Goal: Information Seeking & Learning: Learn about a topic

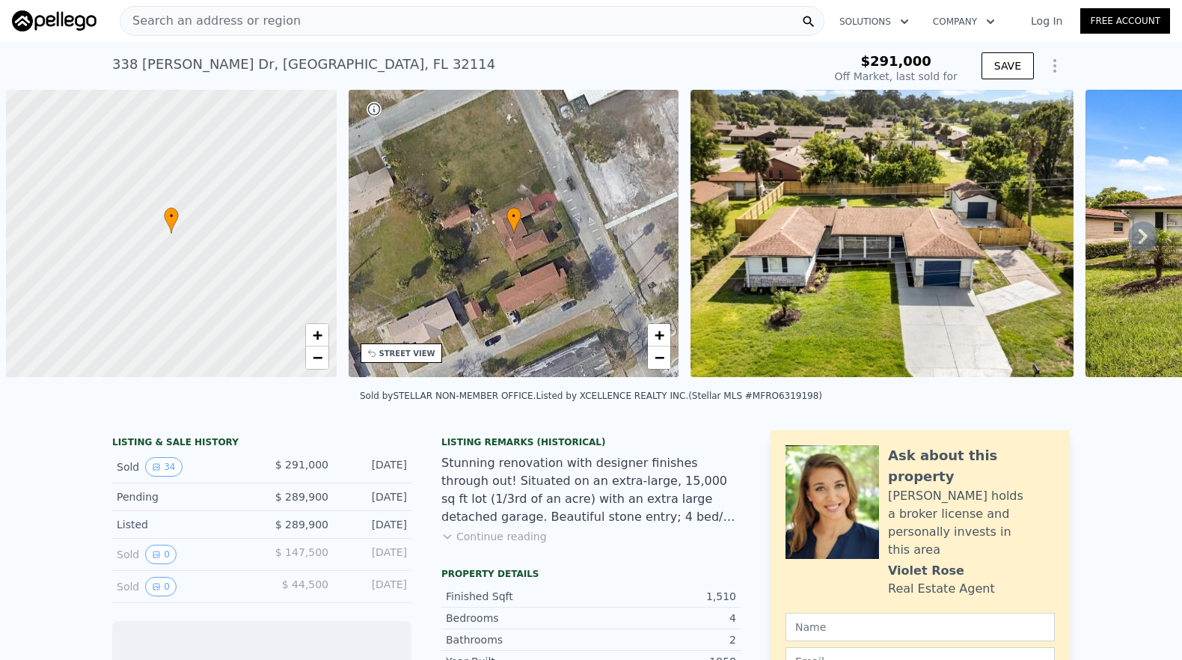
scroll to position [0, 6]
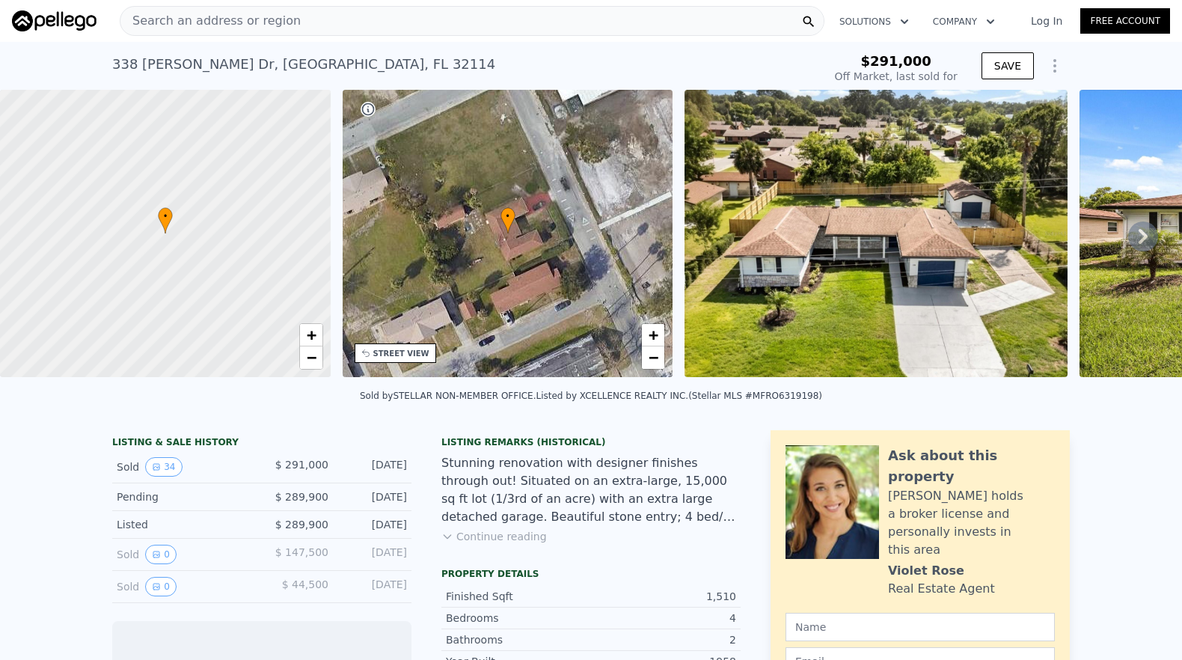
click at [288, 19] on div "Search an address or region" at bounding box center [472, 21] width 705 height 30
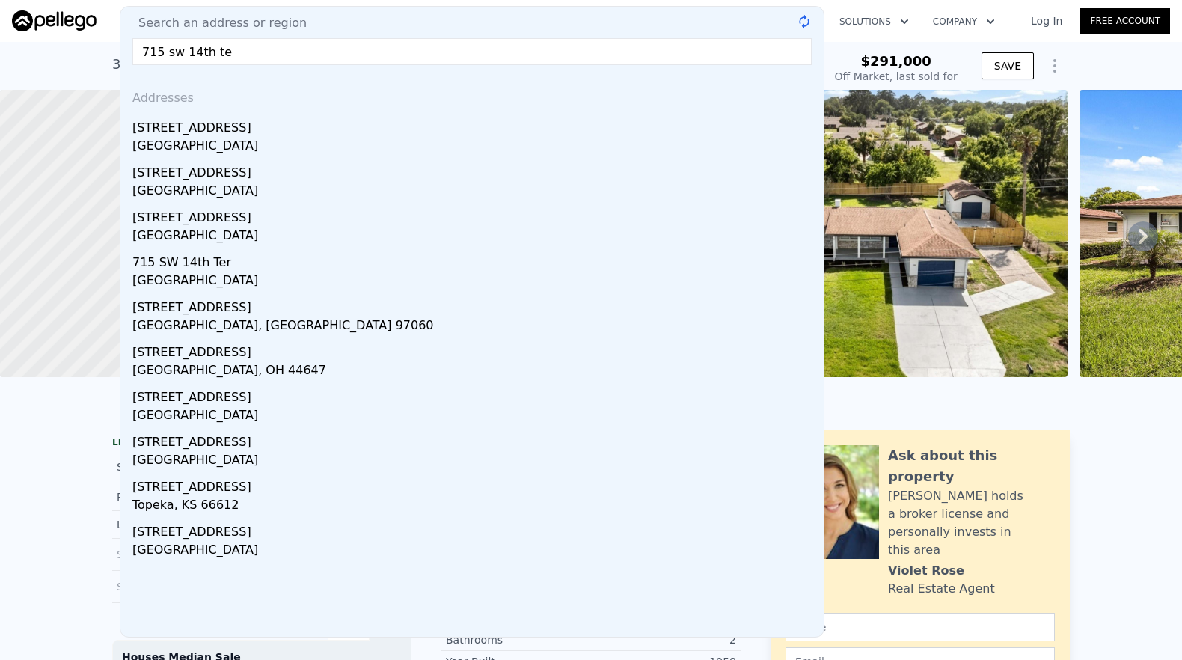
type input "715 sw 14th ter"
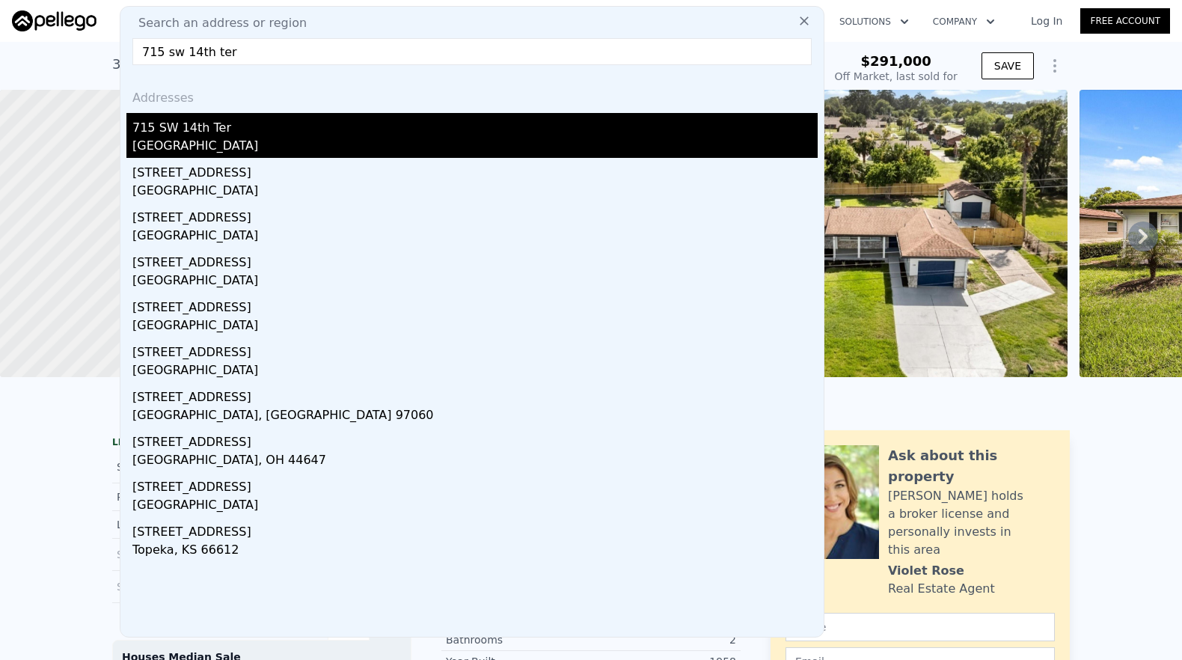
click at [251, 148] on div "[GEOGRAPHIC_DATA]" at bounding box center [475, 147] width 686 height 21
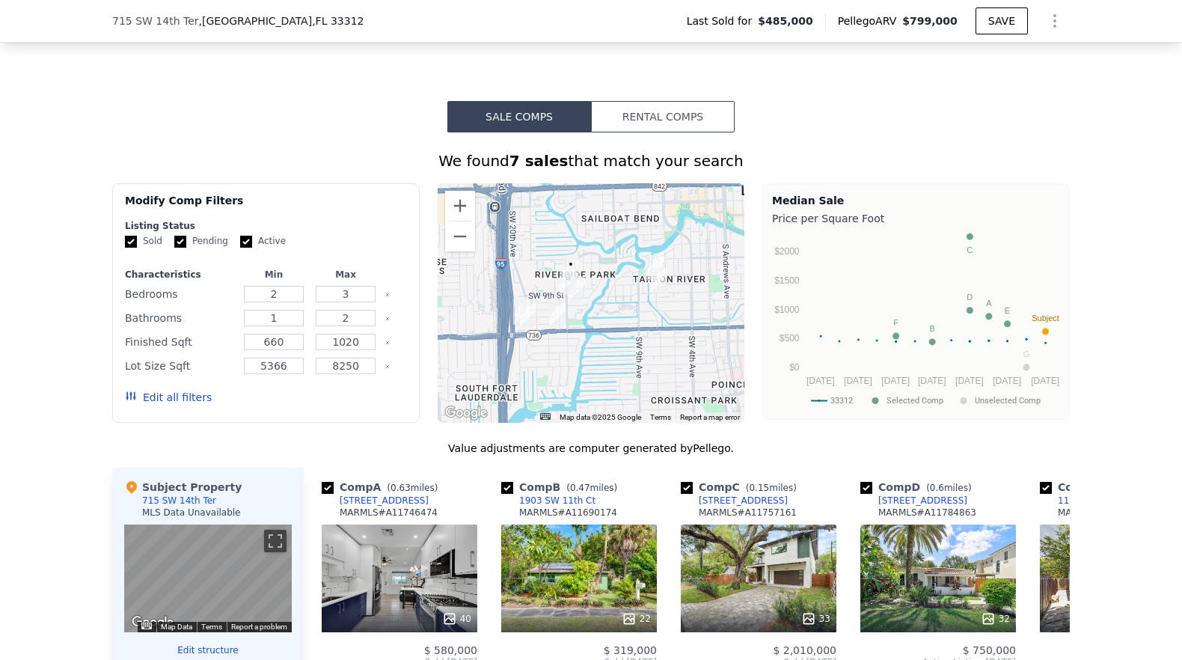
scroll to position [1421, 0]
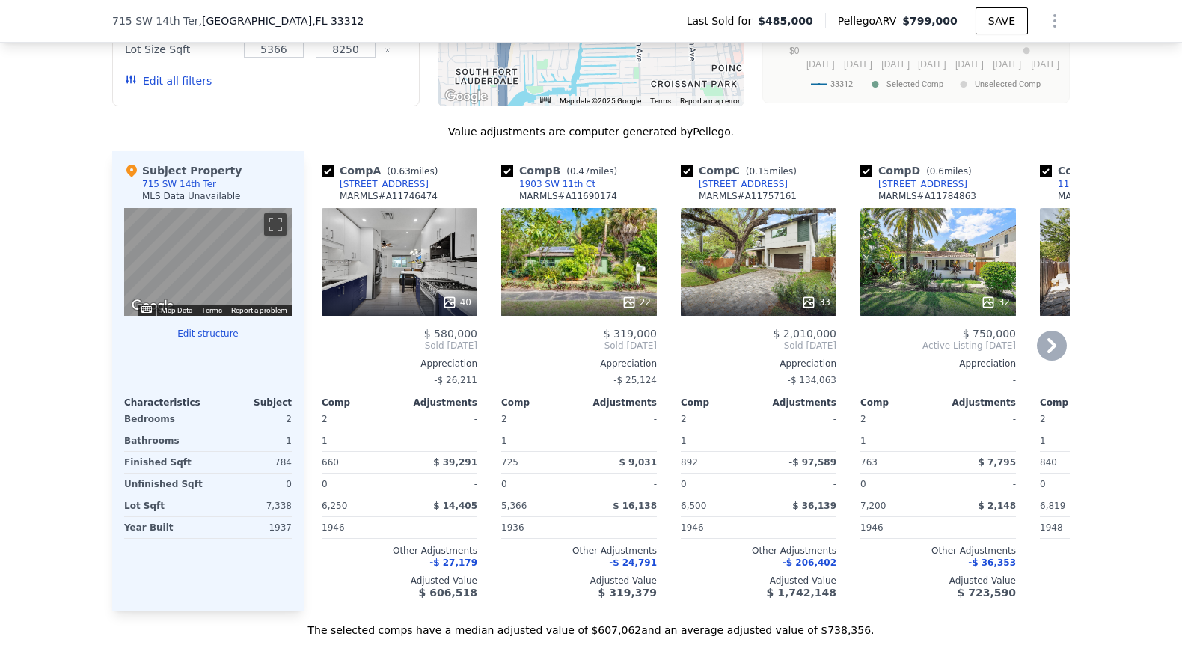
click at [1048, 353] on icon at bounding box center [1052, 345] width 9 height 15
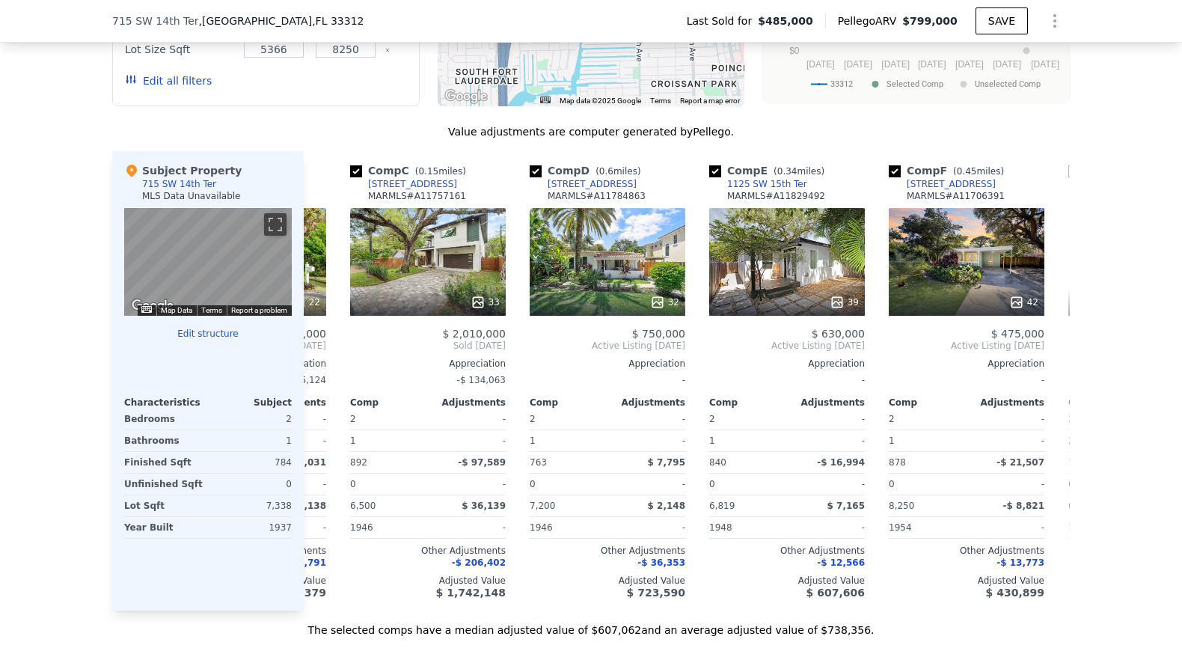
scroll to position [0, 359]
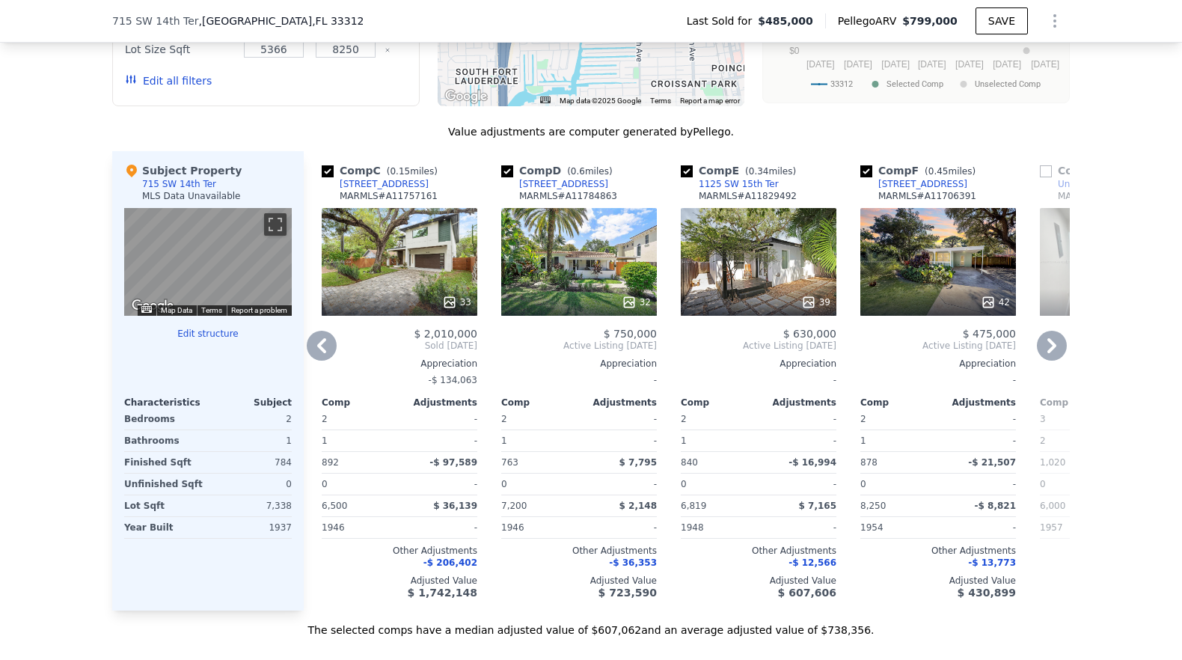
click at [1048, 353] on icon at bounding box center [1052, 345] width 9 height 15
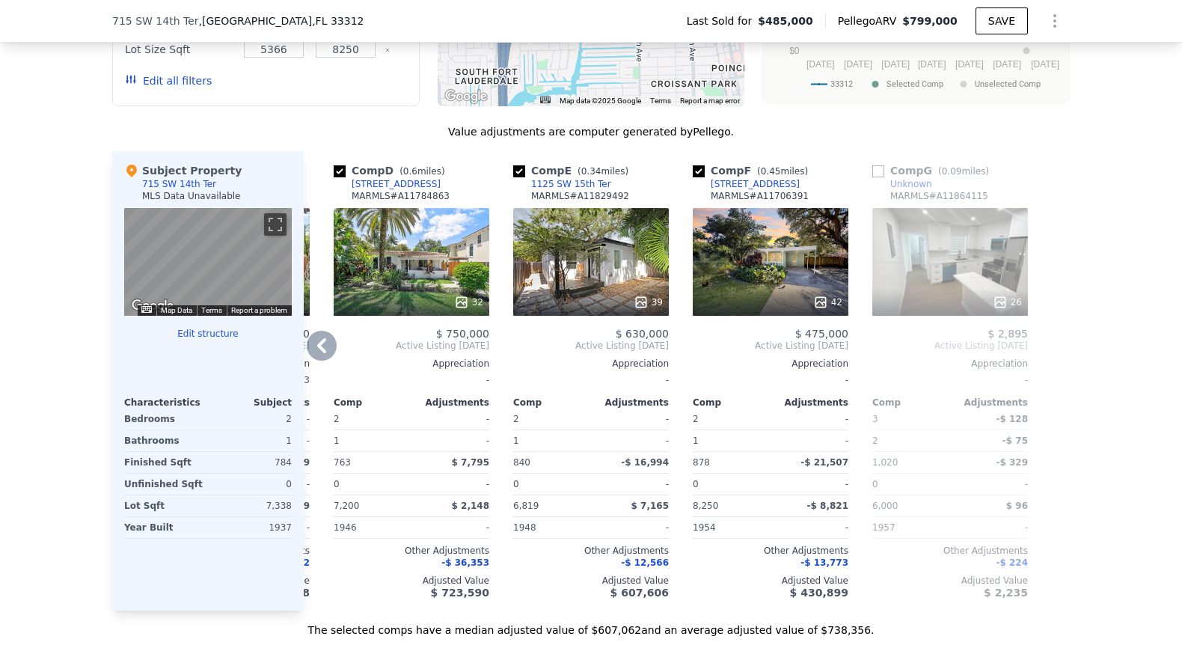
click at [310, 359] on icon at bounding box center [322, 346] width 30 height 30
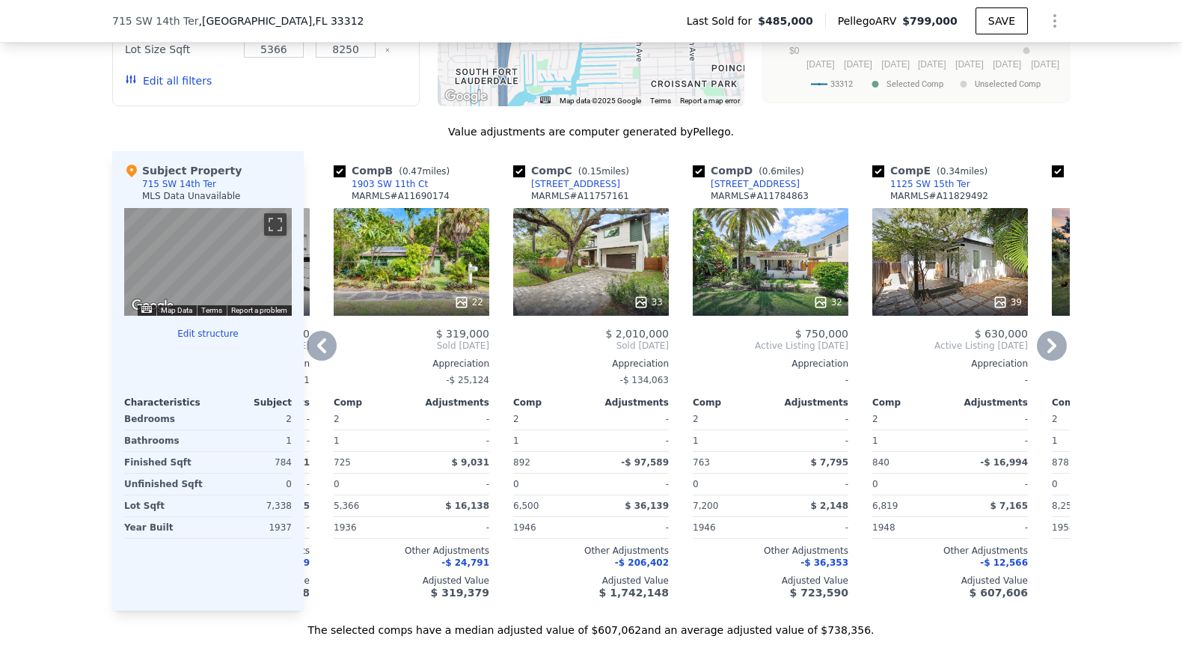
click at [315, 349] on icon at bounding box center [322, 346] width 30 height 30
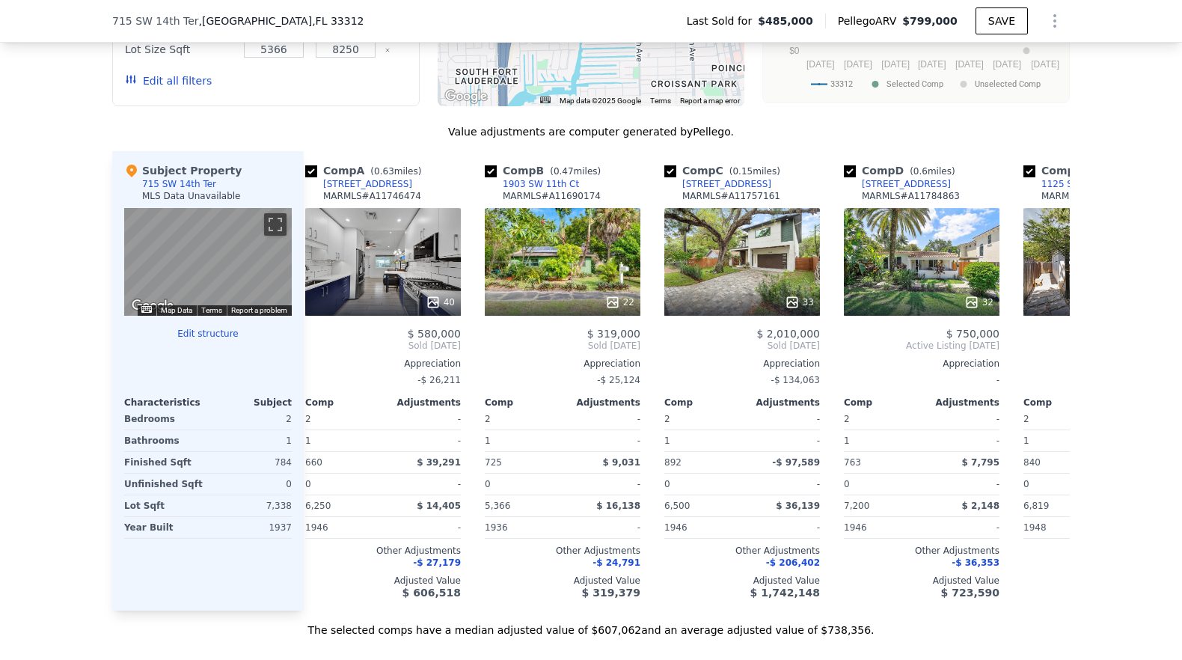
scroll to position [0, 0]
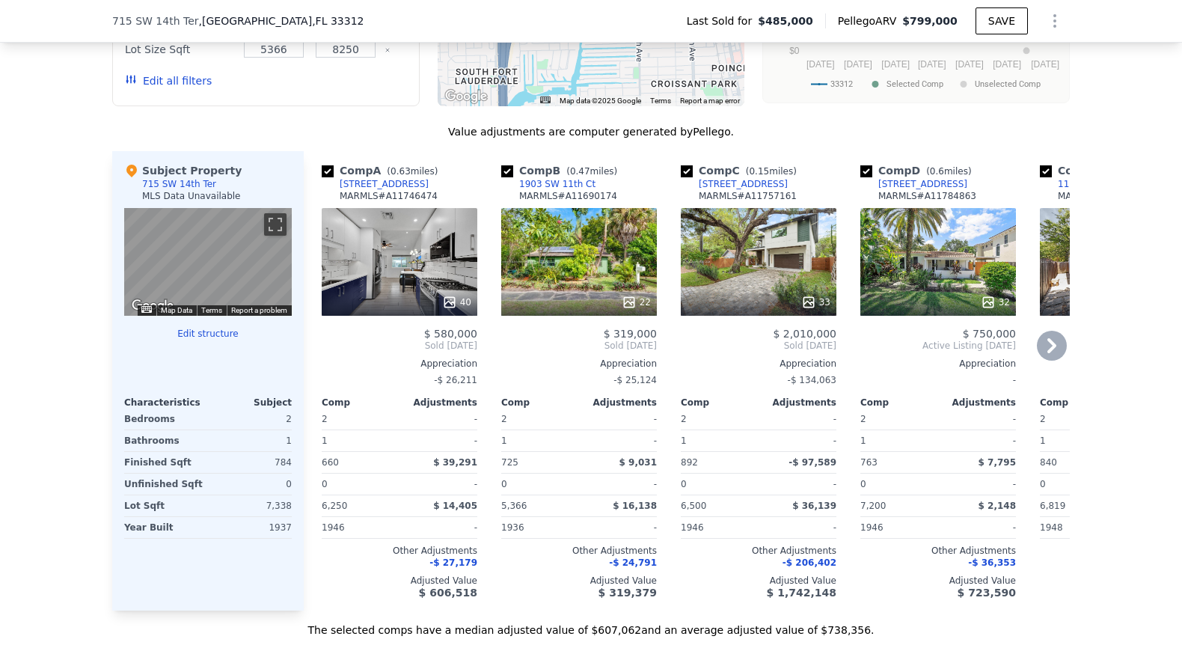
click at [394, 289] on div "40" at bounding box center [400, 262] width 156 height 108
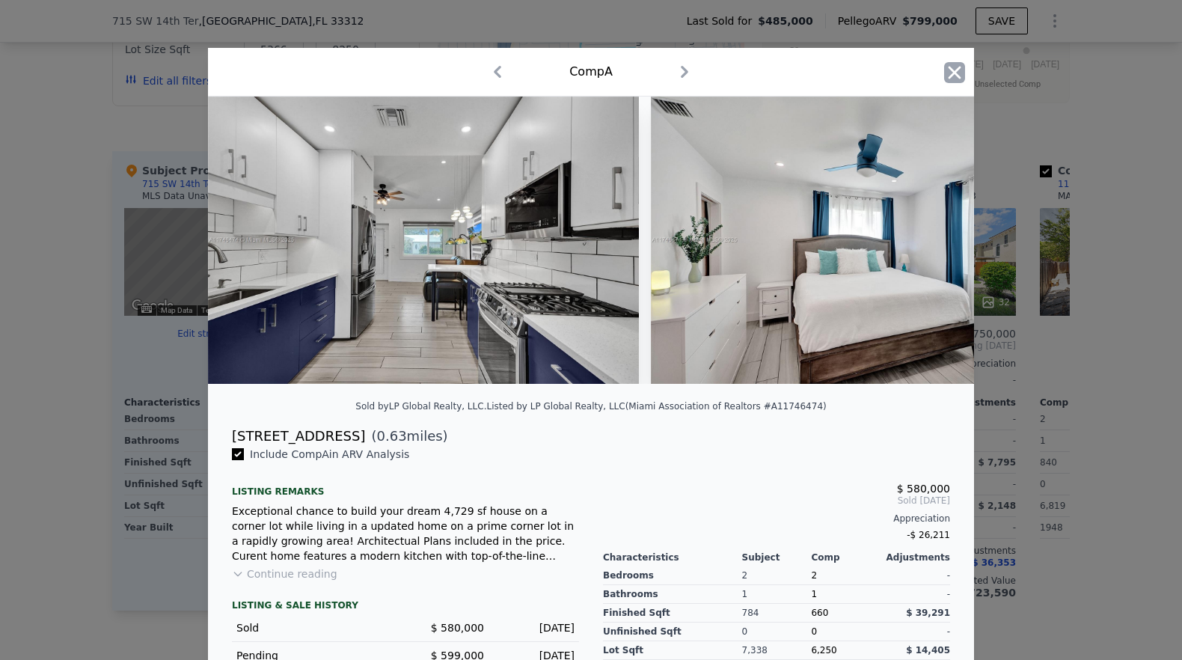
click at [949, 77] on icon "button" at bounding box center [955, 72] width 13 height 13
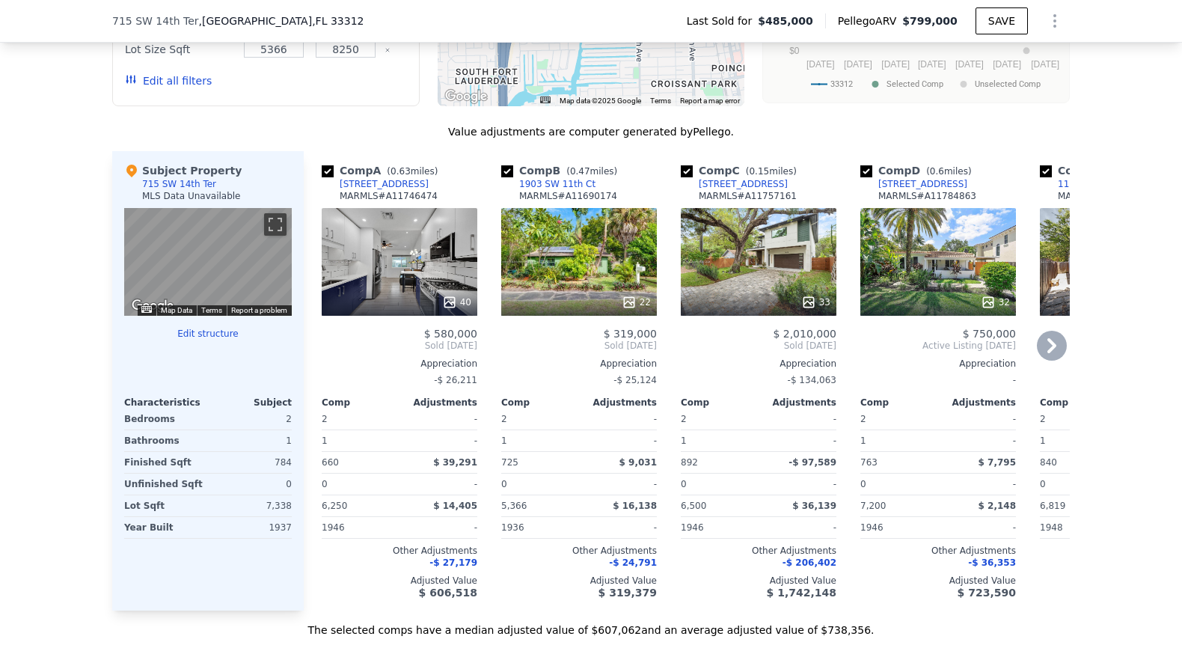
click at [742, 279] on div "33" at bounding box center [759, 262] width 156 height 108
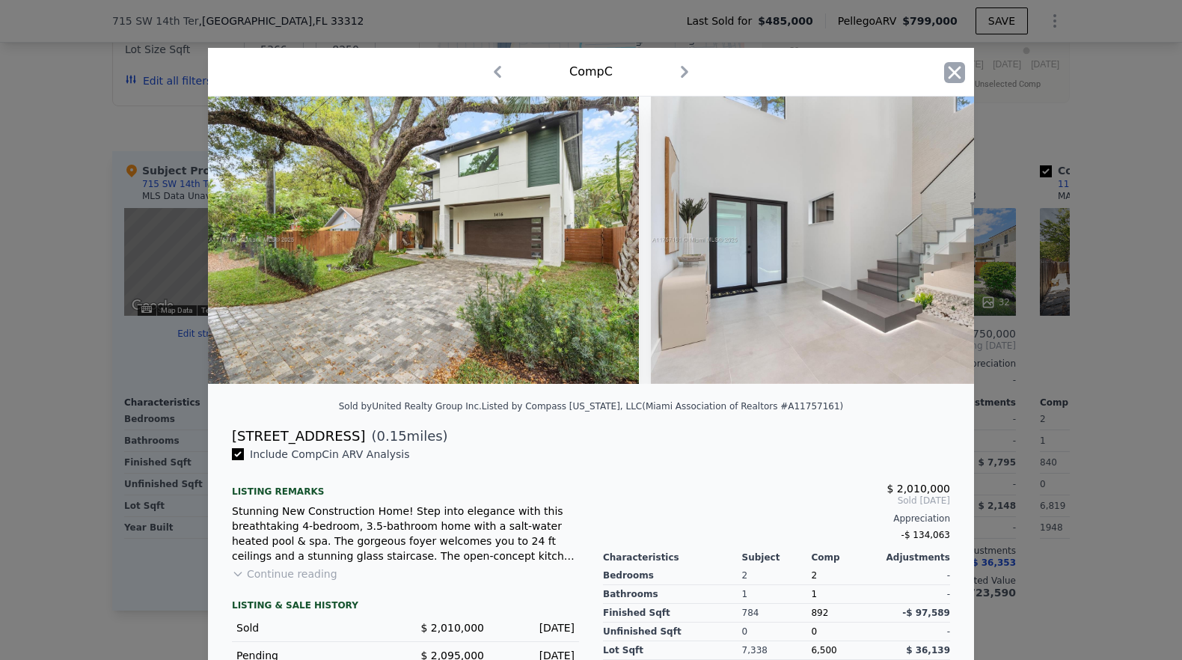
click at [950, 76] on icon "button" at bounding box center [954, 72] width 21 height 21
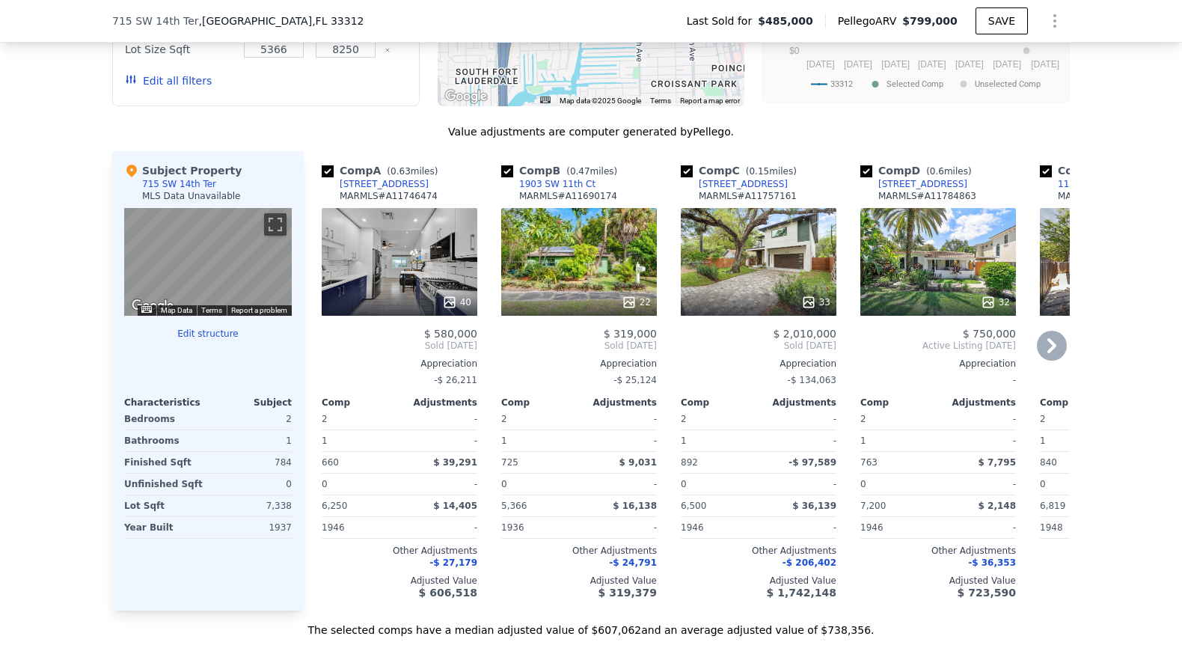
click at [758, 281] on div "33" at bounding box center [759, 262] width 156 height 108
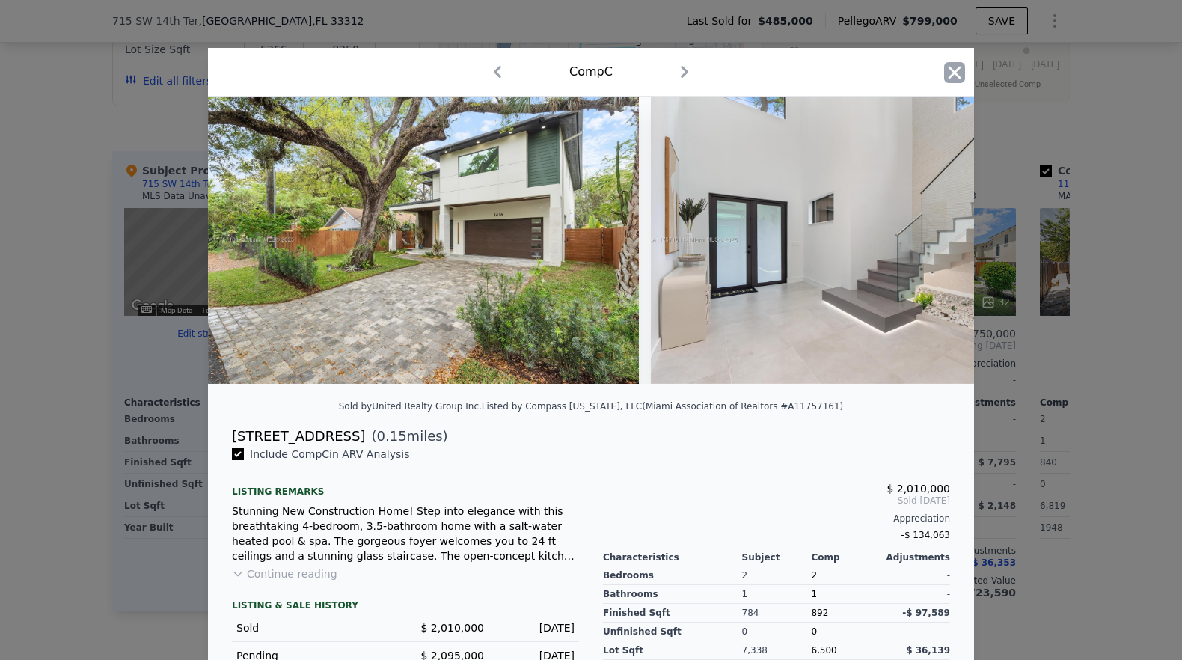
click at [953, 71] on icon "button" at bounding box center [954, 72] width 21 height 21
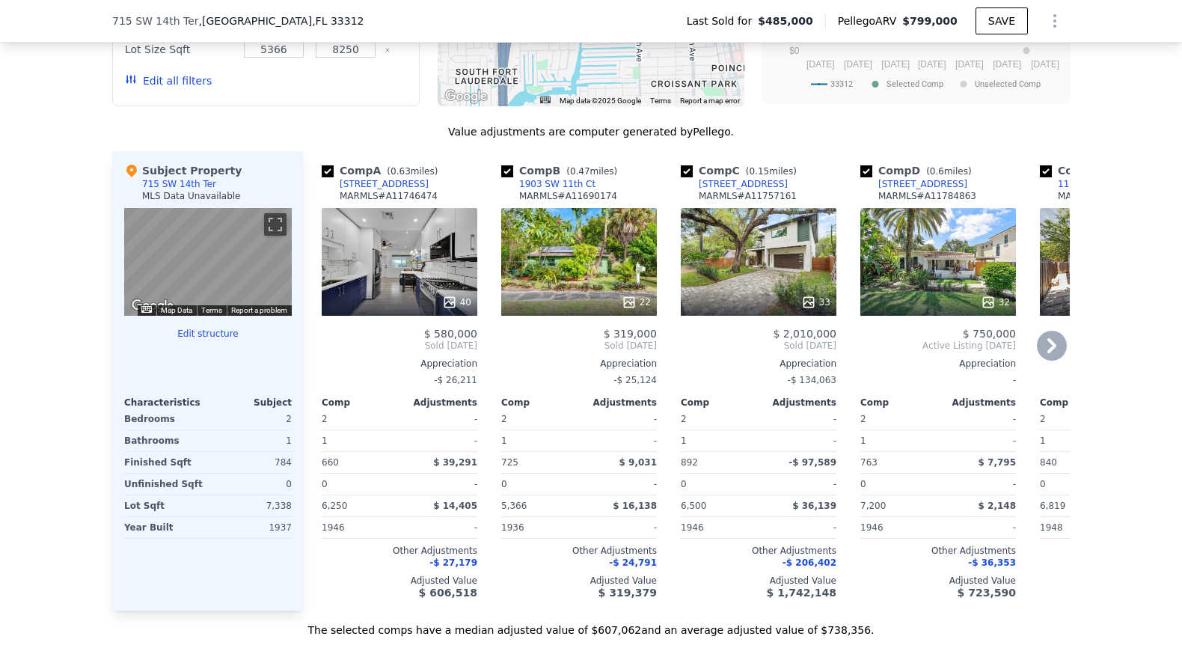
click at [1040, 349] on icon at bounding box center [1052, 346] width 30 height 30
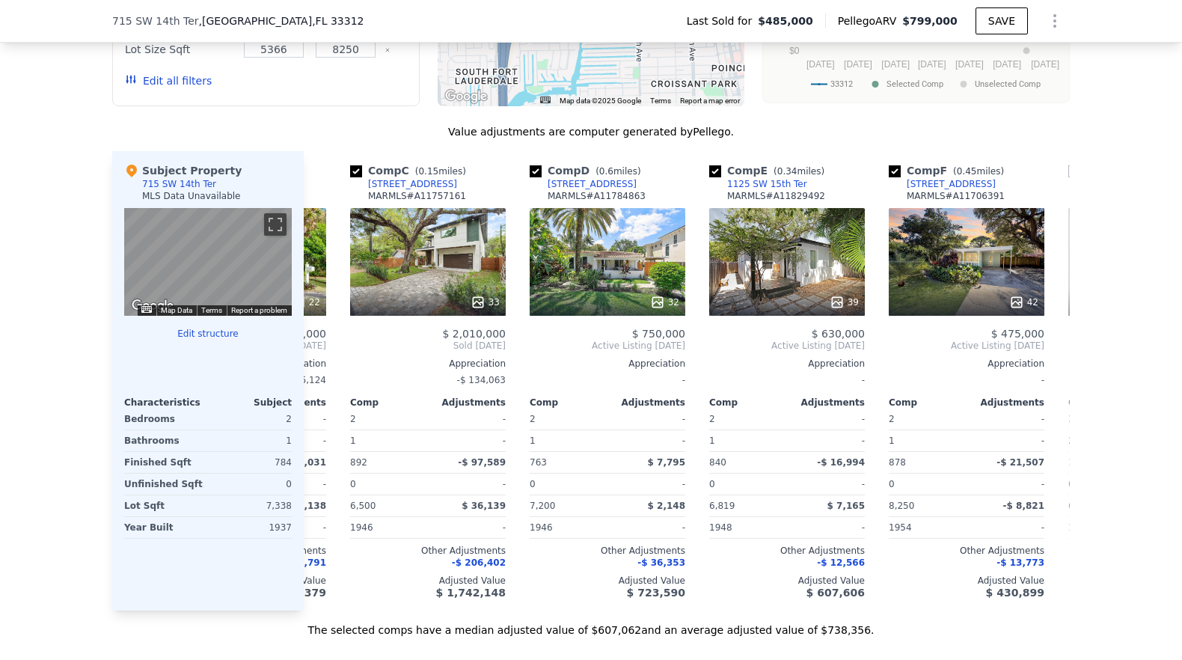
scroll to position [0, 359]
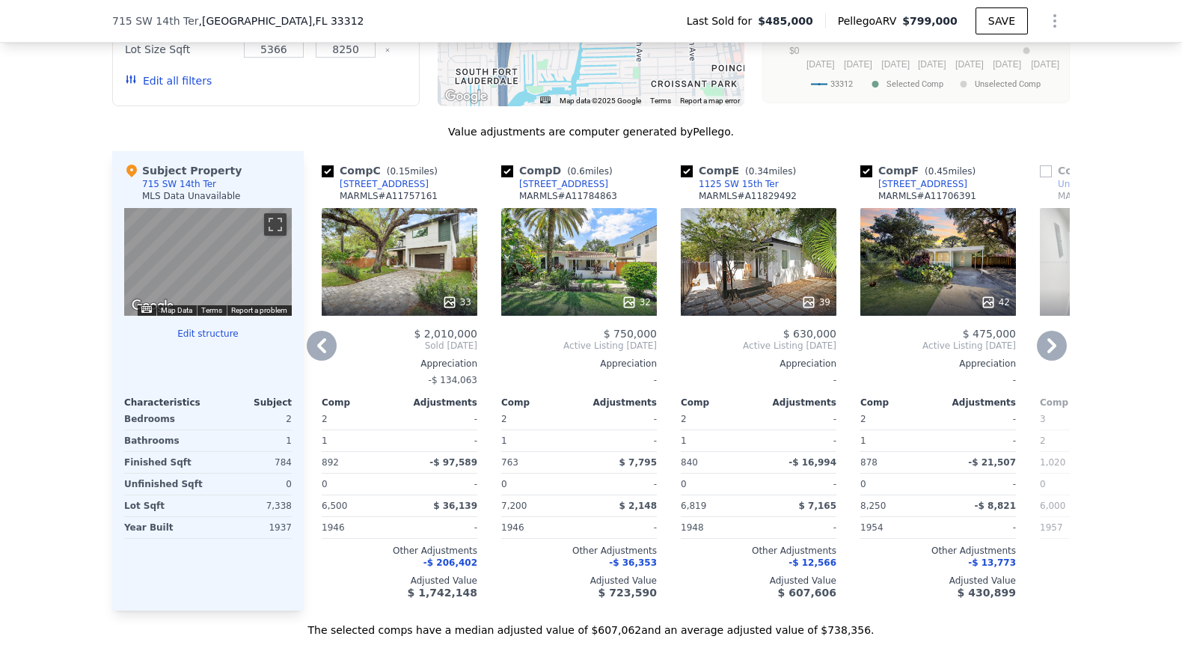
click at [740, 291] on div "39" at bounding box center [759, 262] width 156 height 108
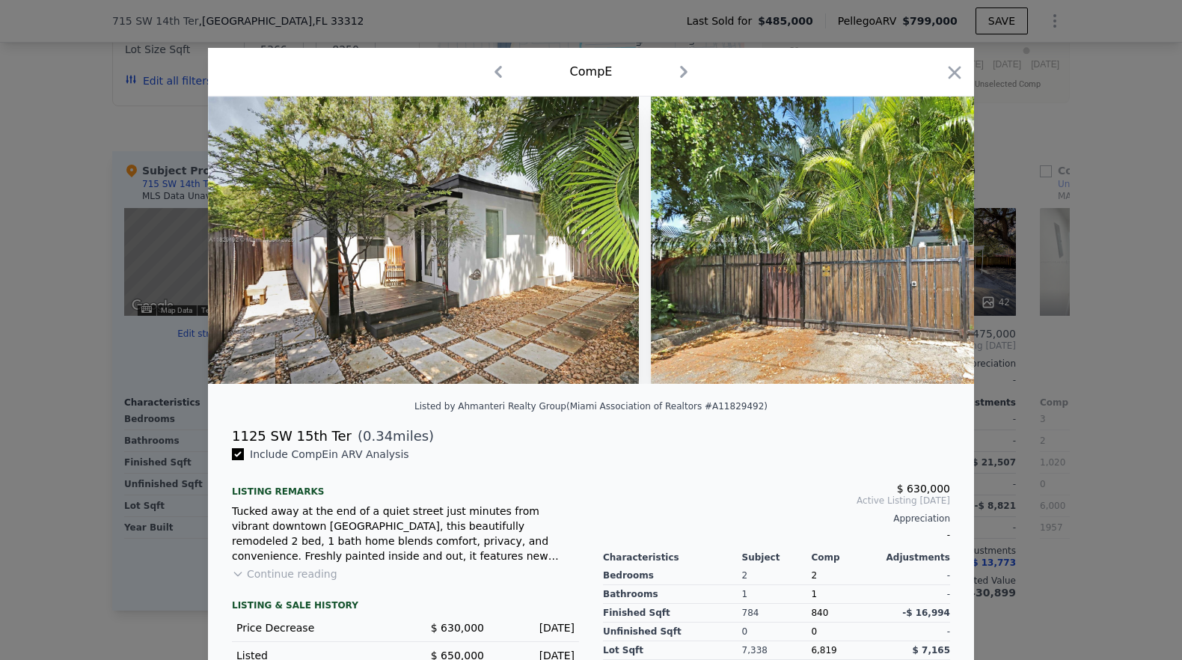
scroll to position [137, 0]
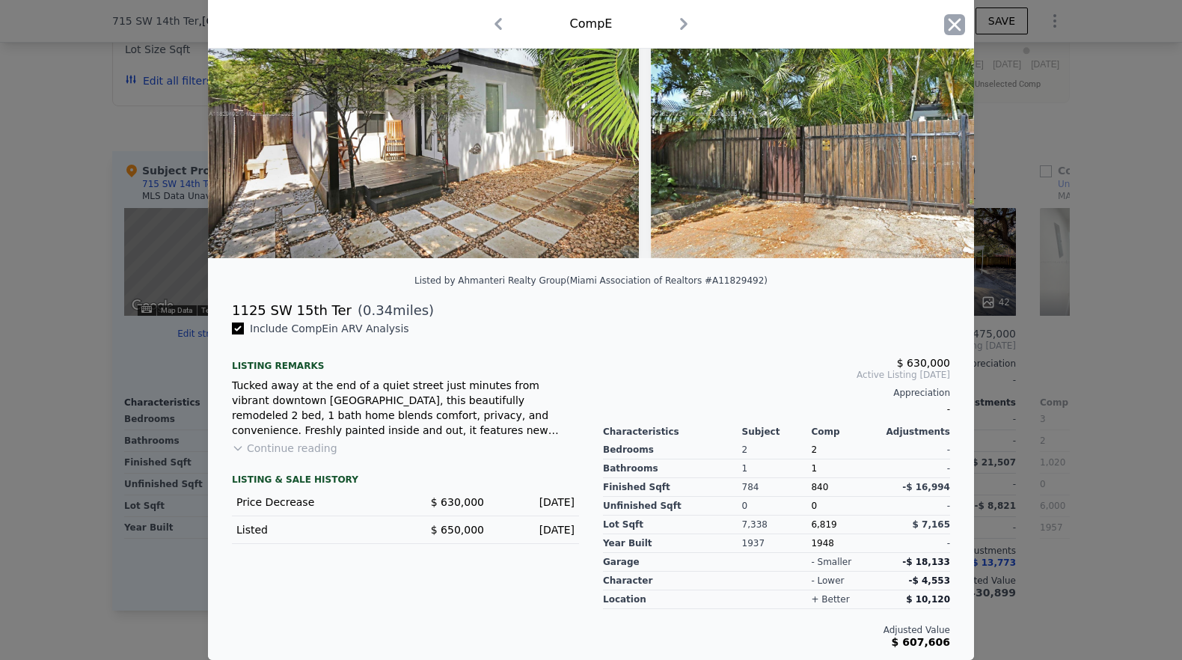
click at [950, 27] on icon "button" at bounding box center [954, 24] width 21 height 21
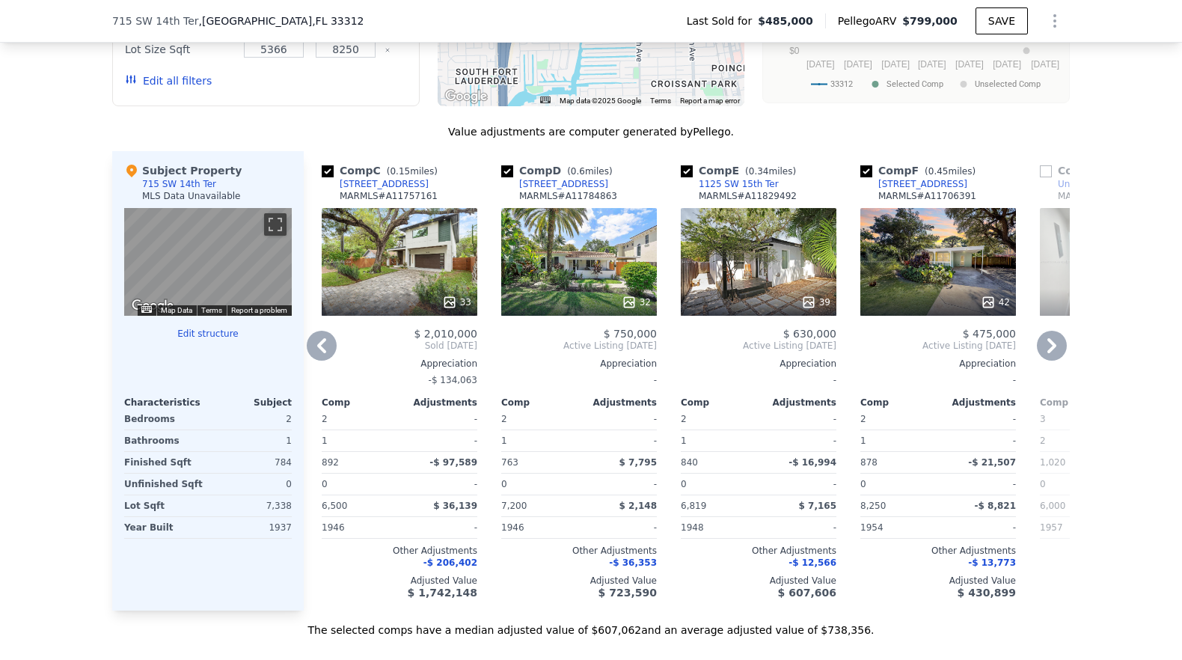
click at [1048, 349] on icon at bounding box center [1052, 346] width 30 height 30
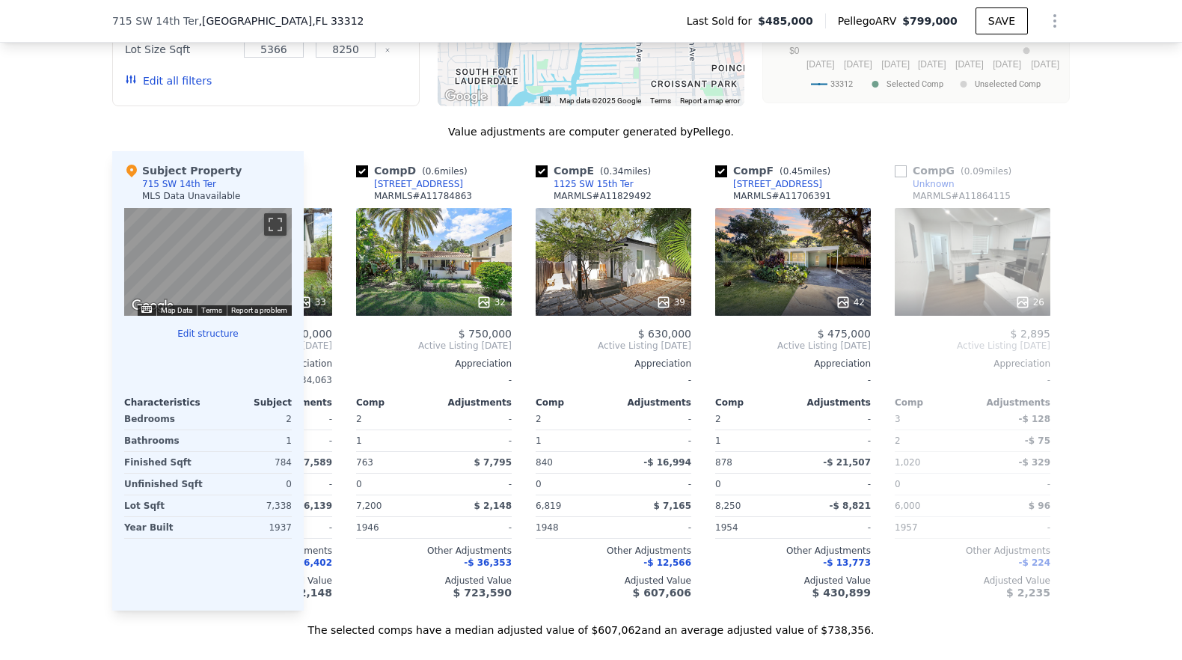
scroll to position [0, 527]
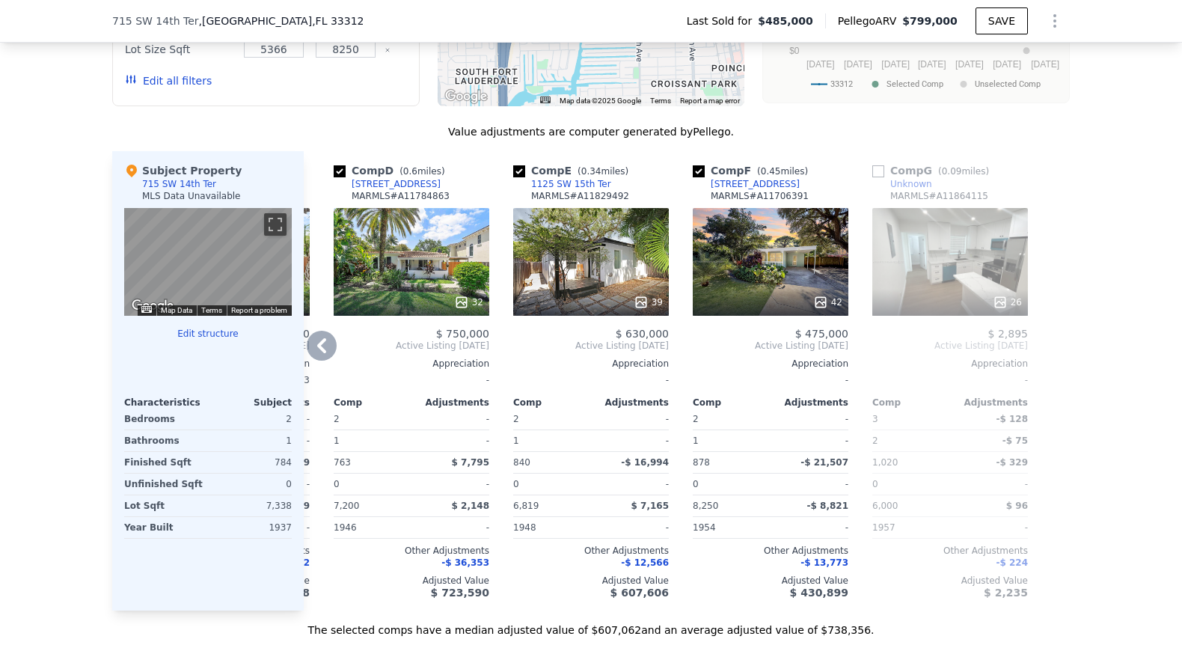
click at [944, 299] on div "26" at bounding box center [951, 262] width 156 height 108
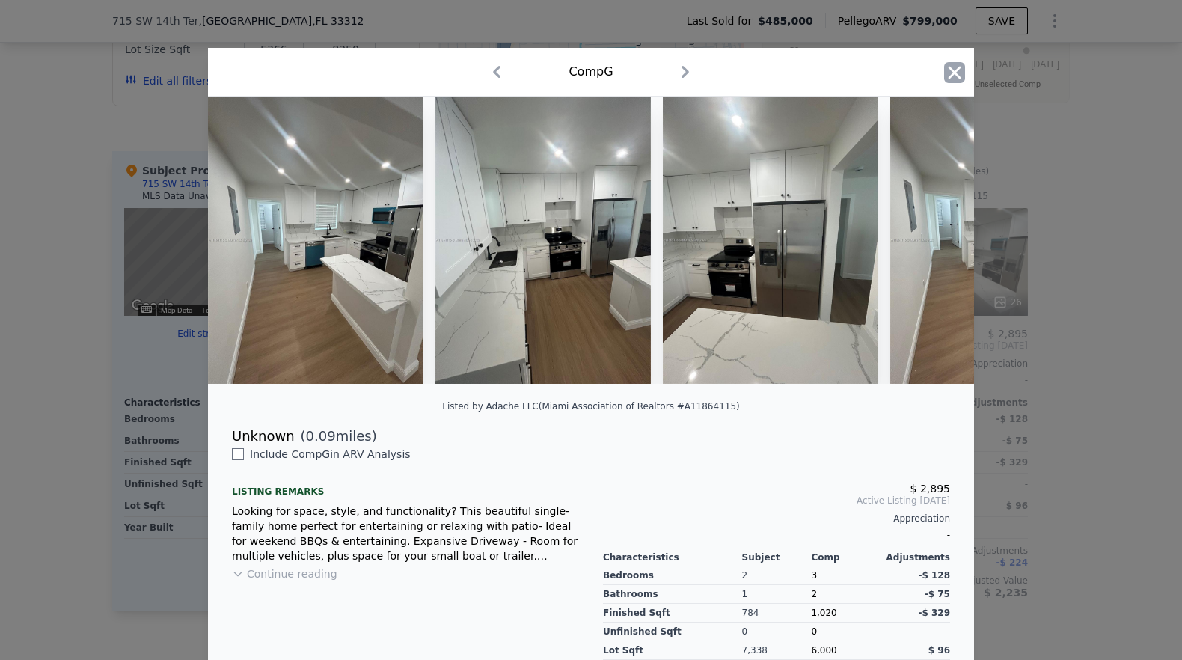
click at [951, 79] on icon "button" at bounding box center [954, 72] width 21 height 21
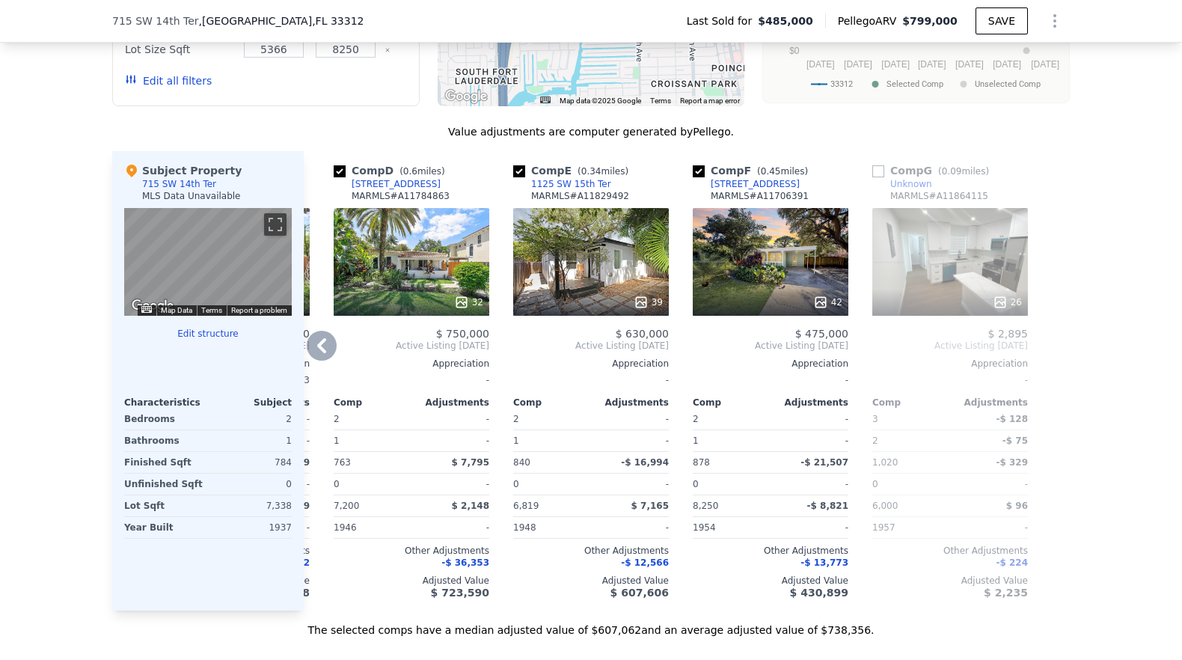
click at [944, 286] on div "26" at bounding box center [951, 262] width 156 height 108
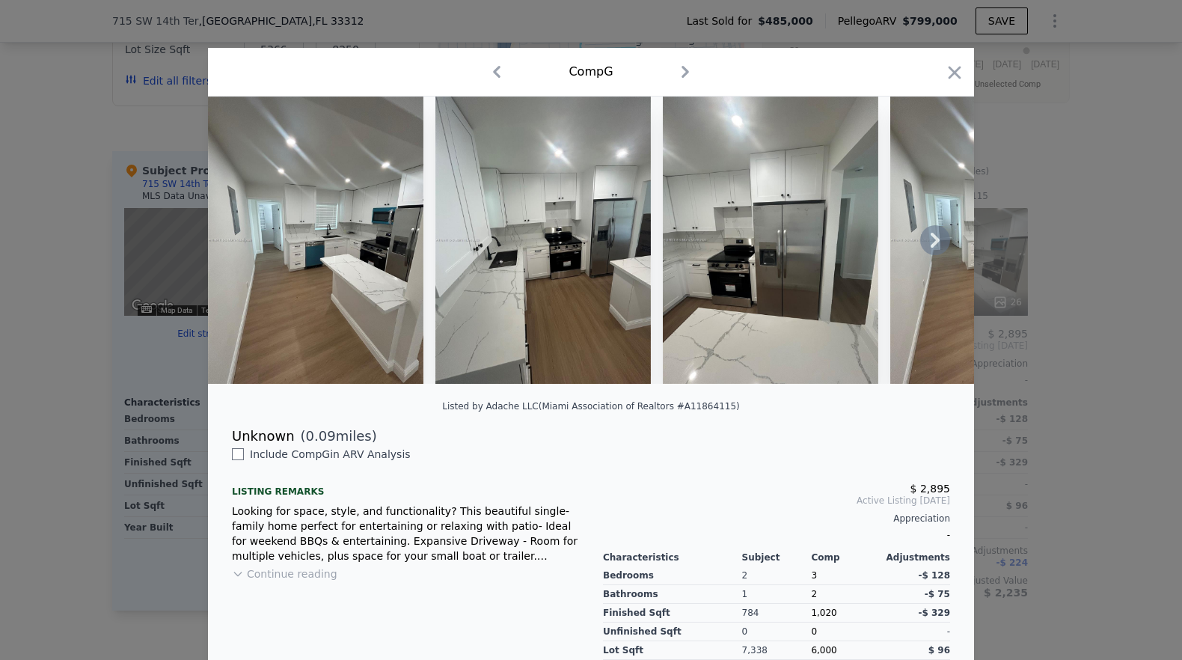
scroll to position [118, 0]
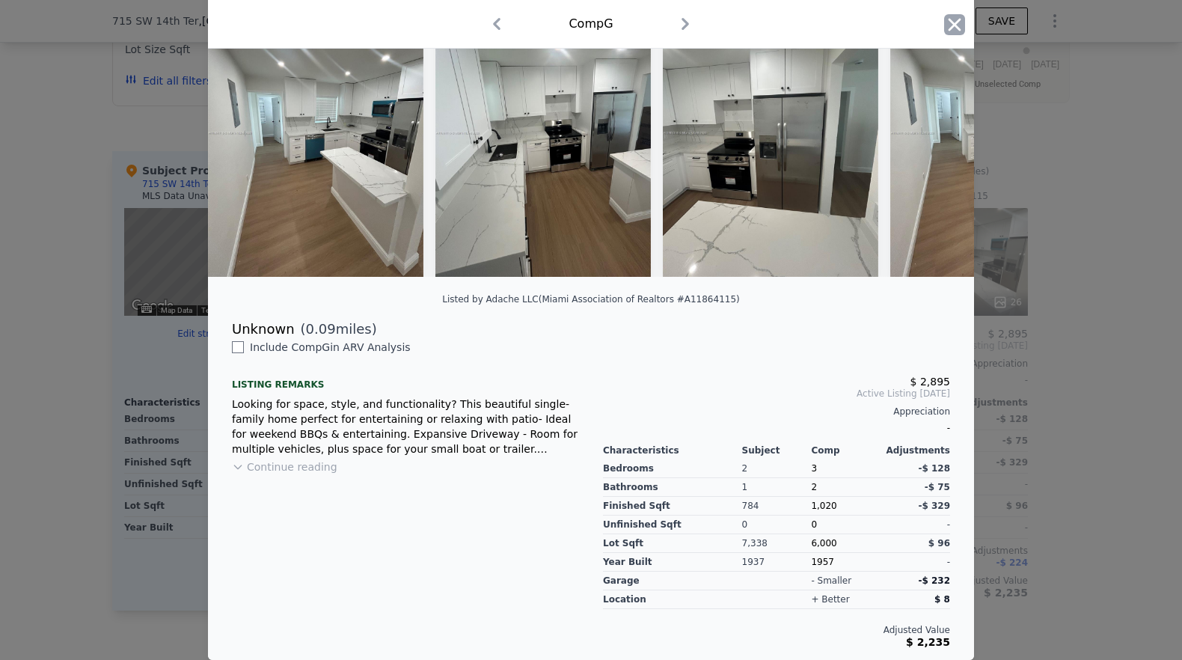
click at [953, 24] on icon "button" at bounding box center [954, 24] width 21 height 21
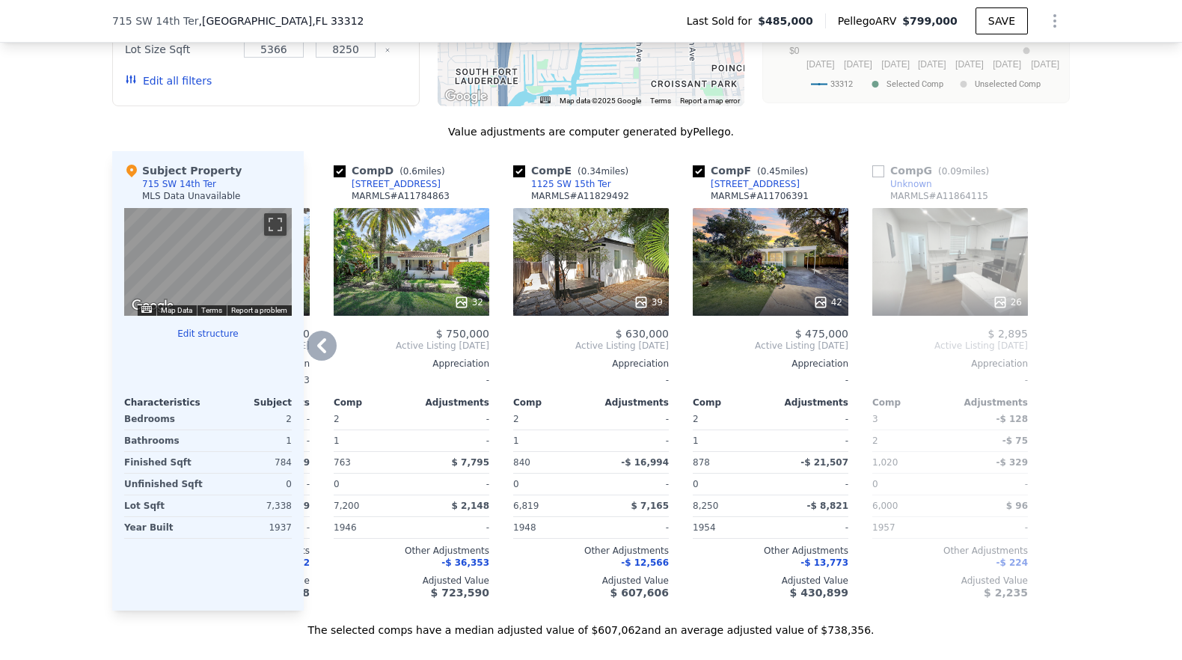
click at [771, 299] on div "42" at bounding box center [771, 262] width 156 height 108
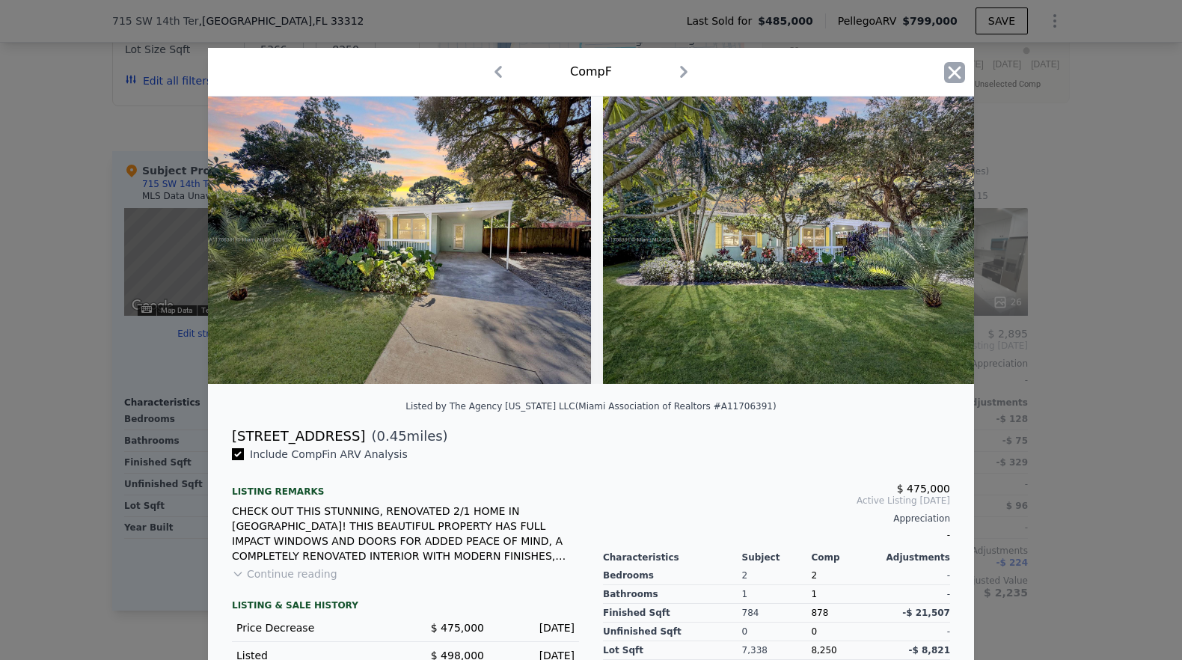
click at [947, 78] on icon "button" at bounding box center [954, 72] width 21 height 21
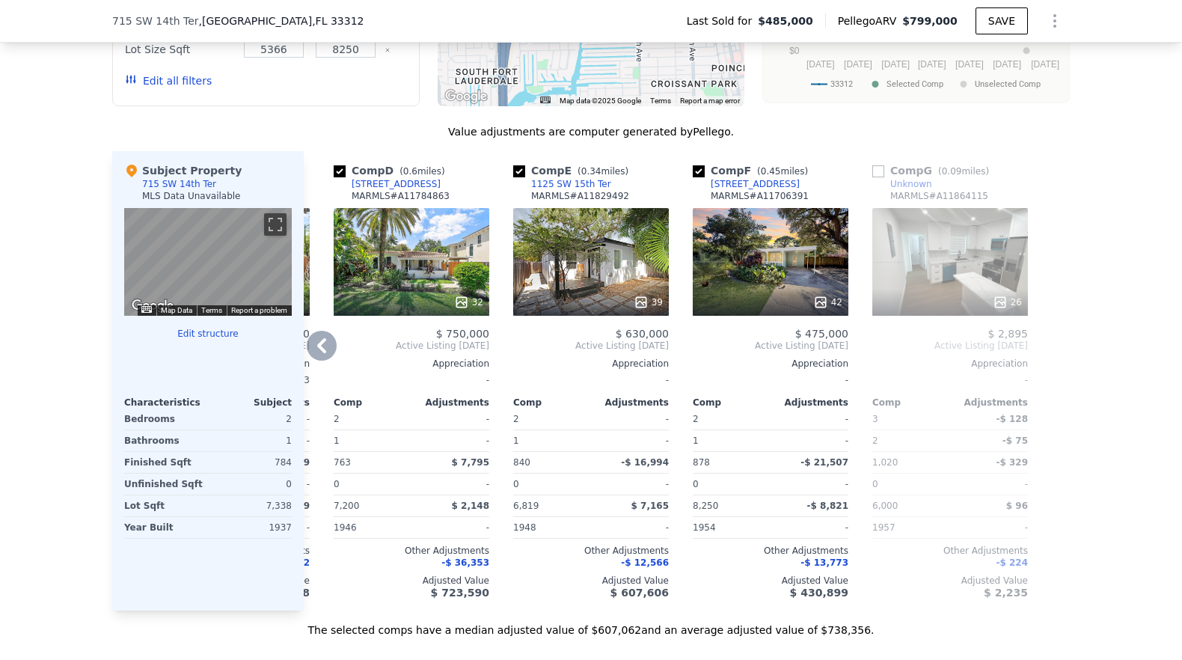
click at [320, 360] on icon at bounding box center [322, 346] width 30 height 30
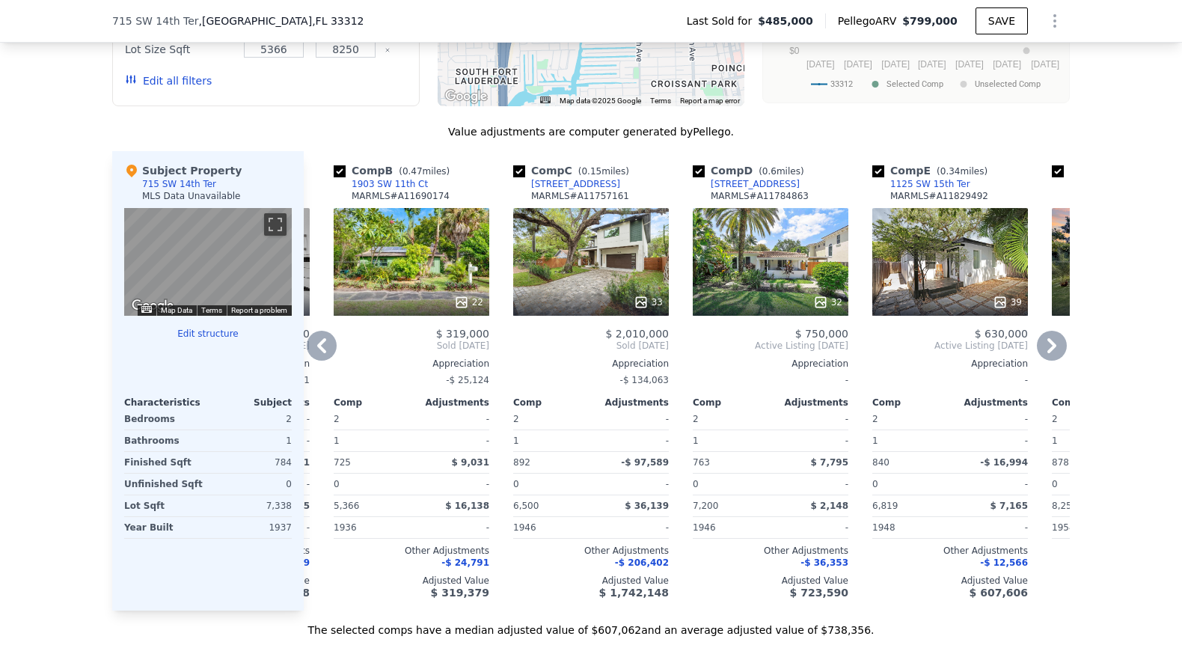
click at [320, 360] on icon at bounding box center [322, 346] width 30 height 30
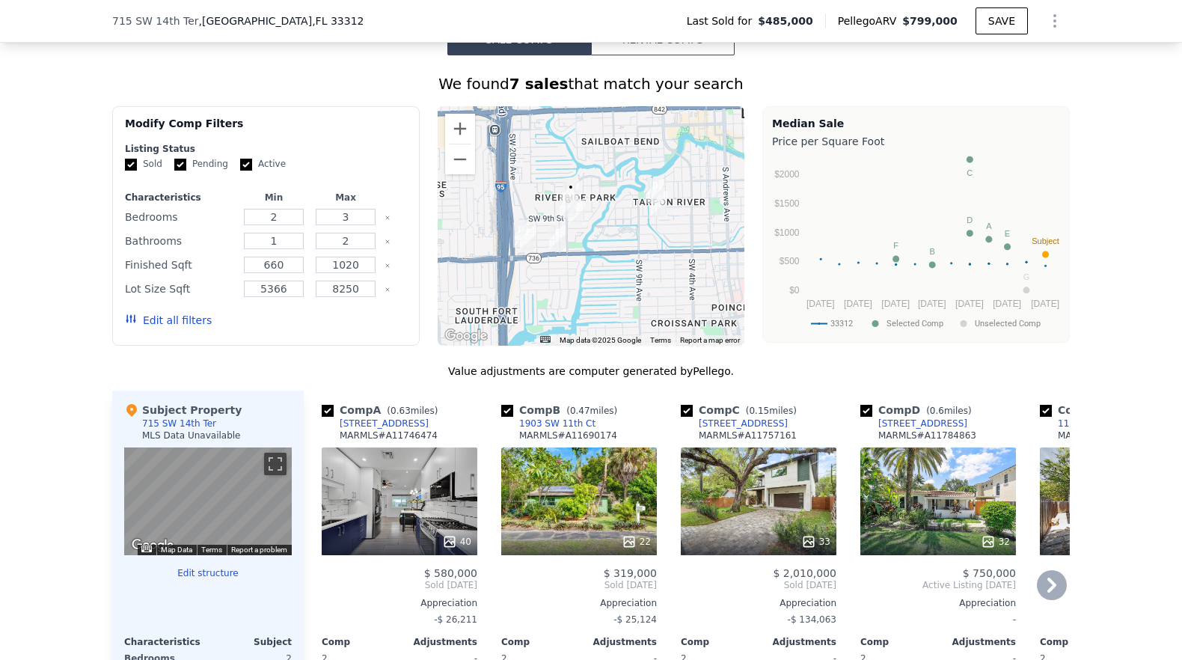
scroll to position [1463, 0]
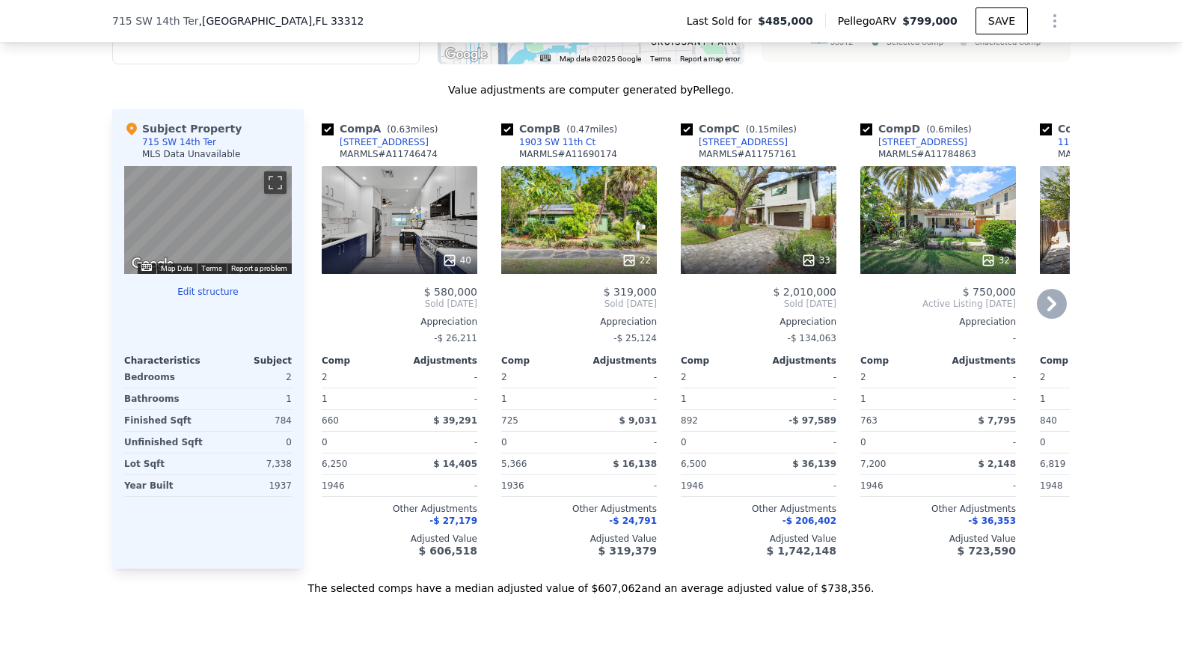
click at [1043, 319] on icon at bounding box center [1052, 304] width 30 height 30
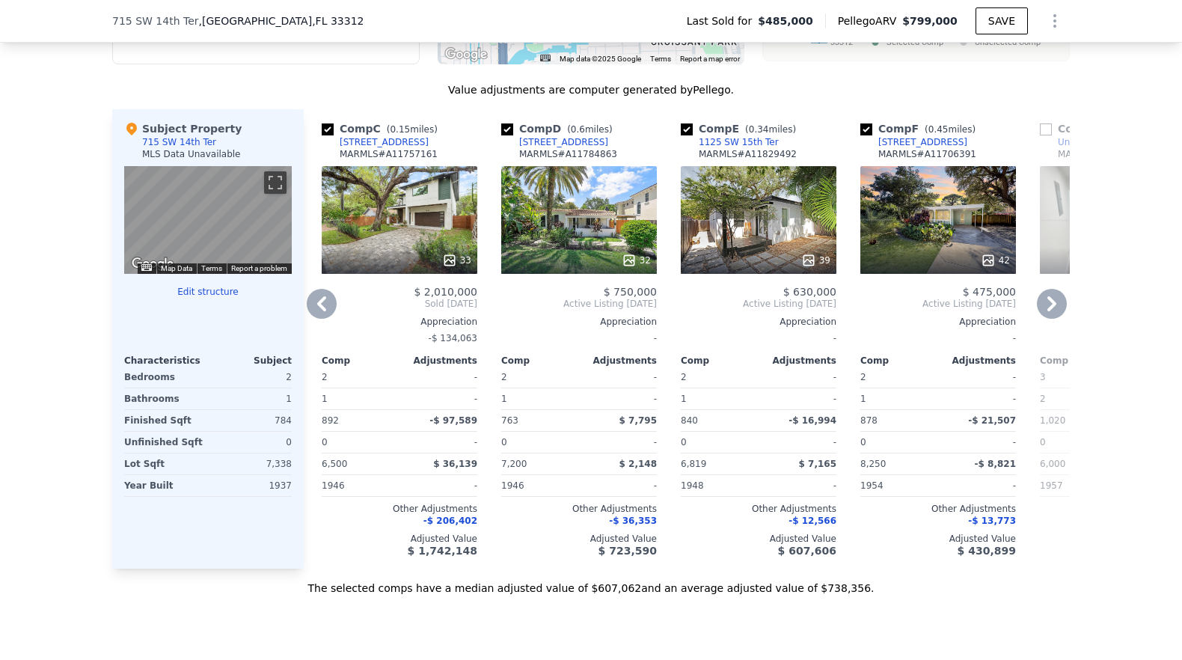
click at [1043, 319] on icon at bounding box center [1052, 304] width 30 height 30
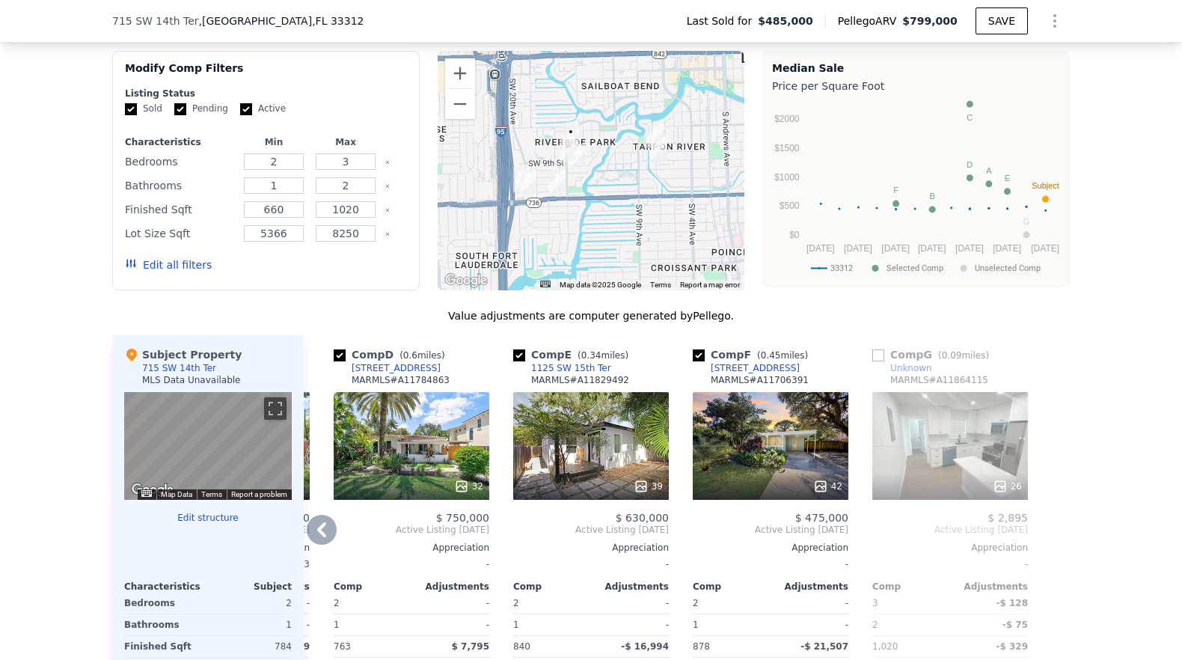
scroll to position [1557, 0]
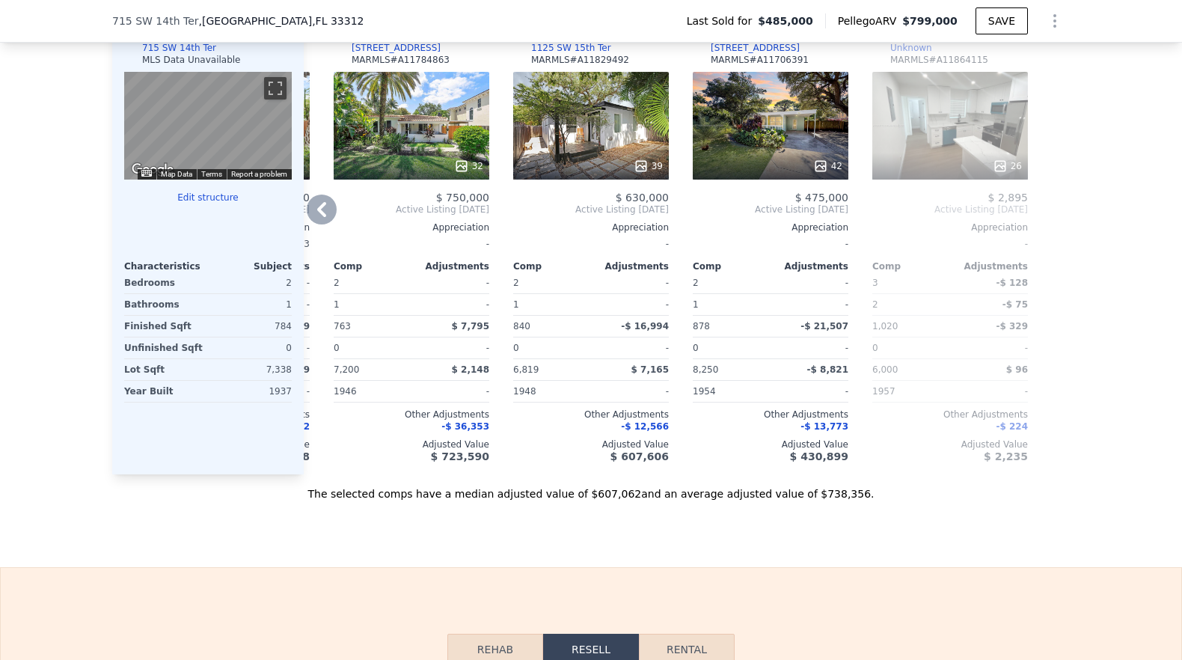
click at [320, 223] on icon at bounding box center [322, 210] width 30 height 30
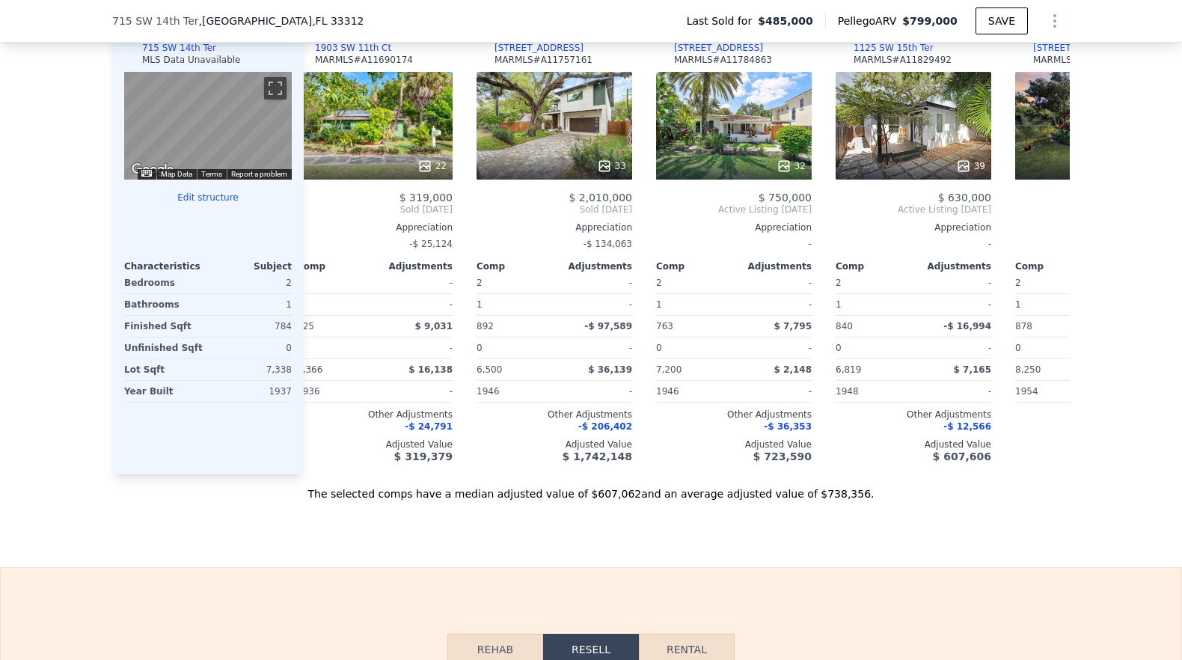
scroll to position [0, 168]
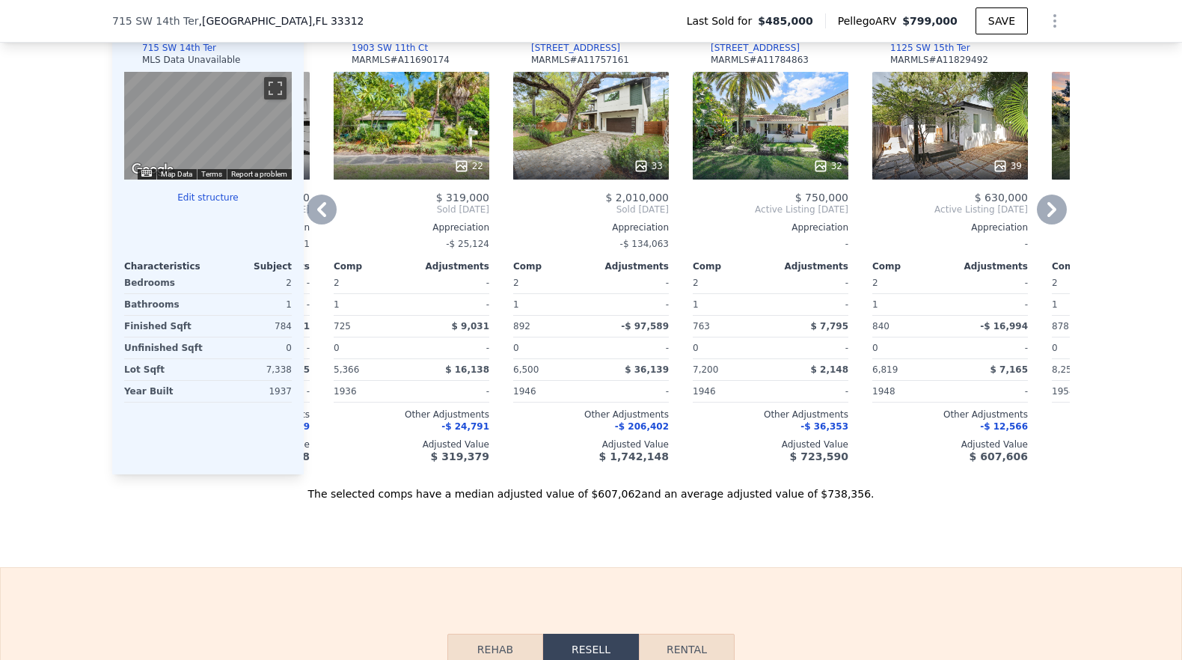
click at [774, 152] on div "32" at bounding box center [771, 126] width 156 height 108
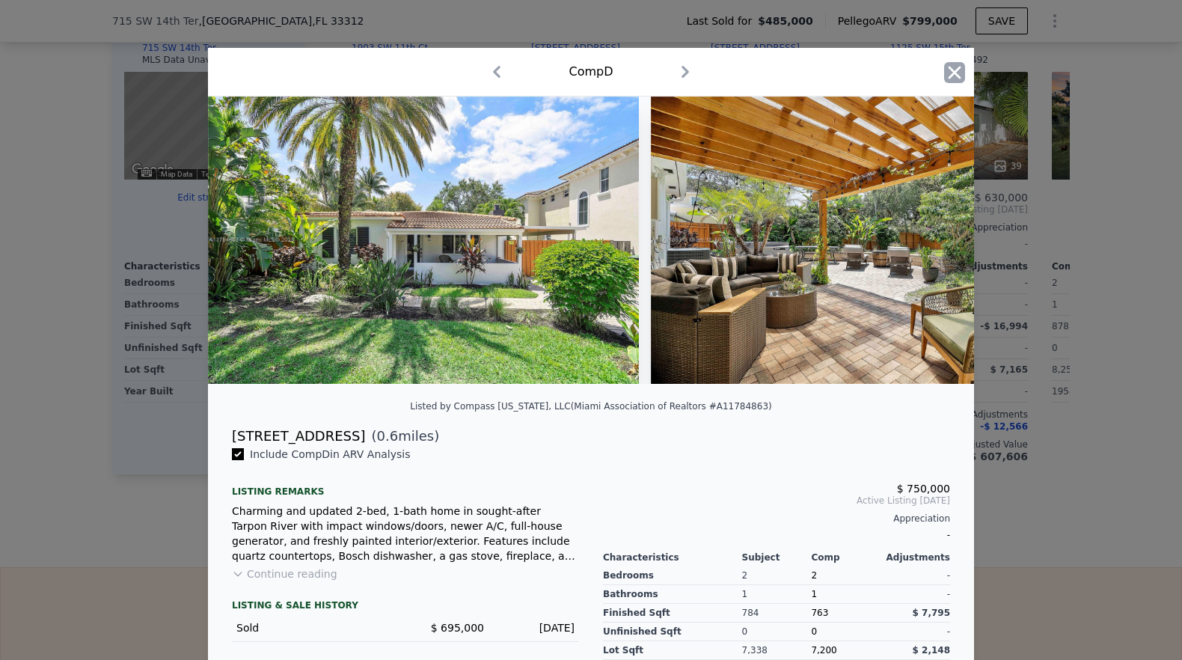
click at [951, 75] on icon "button" at bounding box center [955, 72] width 13 height 13
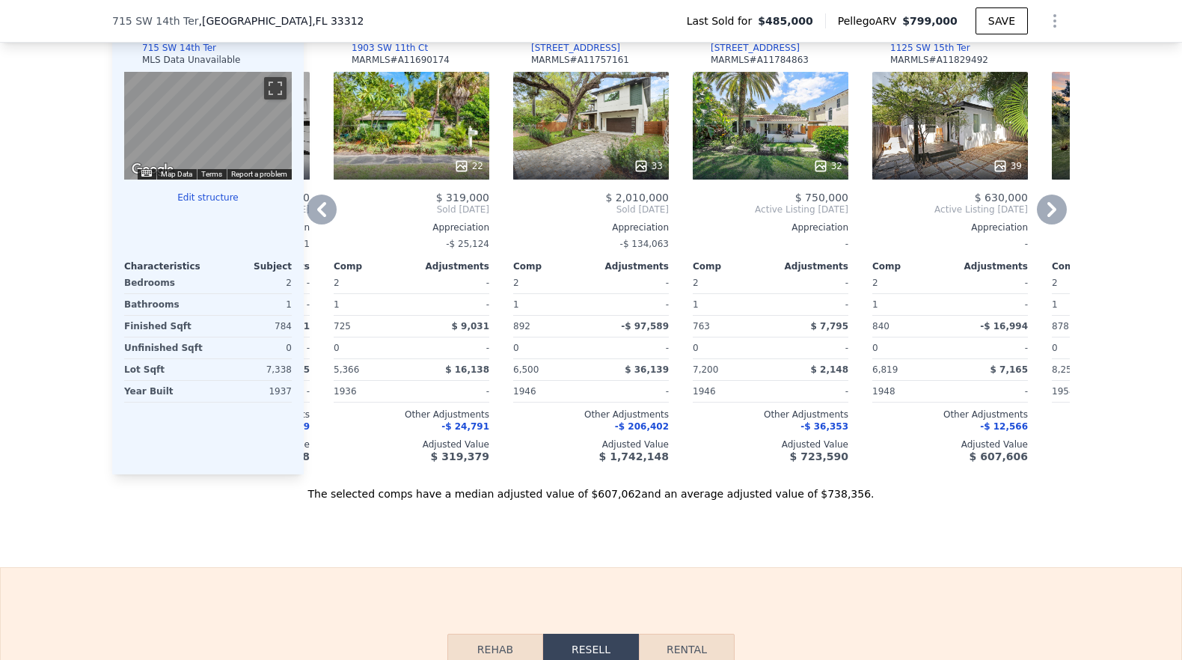
click at [1049, 217] on icon at bounding box center [1052, 209] width 9 height 15
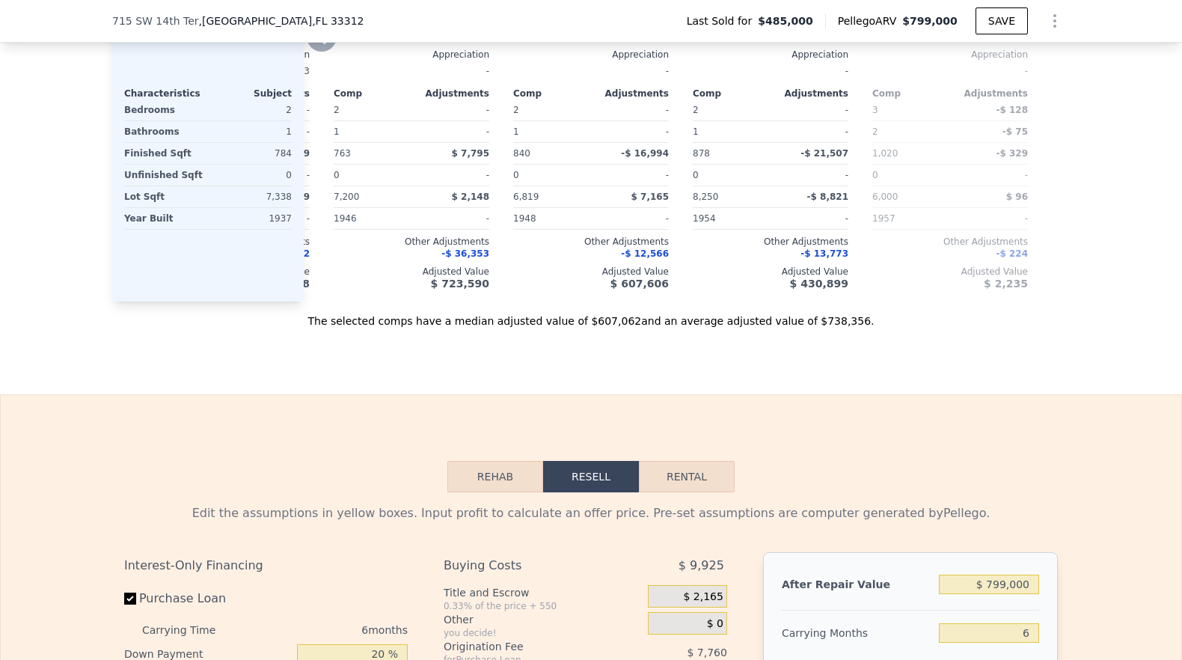
scroll to position [1420, 0]
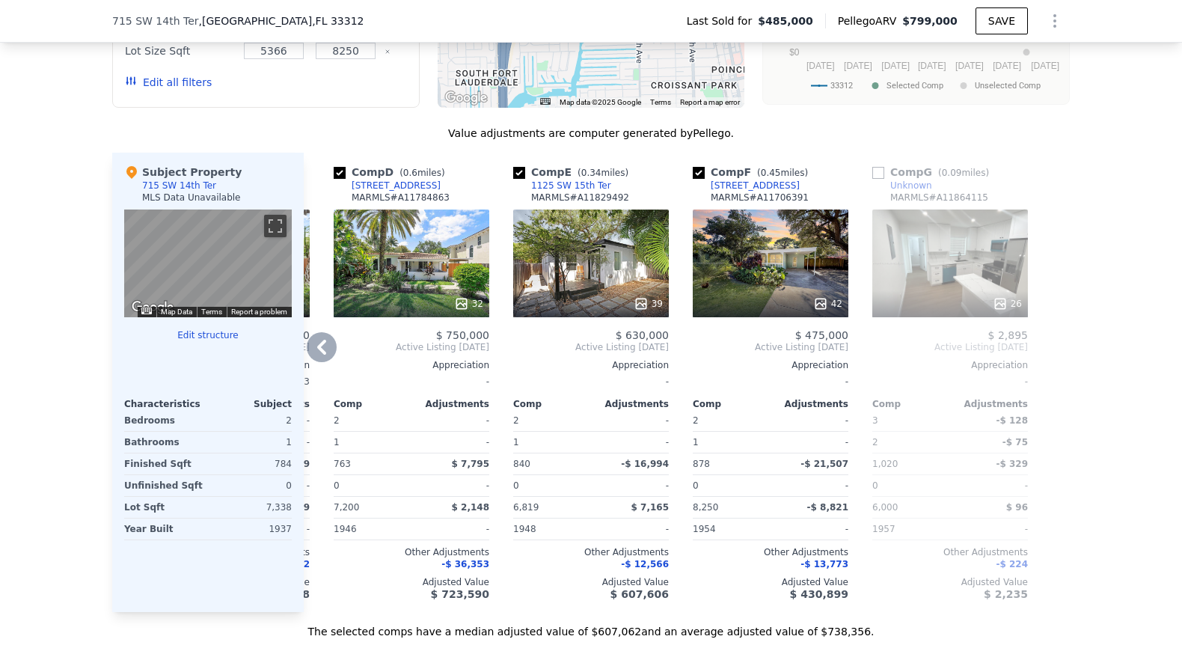
click at [952, 273] on div "26" at bounding box center [951, 264] width 156 height 108
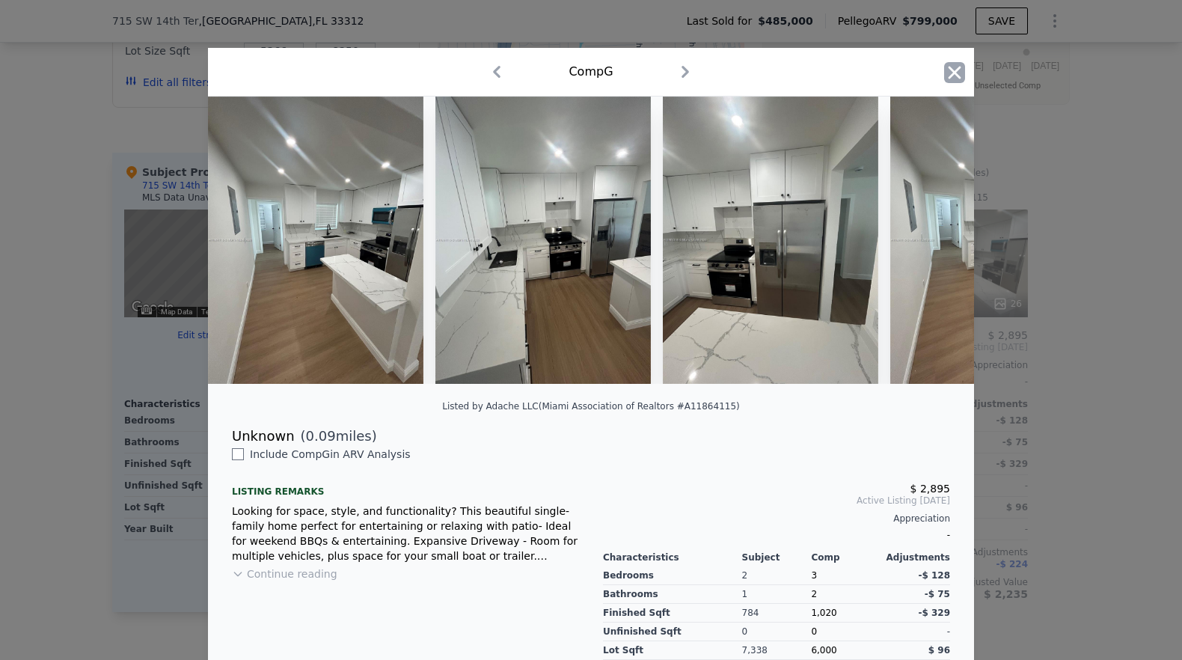
click at [954, 80] on icon "button" at bounding box center [954, 72] width 21 height 21
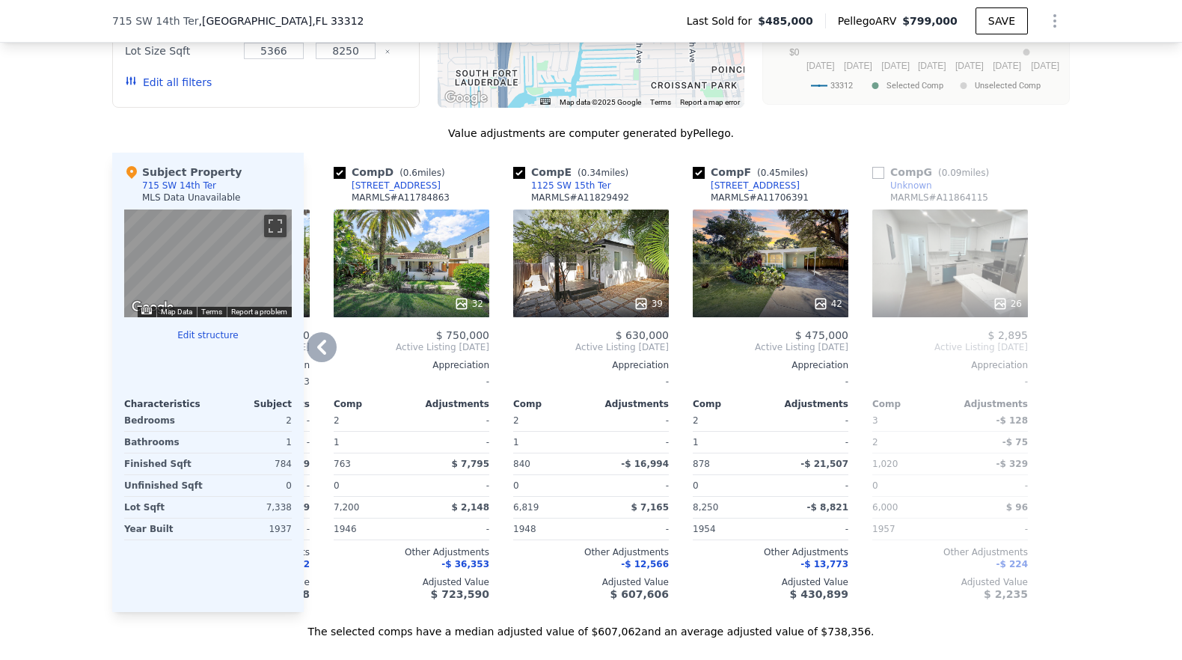
click at [784, 295] on div "42" at bounding box center [771, 264] width 156 height 108
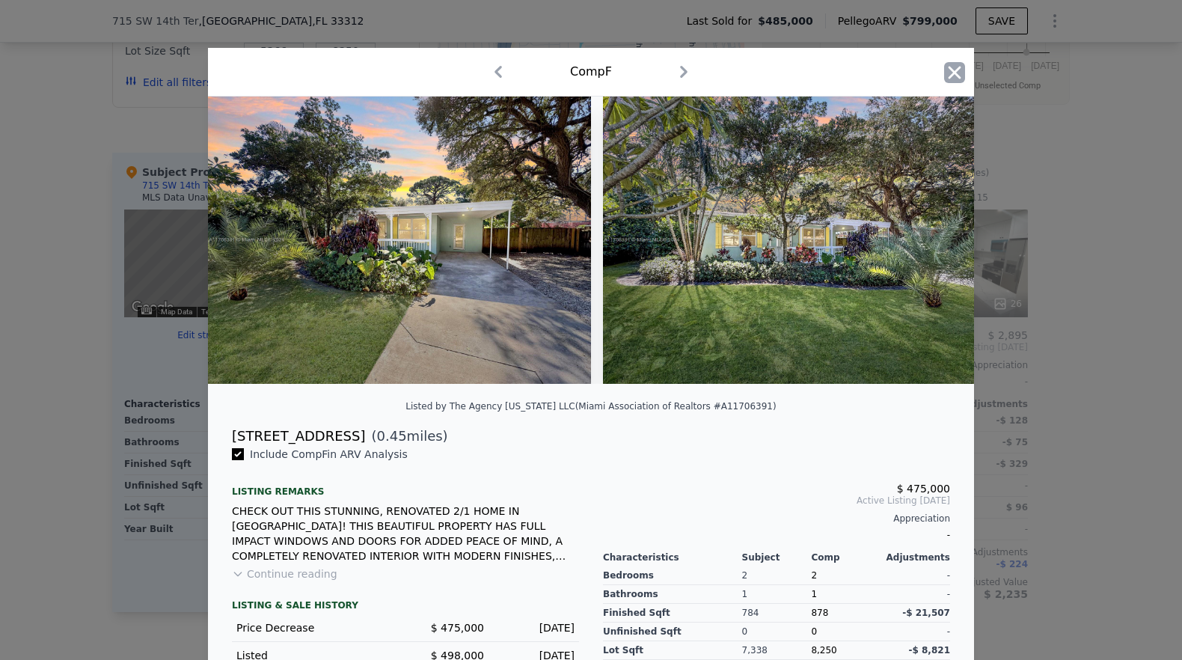
click at [950, 79] on icon "button" at bounding box center [954, 72] width 21 height 21
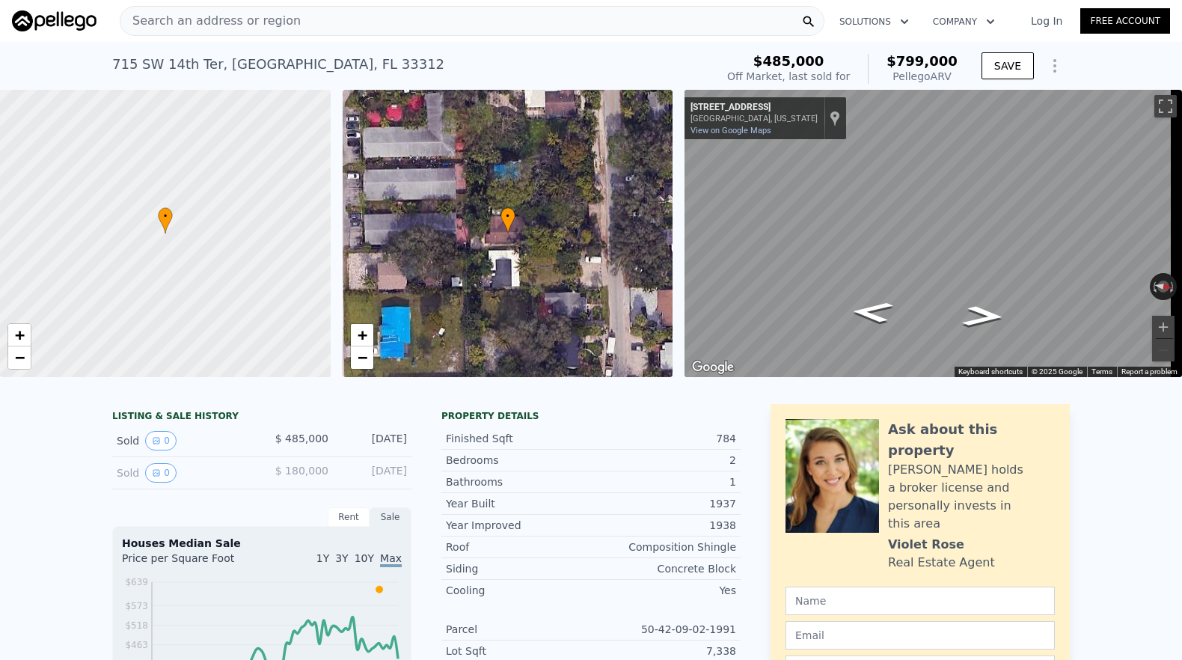
click at [237, 22] on span "Search an address or region" at bounding box center [210, 21] width 180 height 18
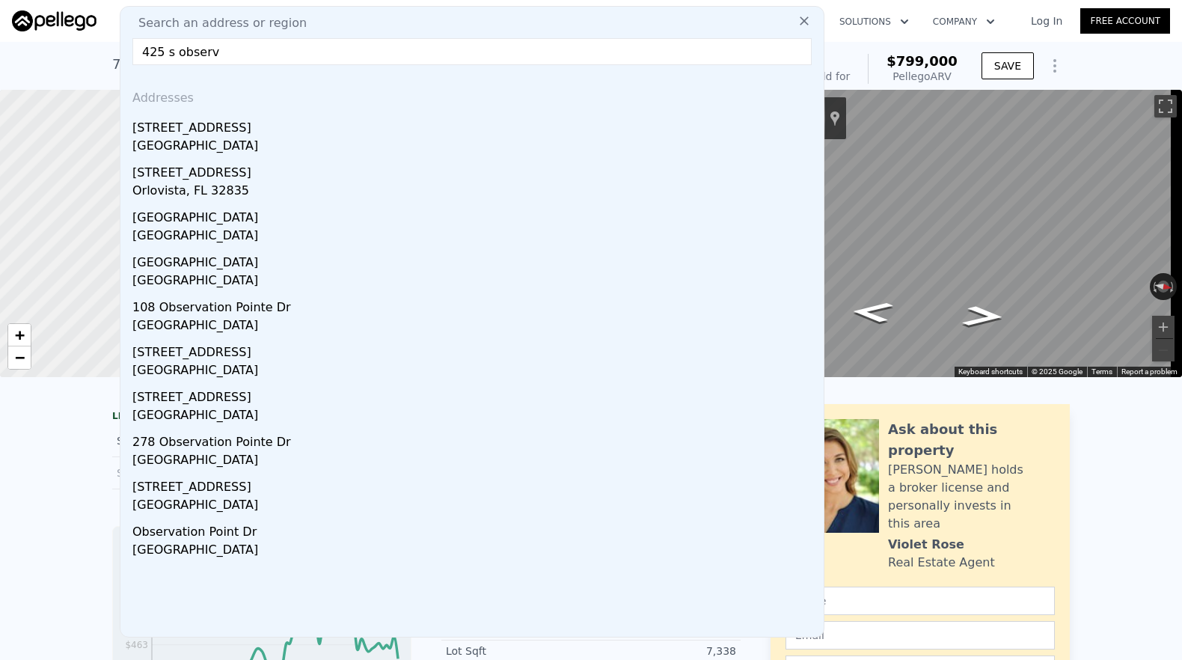
type input "425 s observa"
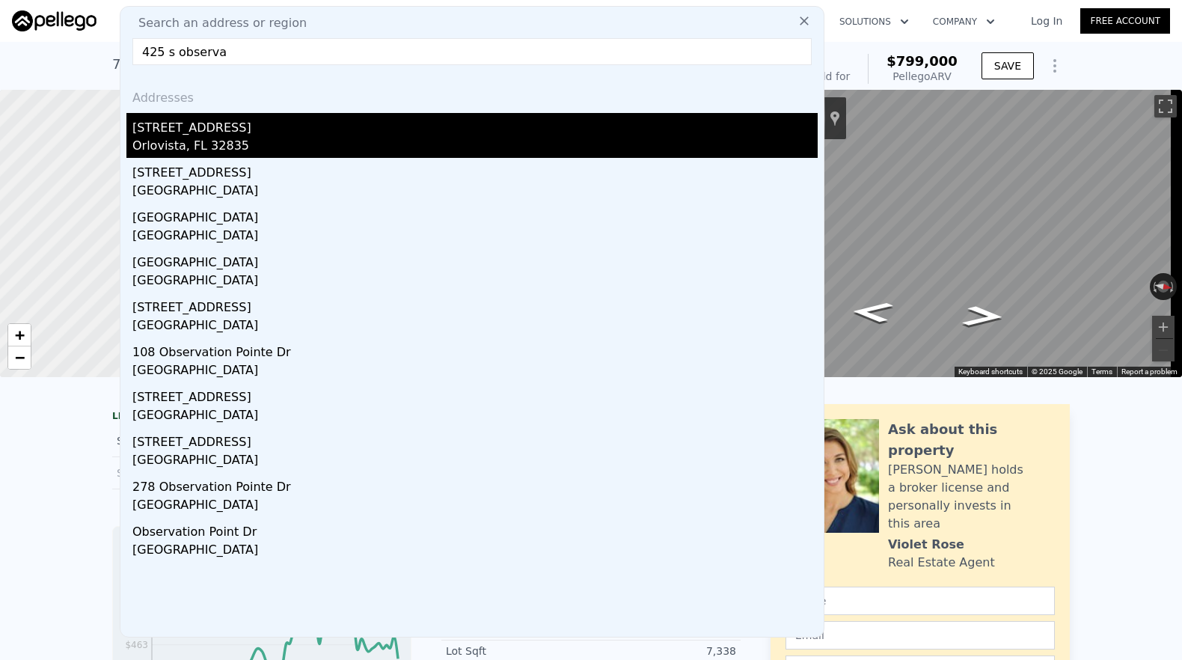
click at [213, 134] on div "[STREET_ADDRESS]" at bounding box center [475, 125] width 686 height 24
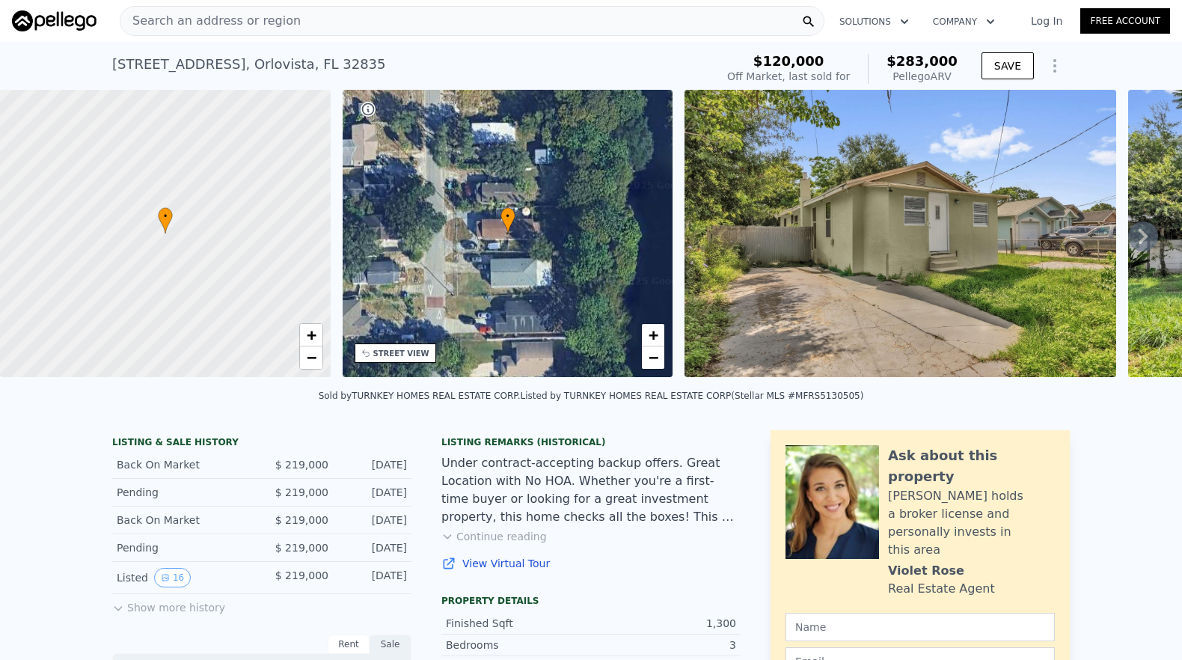
click at [1129, 242] on icon at bounding box center [1144, 237] width 30 height 30
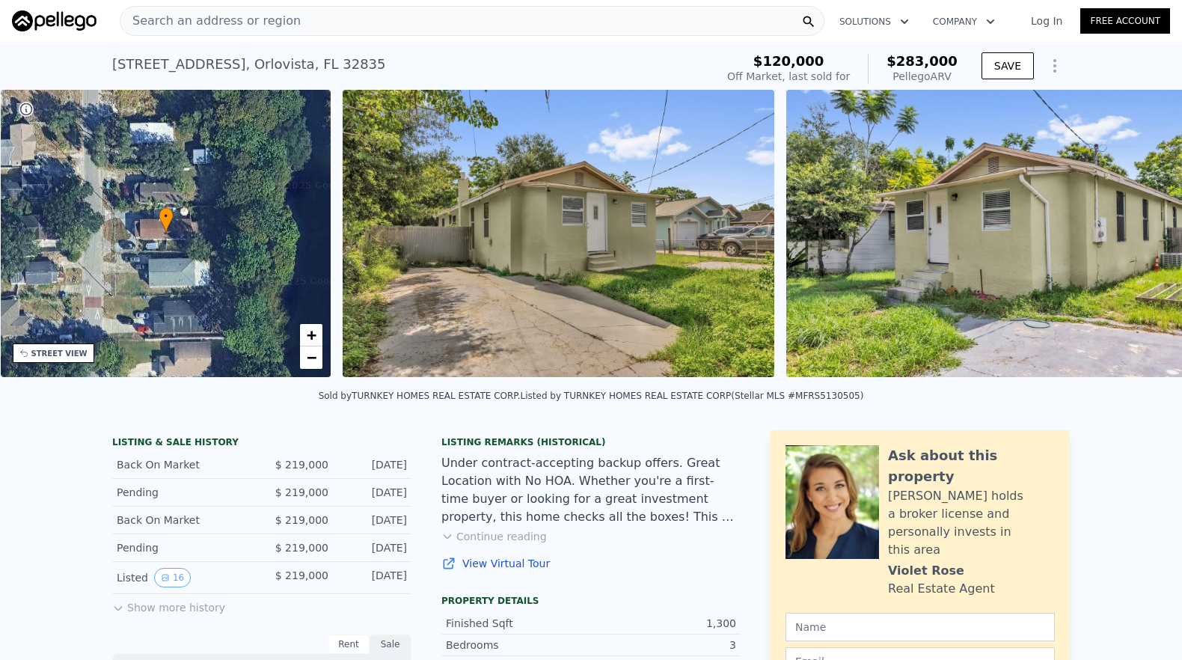
scroll to position [0, 349]
click at [1129, 242] on icon at bounding box center [1144, 237] width 30 height 30
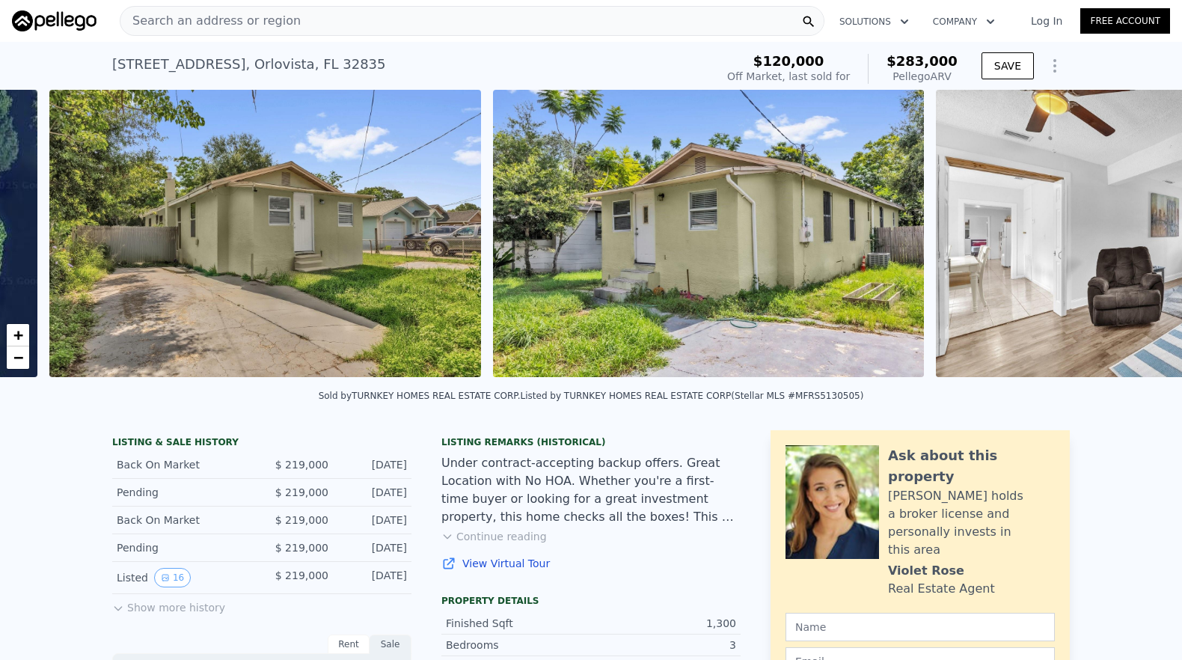
scroll to position [0, 685]
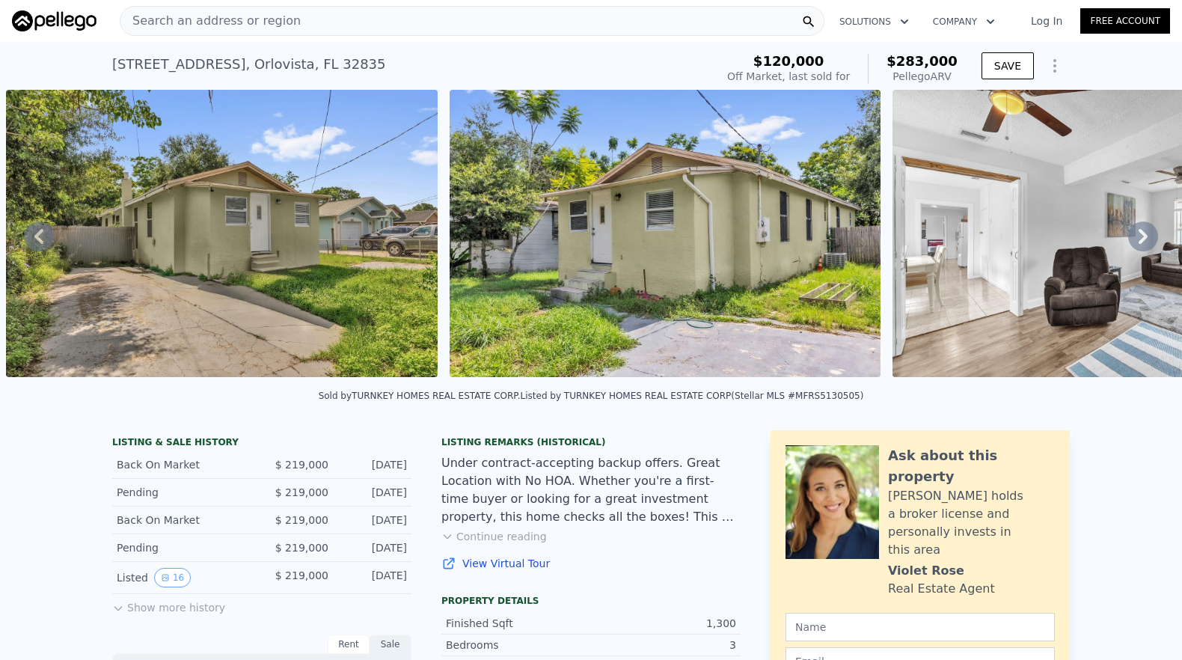
click at [1129, 242] on icon at bounding box center [1144, 237] width 30 height 30
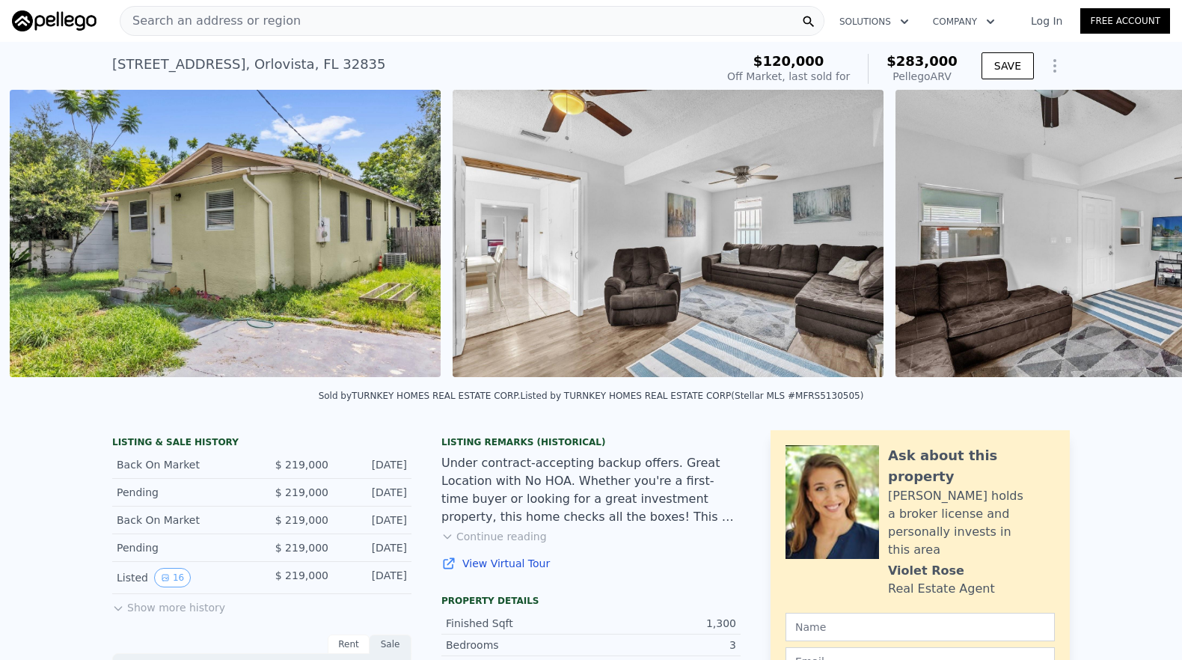
scroll to position [0, 1129]
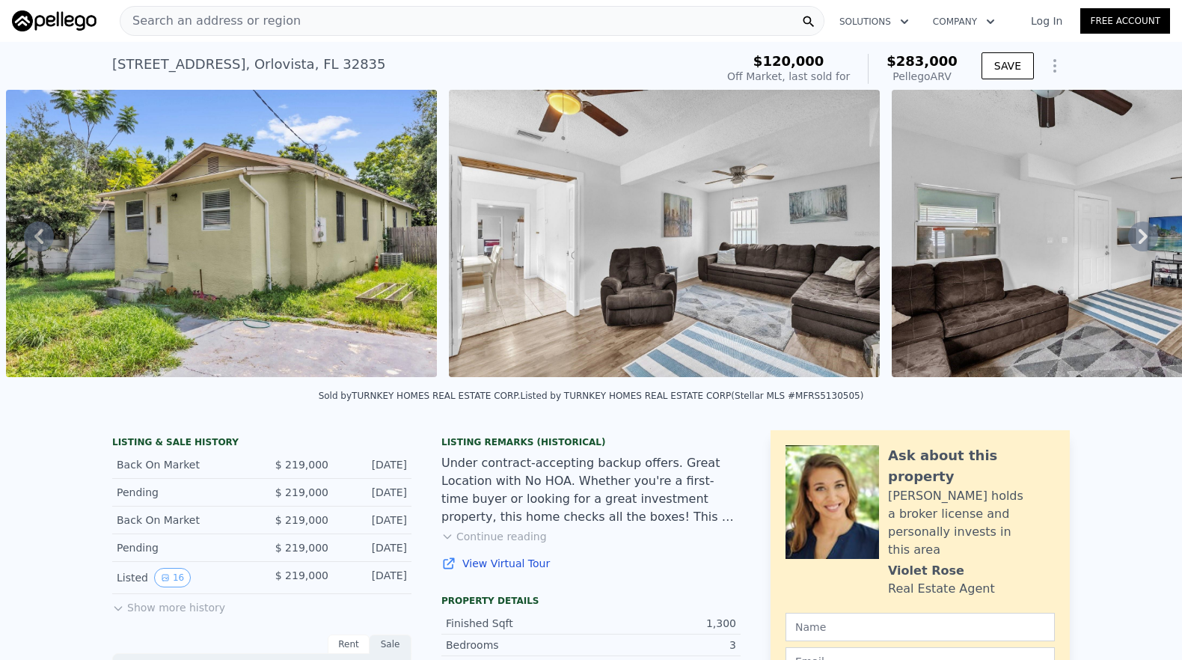
click at [1129, 242] on icon at bounding box center [1144, 237] width 30 height 30
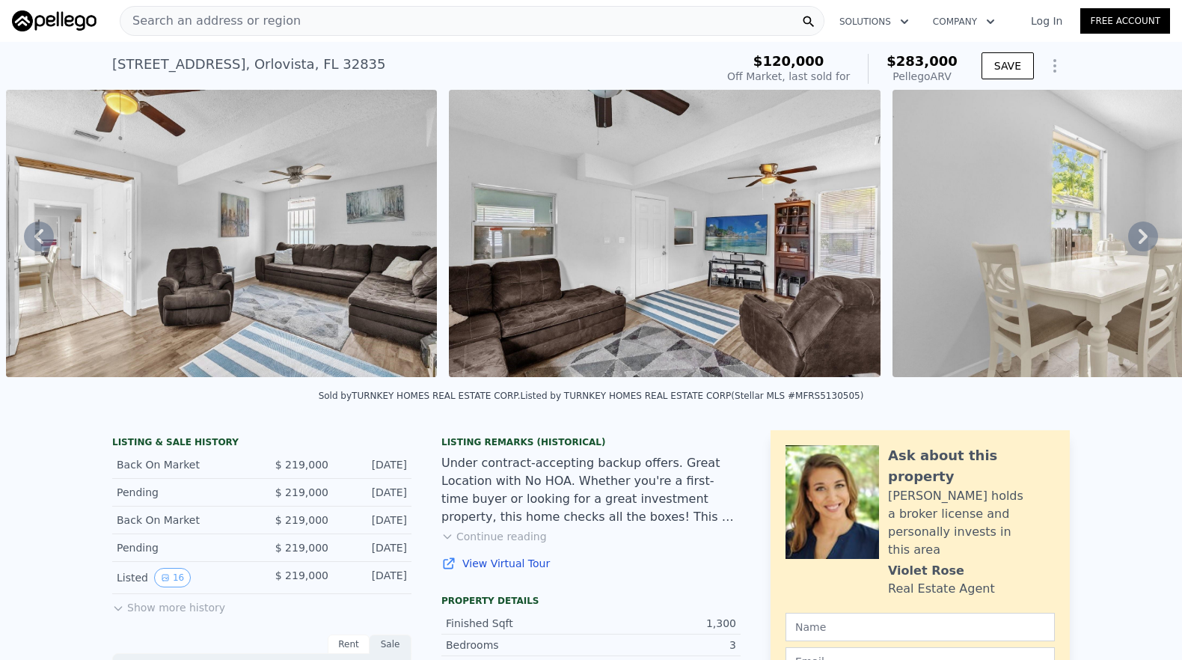
click at [1129, 242] on icon at bounding box center [1144, 237] width 30 height 30
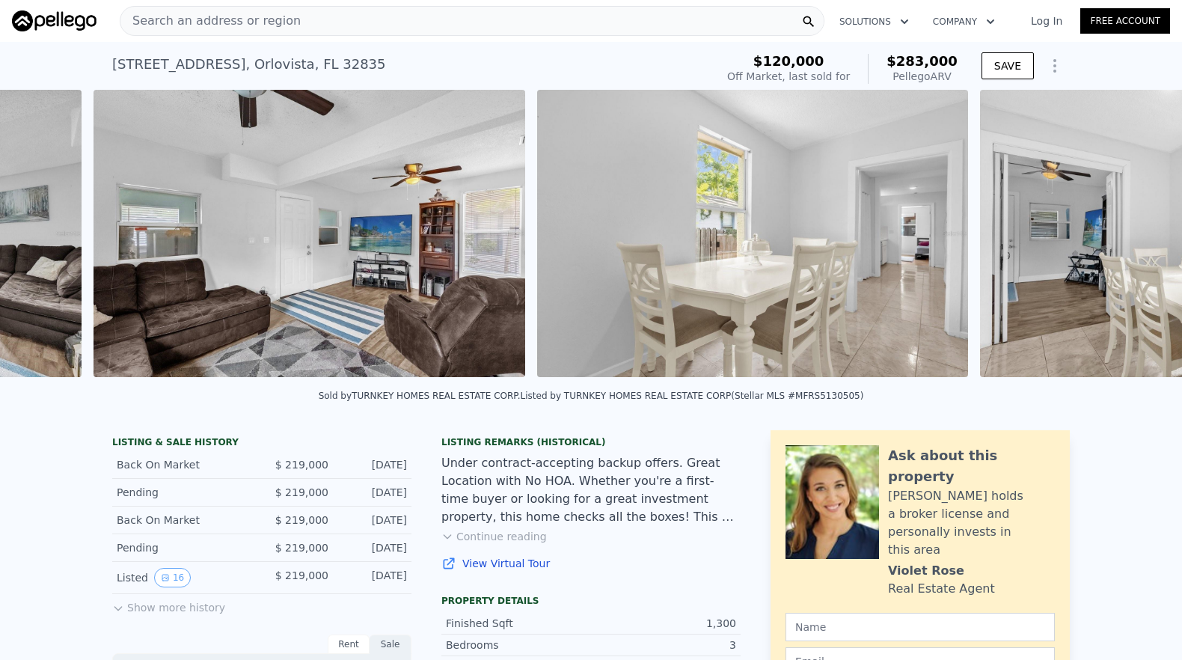
scroll to position [0, 2015]
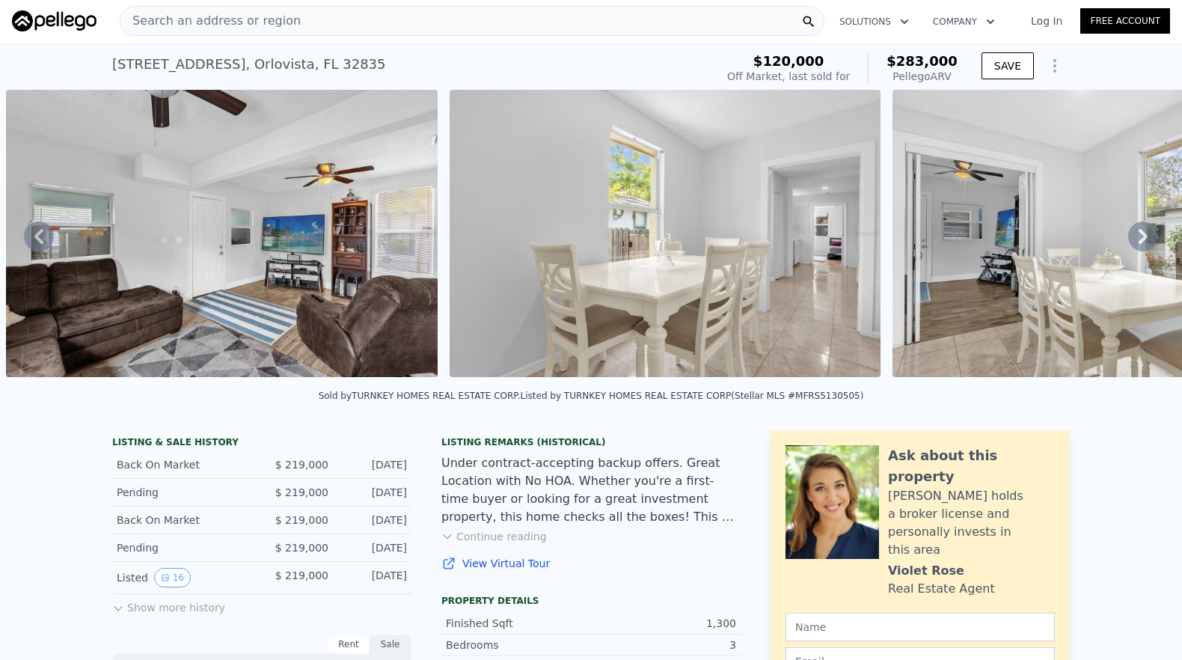
click at [1129, 242] on icon at bounding box center [1144, 237] width 30 height 30
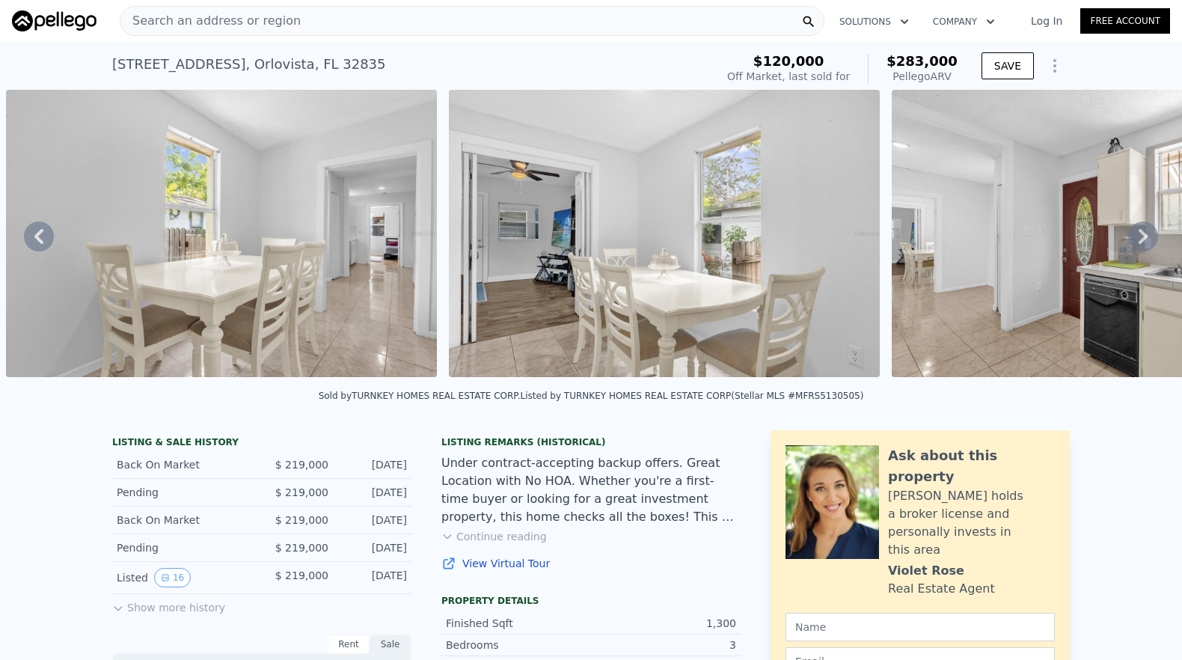
click at [1129, 242] on icon at bounding box center [1144, 237] width 30 height 30
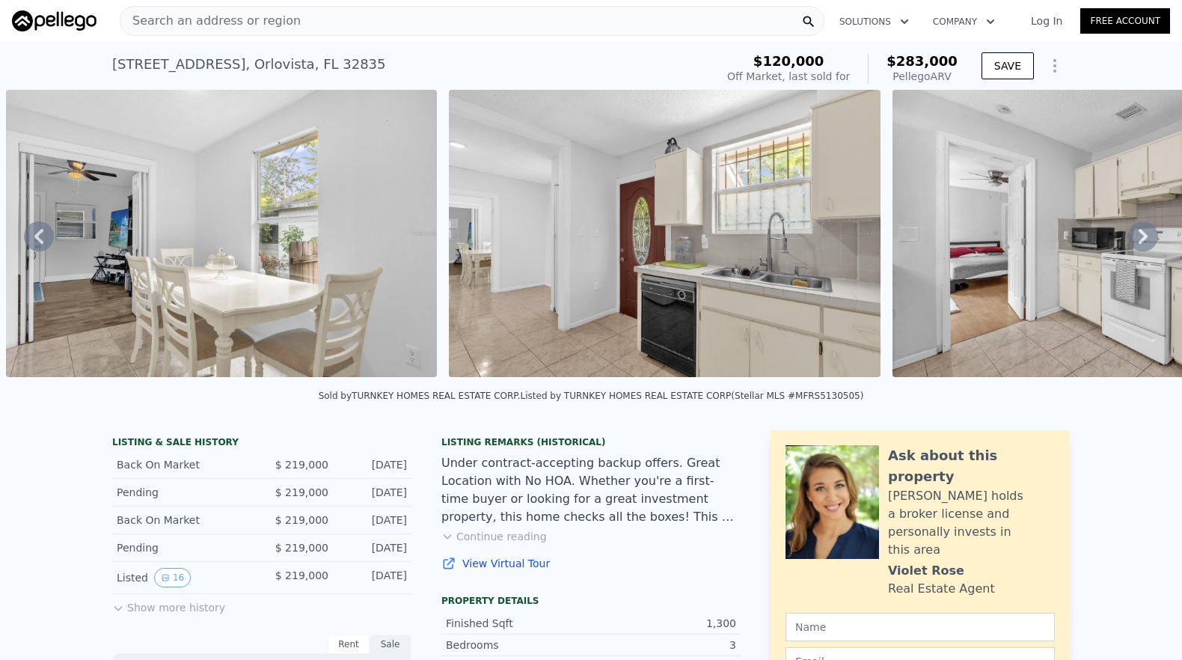
click at [1129, 242] on icon at bounding box center [1144, 237] width 30 height 30
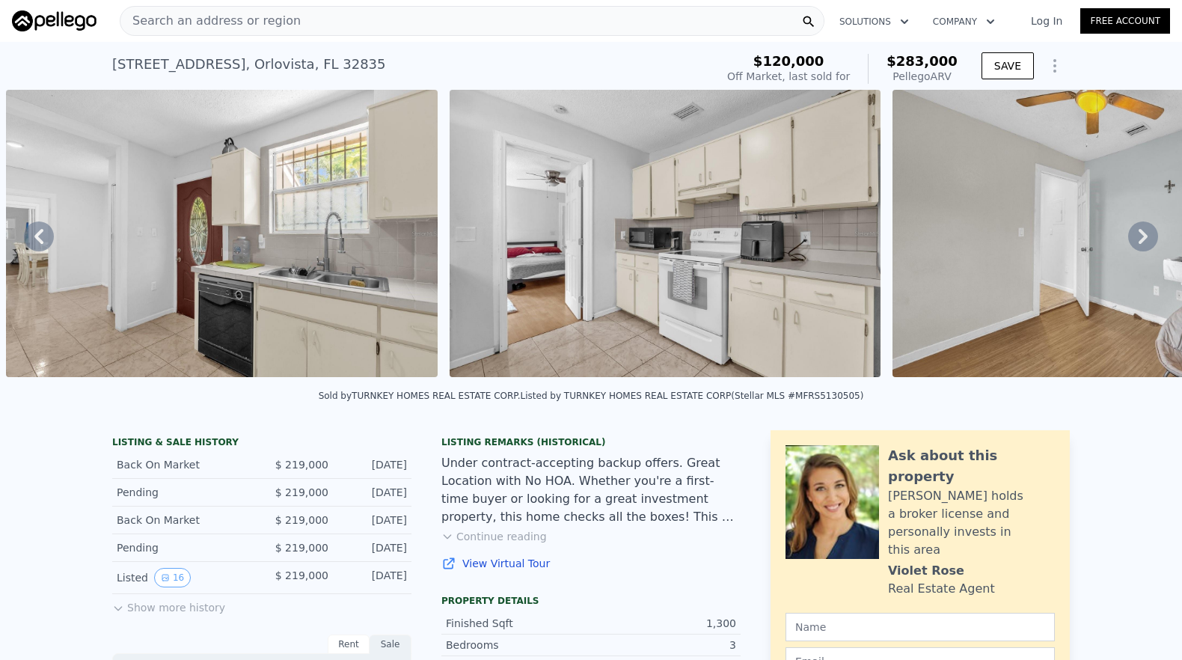
click at [1129, 242] on icon at bounding box center [1144, 237] width 30 height 30
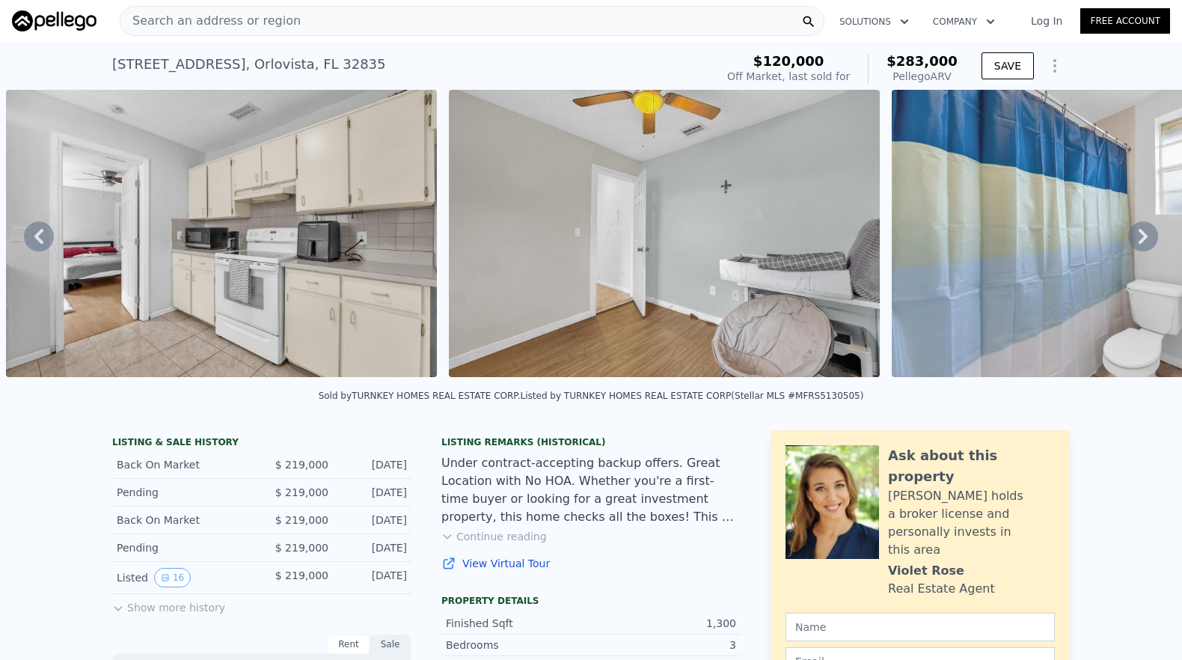
click at [1129, 242] on icon at bounding box center [1144, 237] width 30 height 30
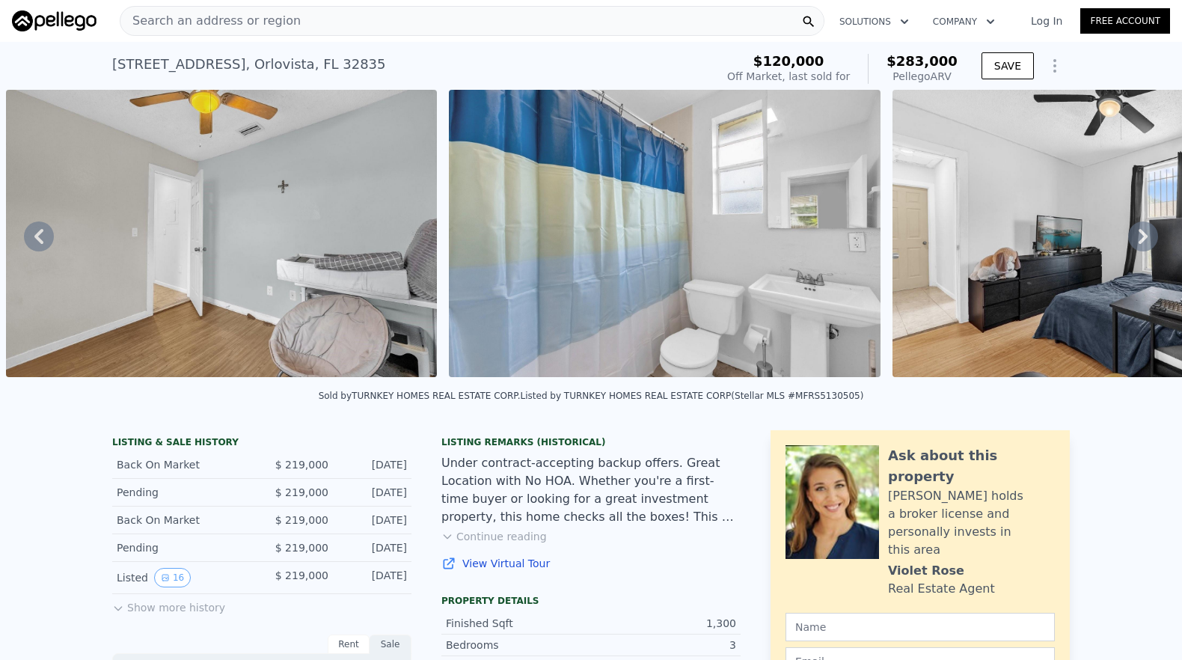
click at [1129, 242] on icon at bounding box center [1144, 237] width 30 height 30
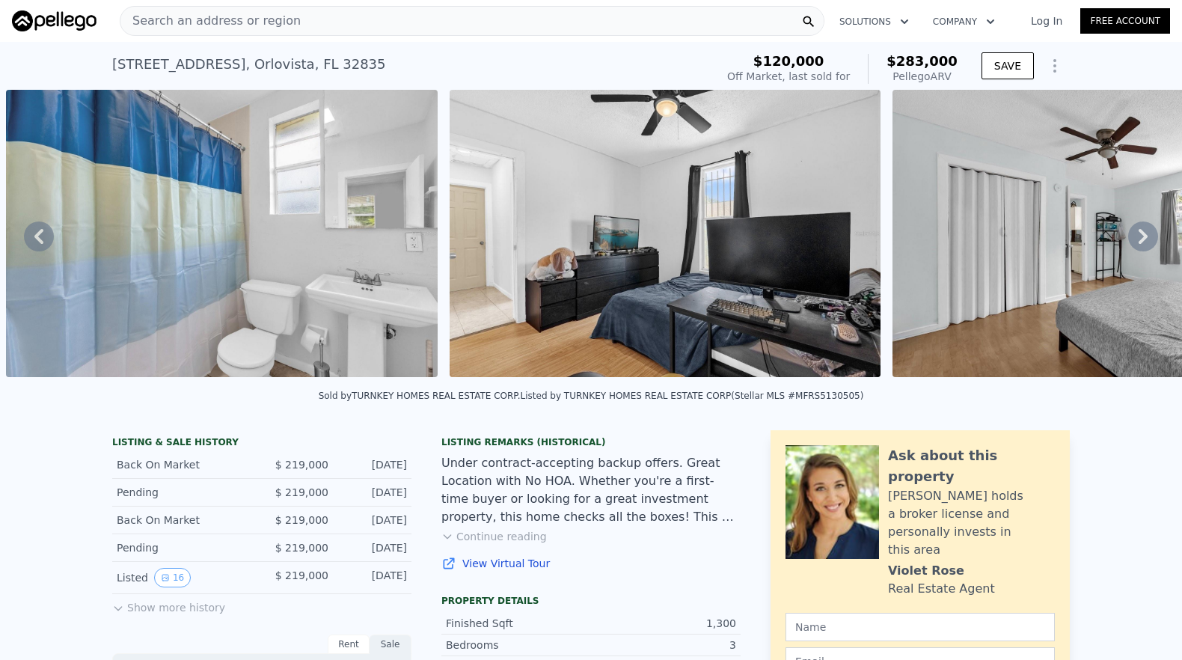
click at [1129, 242] on icon at bounding box center [1144, 237] width 30 height 30
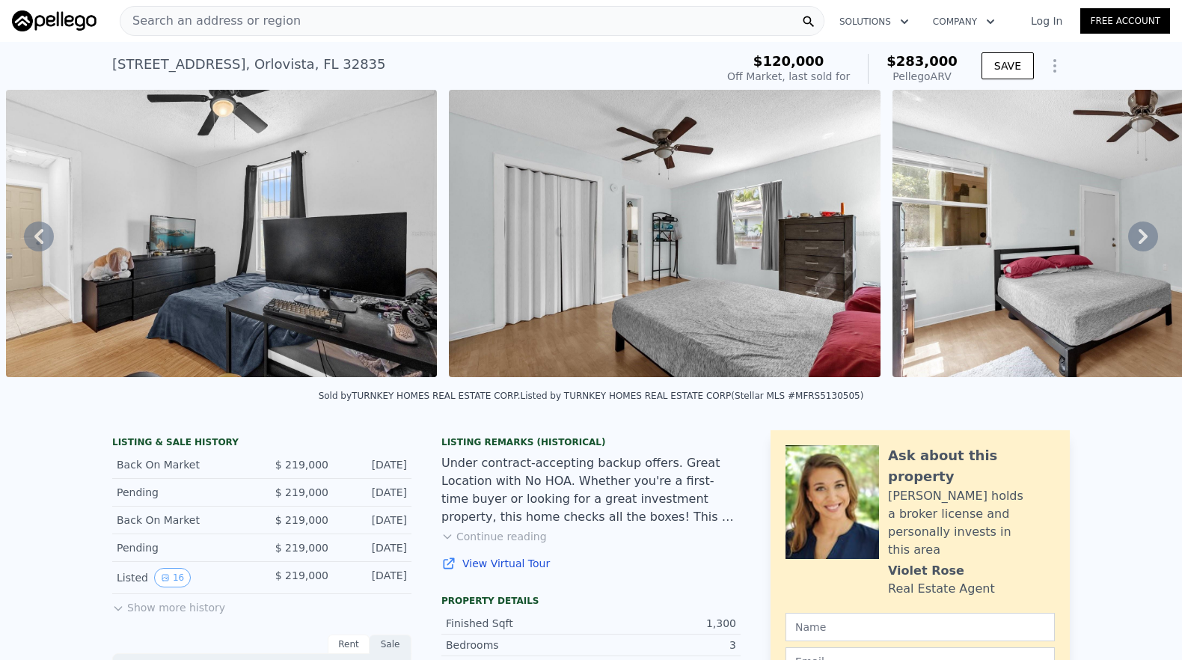
click at [1129, 242] on icon at bounding box center [1144, 237] width 30 height 30
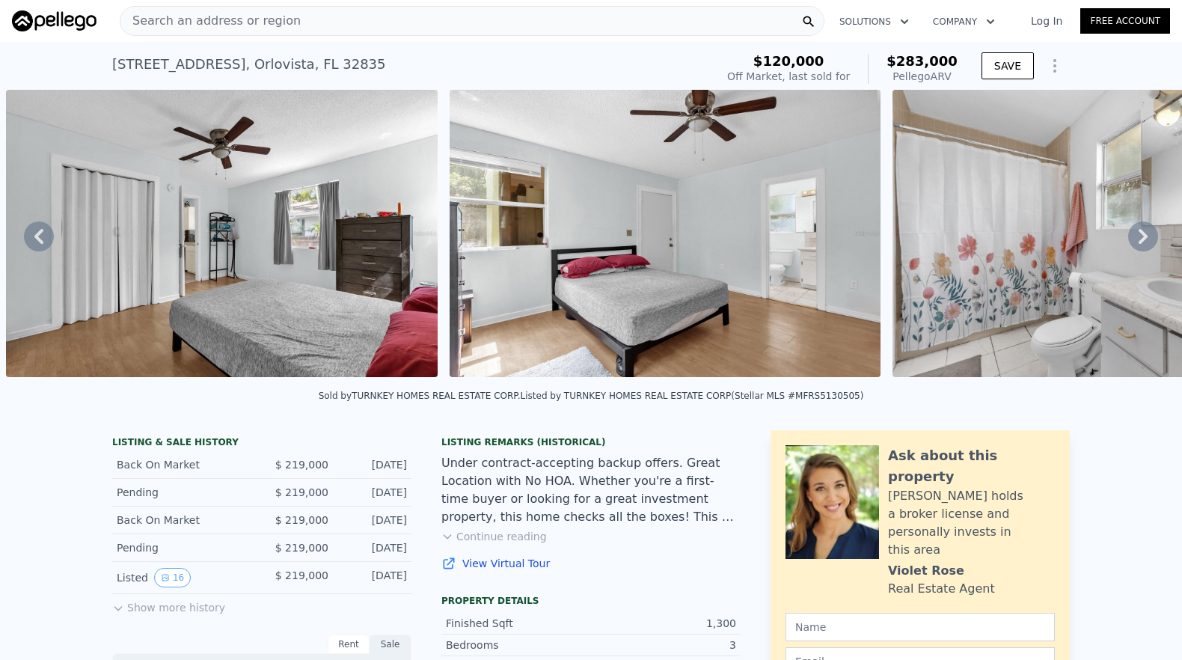
click at [514, 544] on button "Continue reading" at bounding box center [495, 536] width 106 height 15
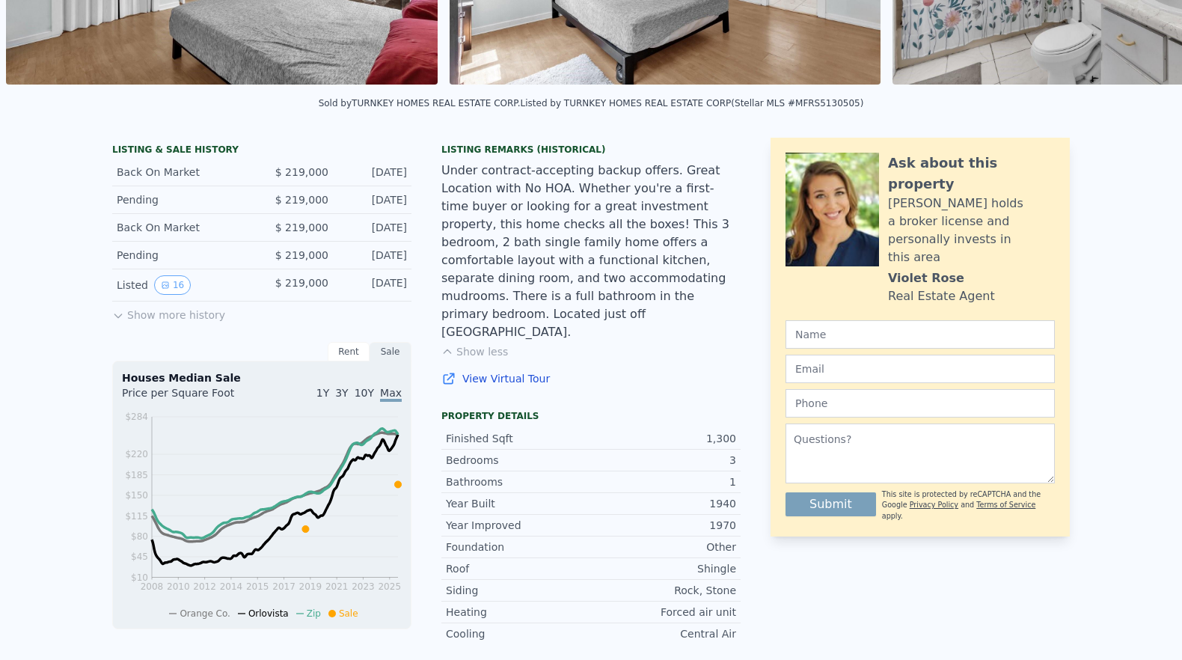
scroll to position [0, 0]
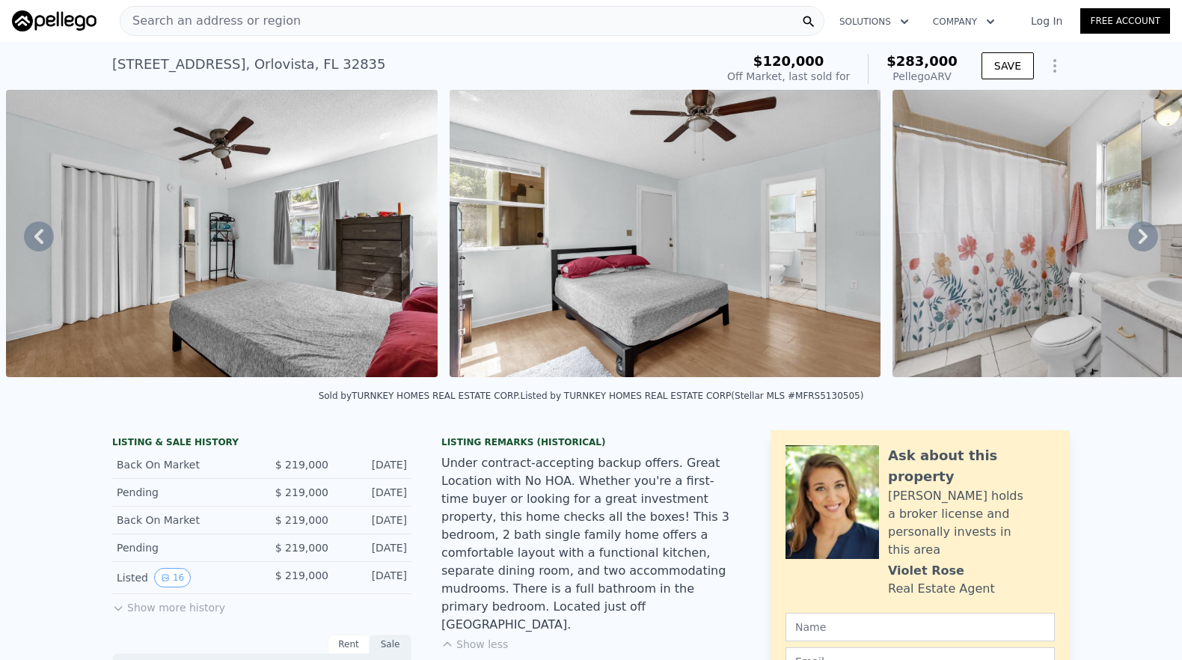
click at [1139, 244] on icon at bounding box center [1143, 236] width 9 height 15
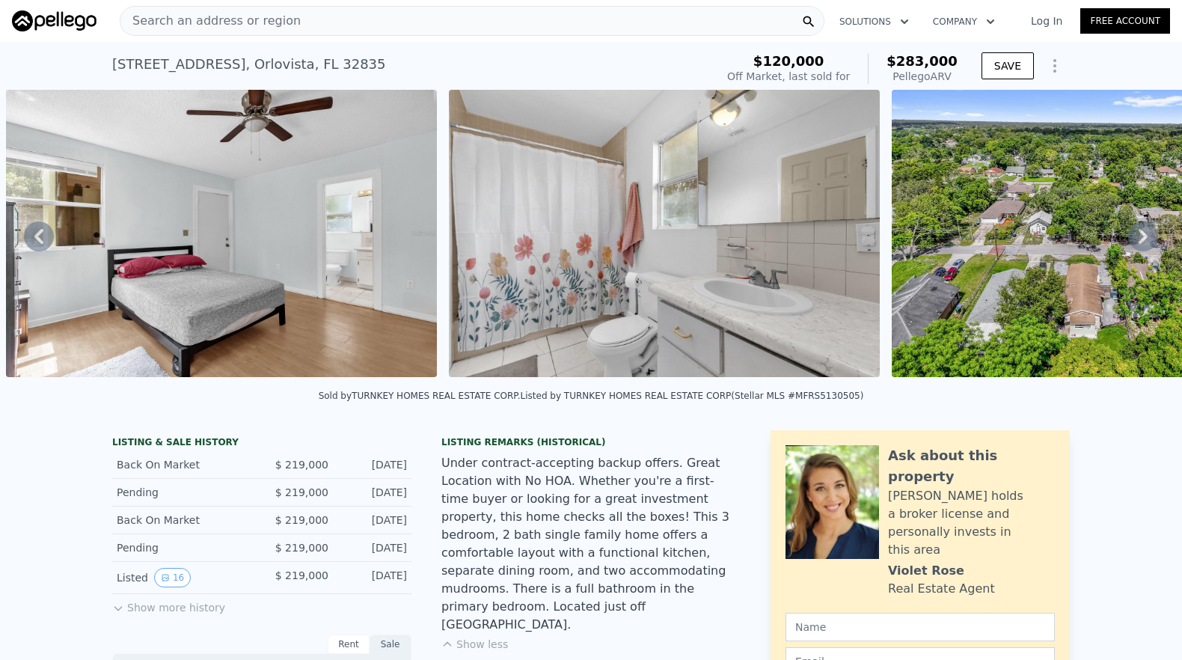
click at [1139, 244] on icon at bounding box center [1143, 236] width 9 height 15
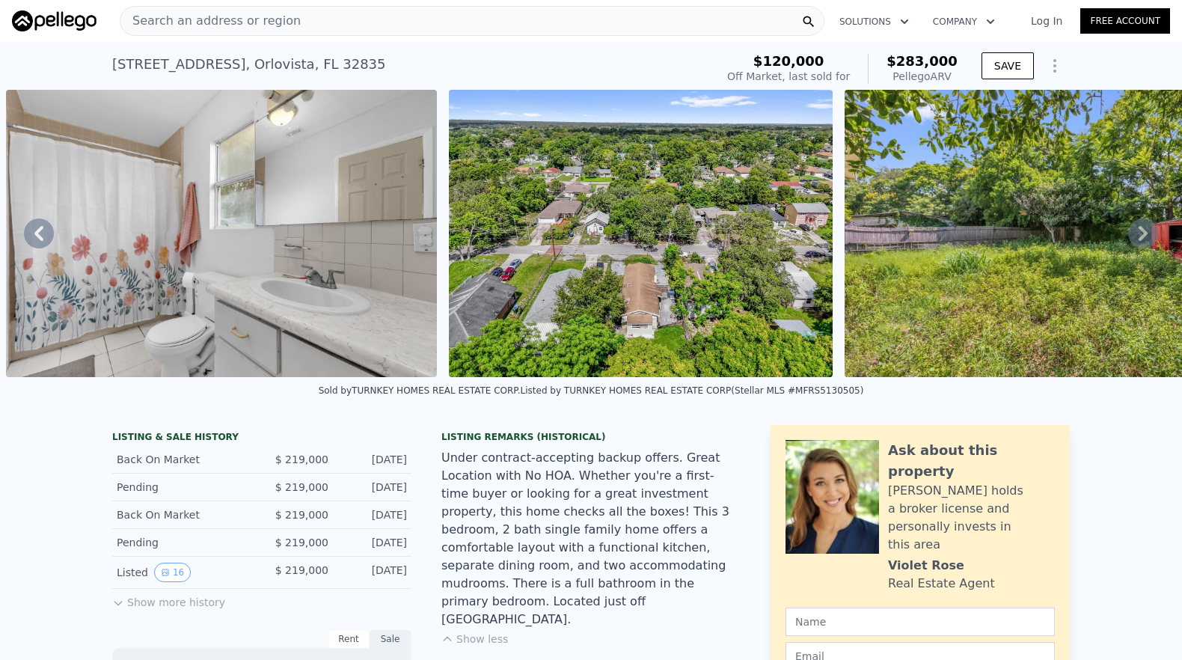
click at [1139, 241] on icon at bounding box center [1143, 233] width 9 height 15
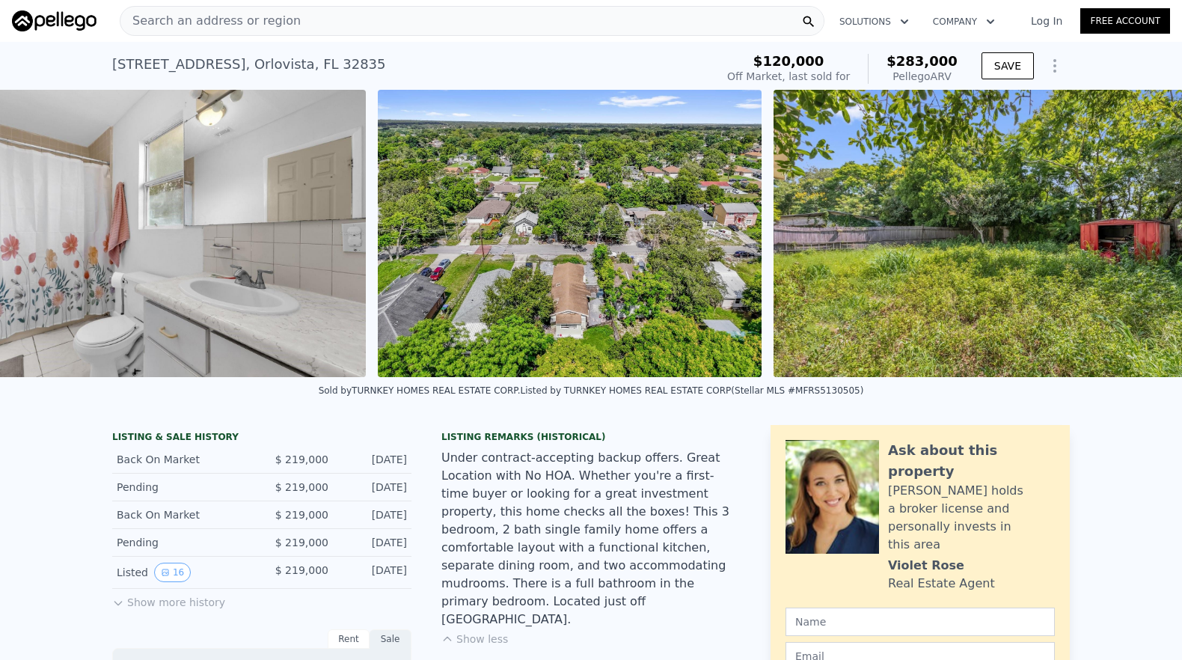
scroll to position [0, 6559]
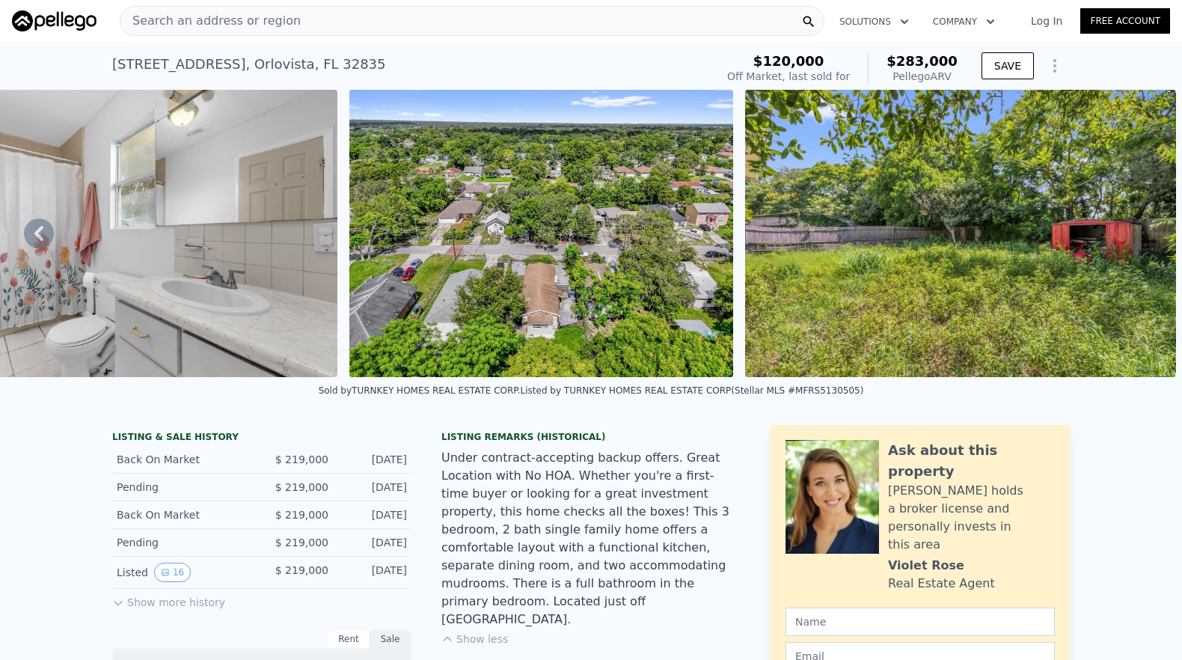
click at [1131, 245] on img at bounding box center [960, 233] width 431 height 287
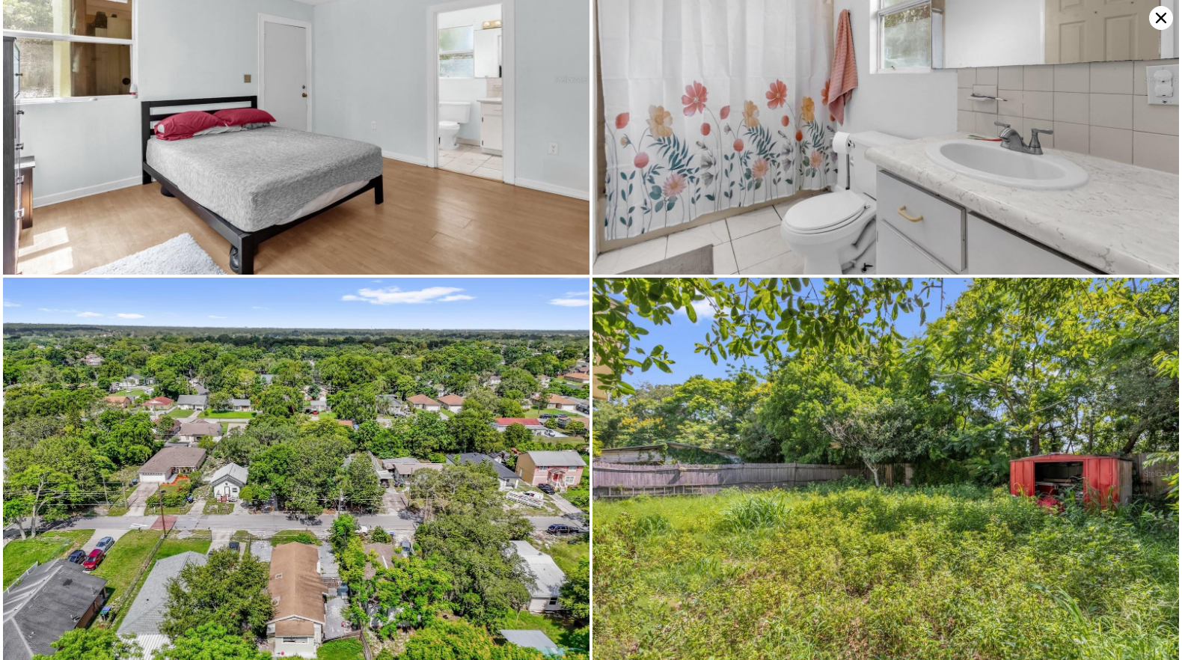
scroll to position [2506, 0]
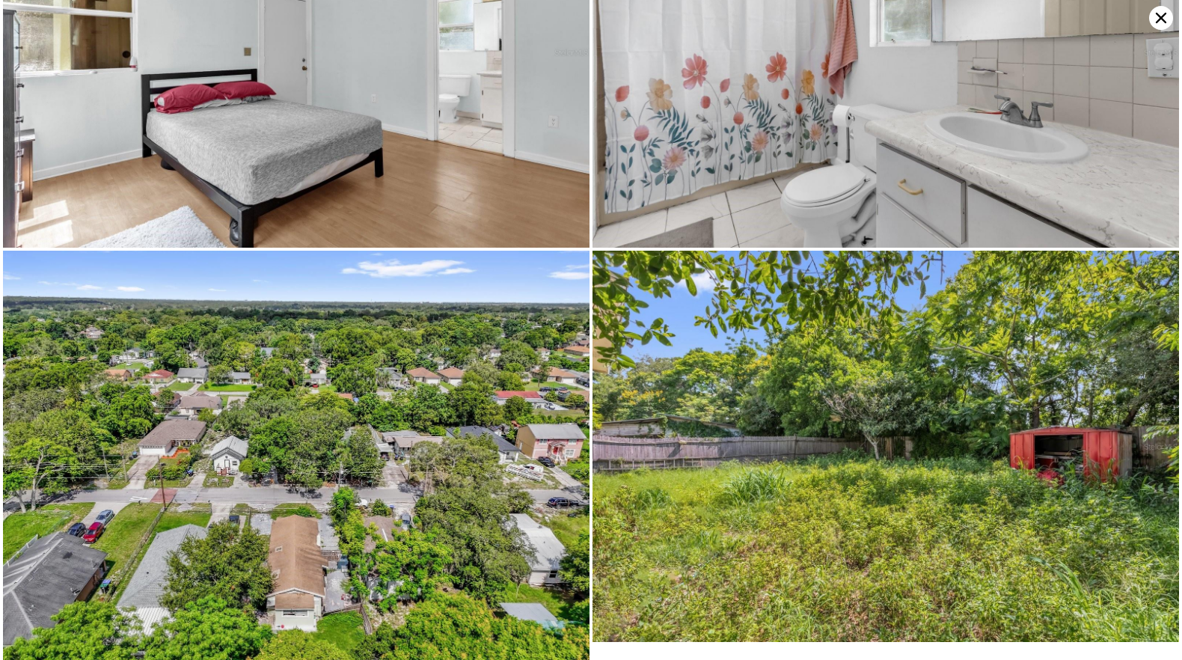
click at [1159, 16] on icon at bounding box center [1161, 18] width 10 height 10
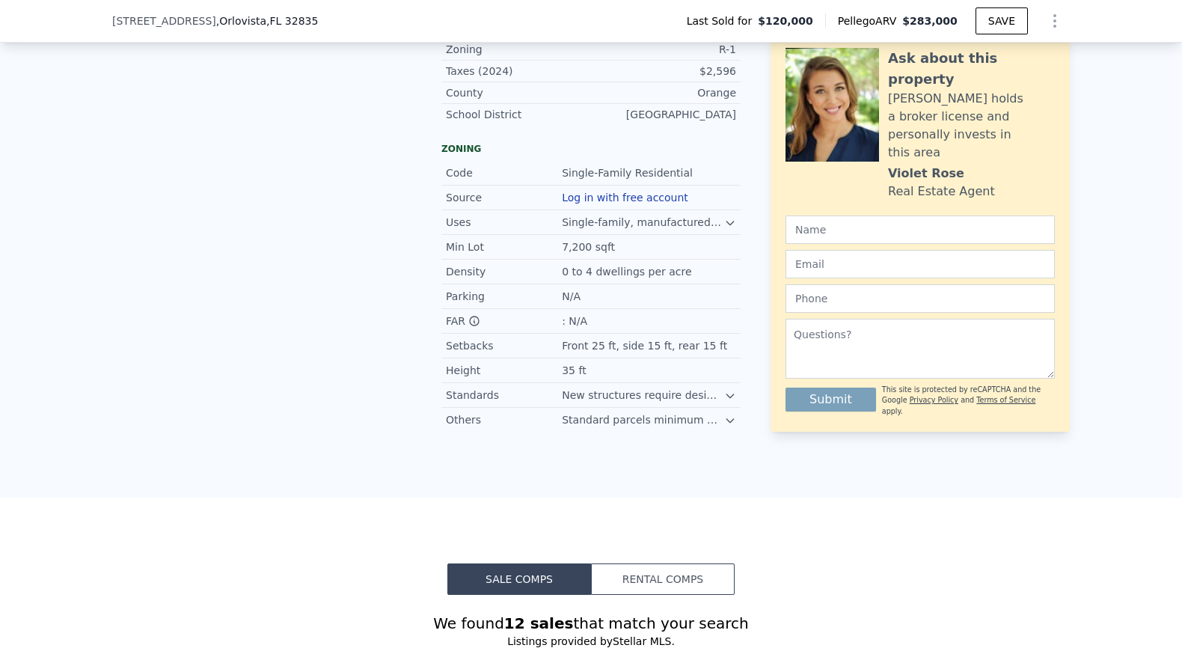
scroll to position [995, 0]
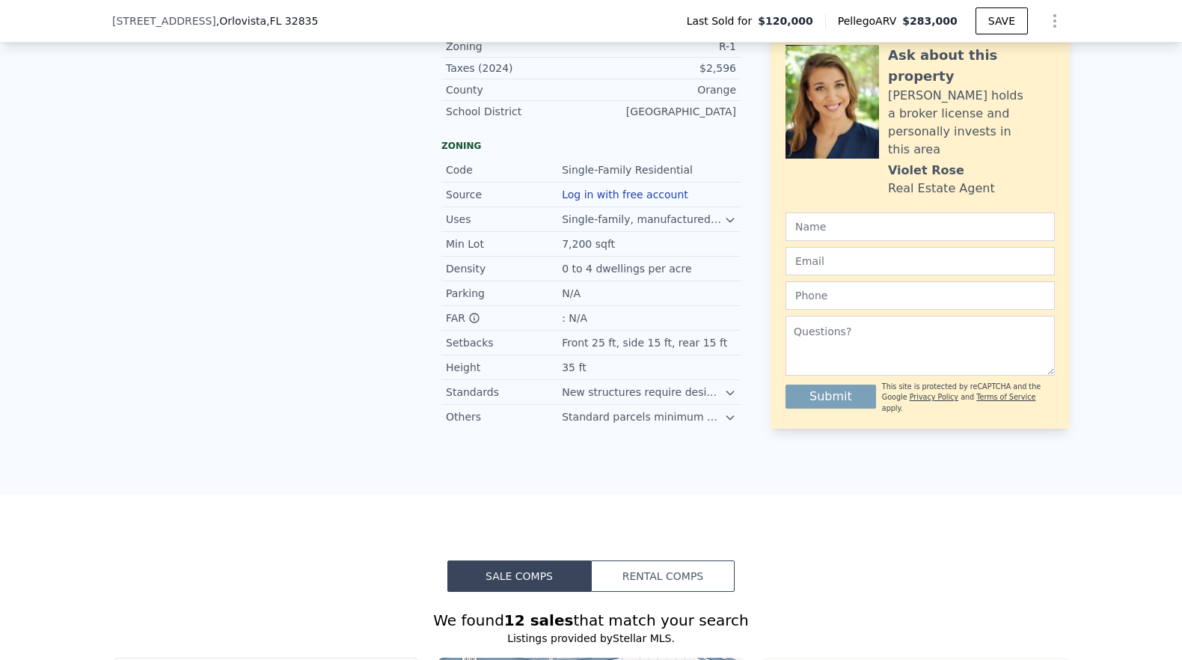
click at [727, 391] on icon at bounding box center [730, 393] width 7 height 4
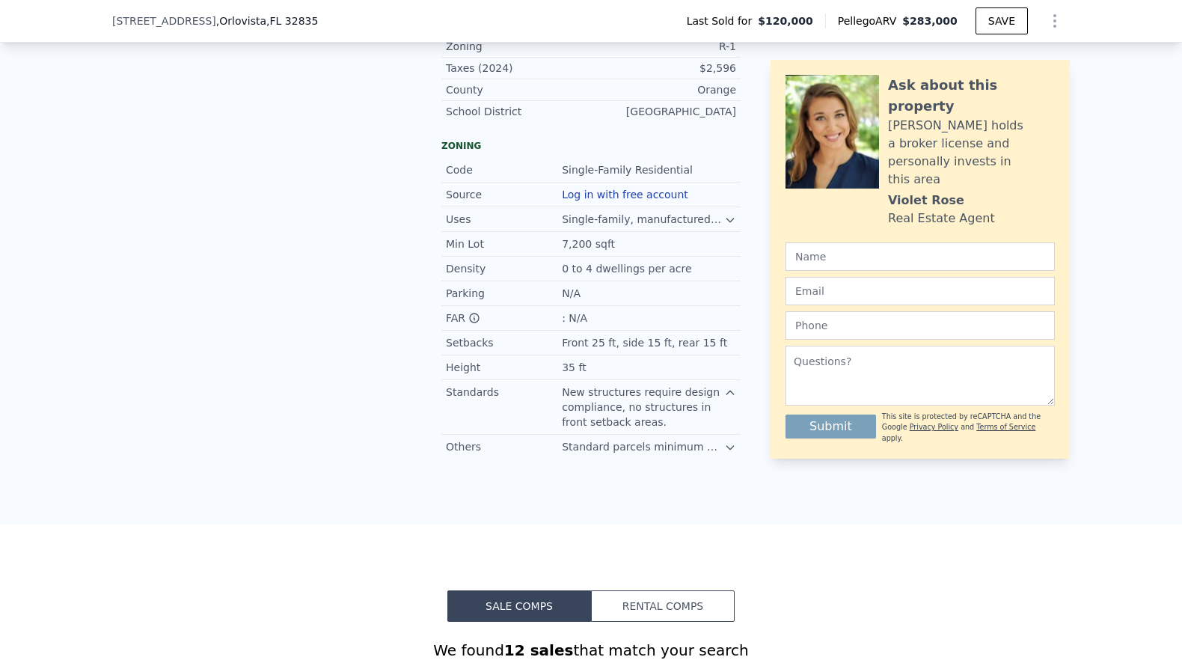
click at [725, 388] on icon at bounding box center [730, 393] width 12 height 12
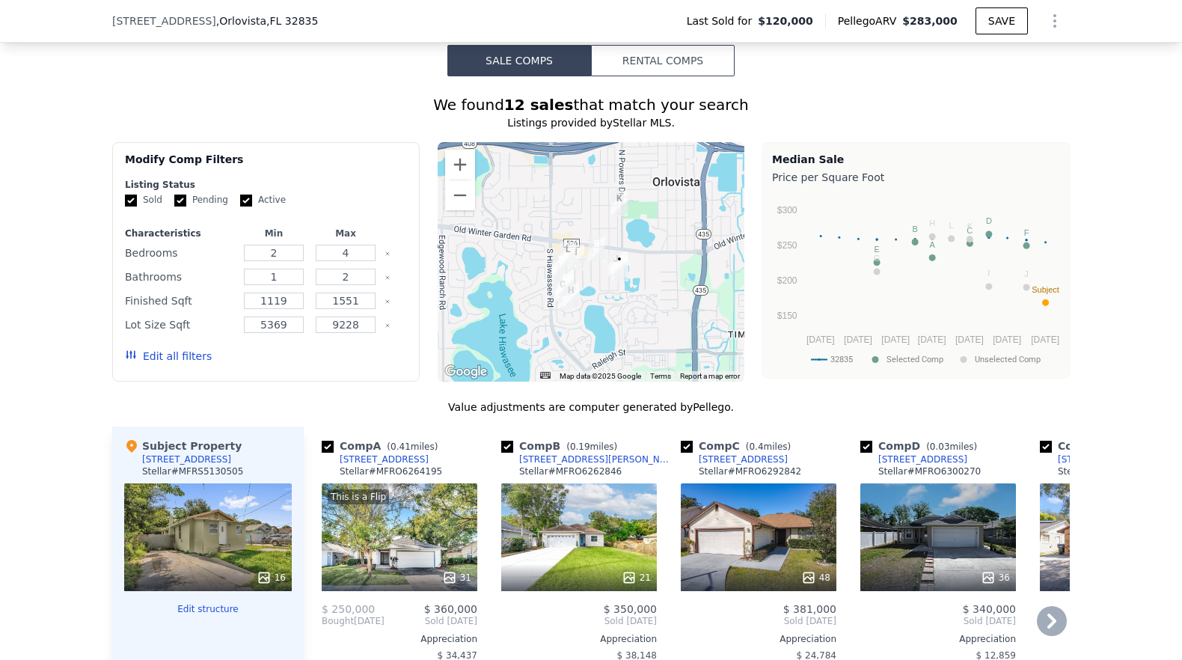
scroll to position [1661, 0]
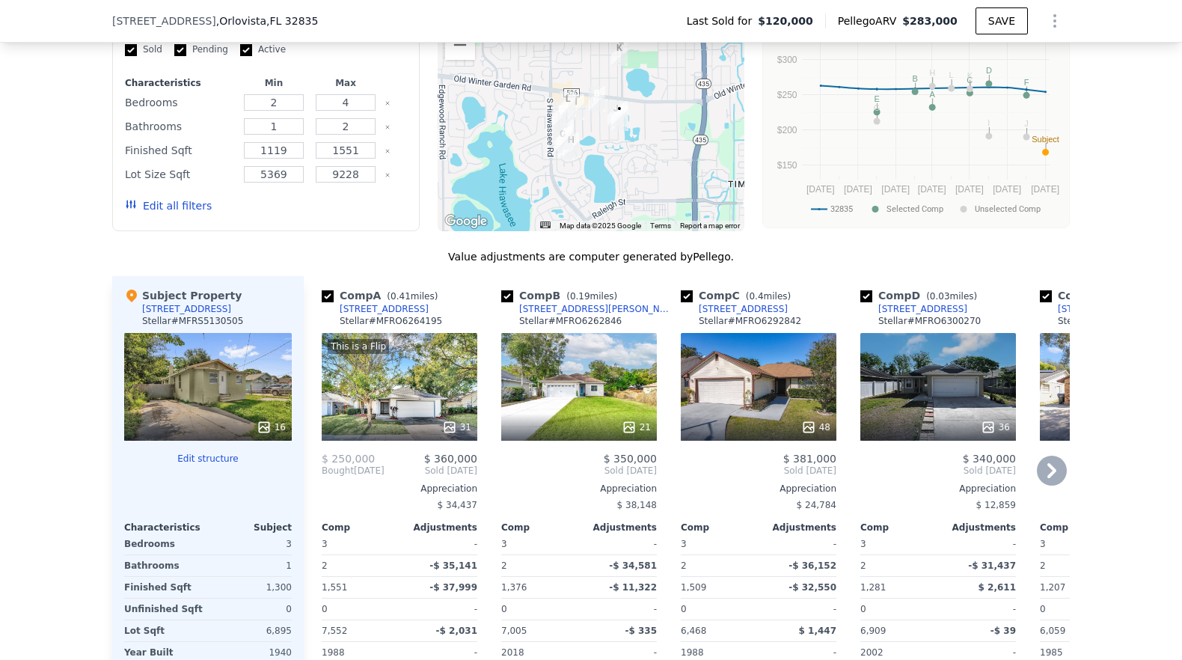
click at [378, 379] on div "This is a Flip 31" at bounding box center [400, 387] width 156 height 108
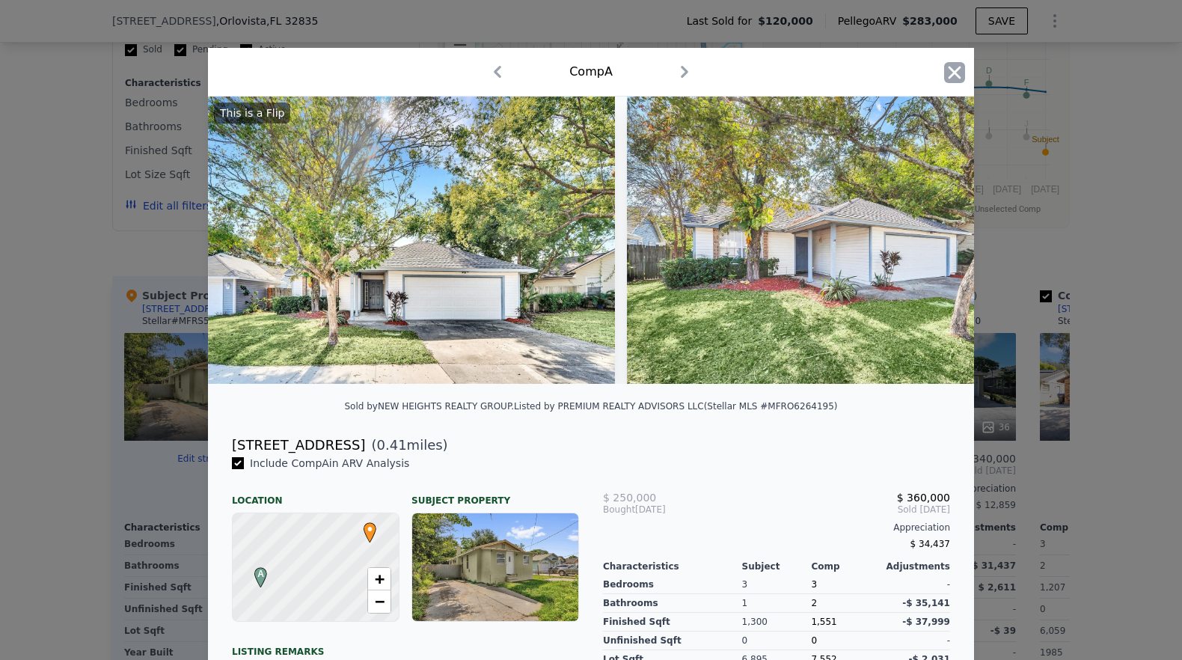
click at [944, 76] on icon "button" at bounding box center [954, 72] width 21 height 21
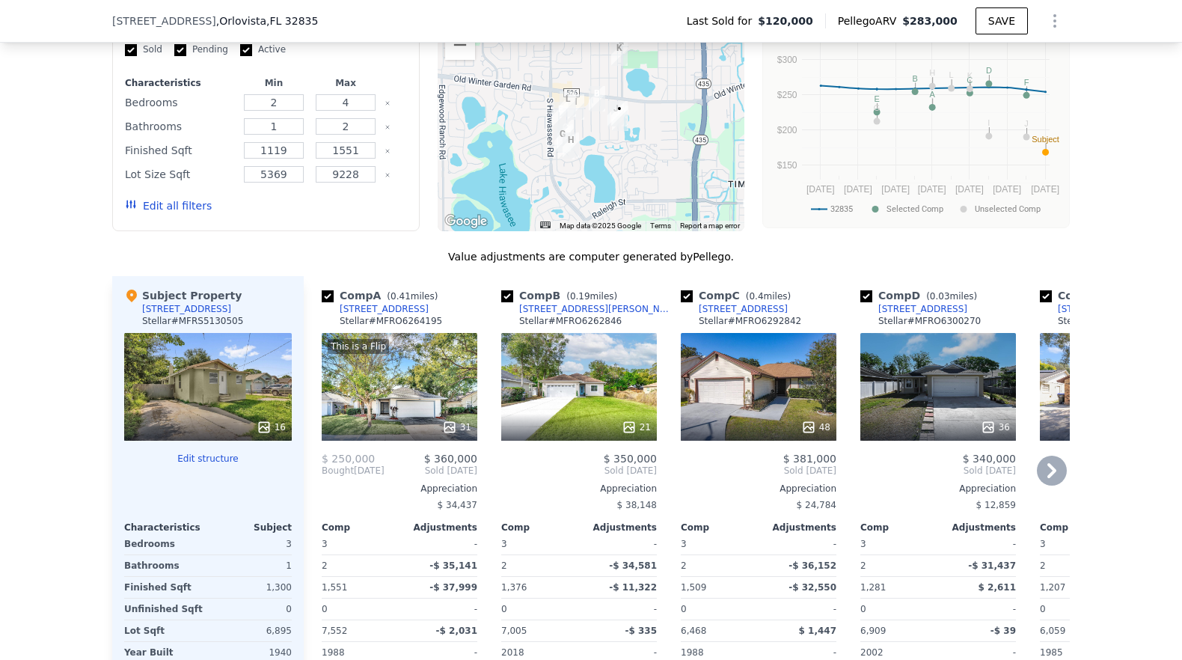
click at [573, 406] on div "21" at bounding box center [579, 387] width 156 height 108
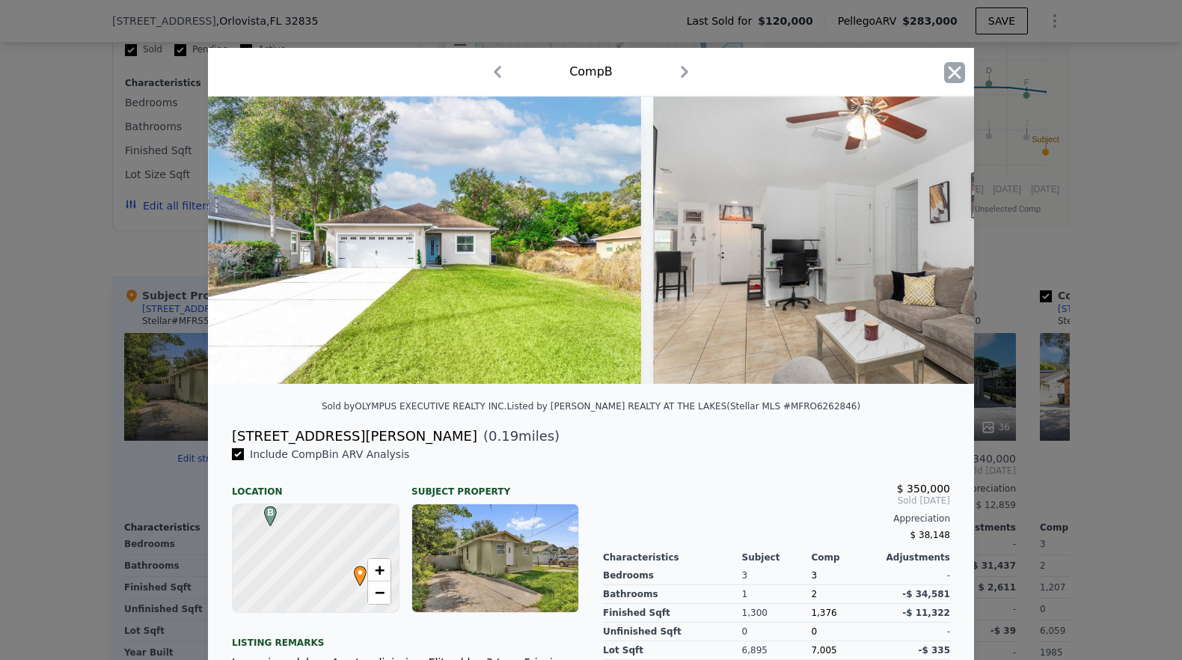
click at [944, 65] on icon "button" at bounding box center [954, 72] width 21 height 21
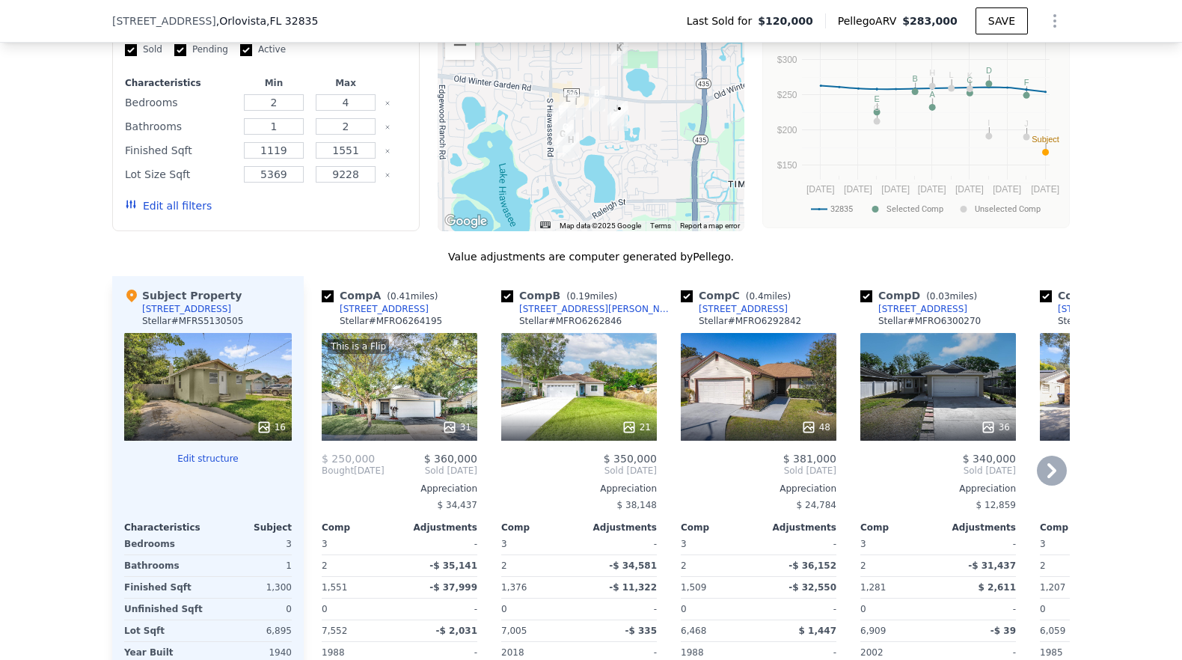
click at [768, 403] on div "48" at bounding box center [759, 387] width 156 height 108
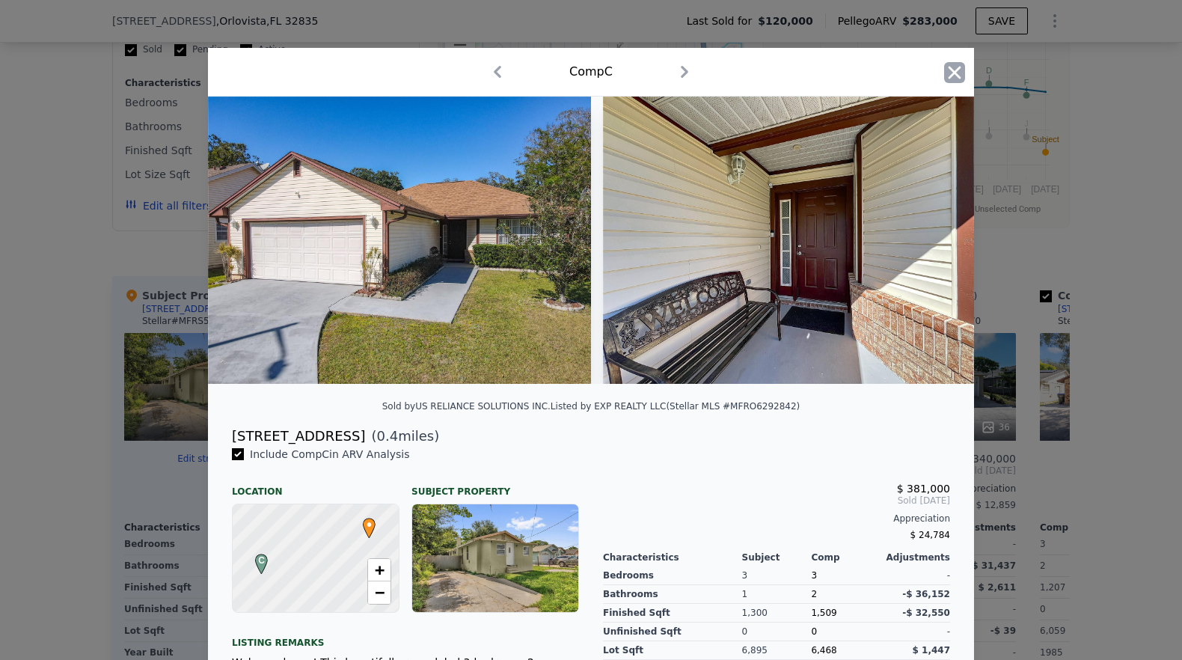
click at [949, 70] on icon "button" at bounding box center [955, 72] width 13 height 13
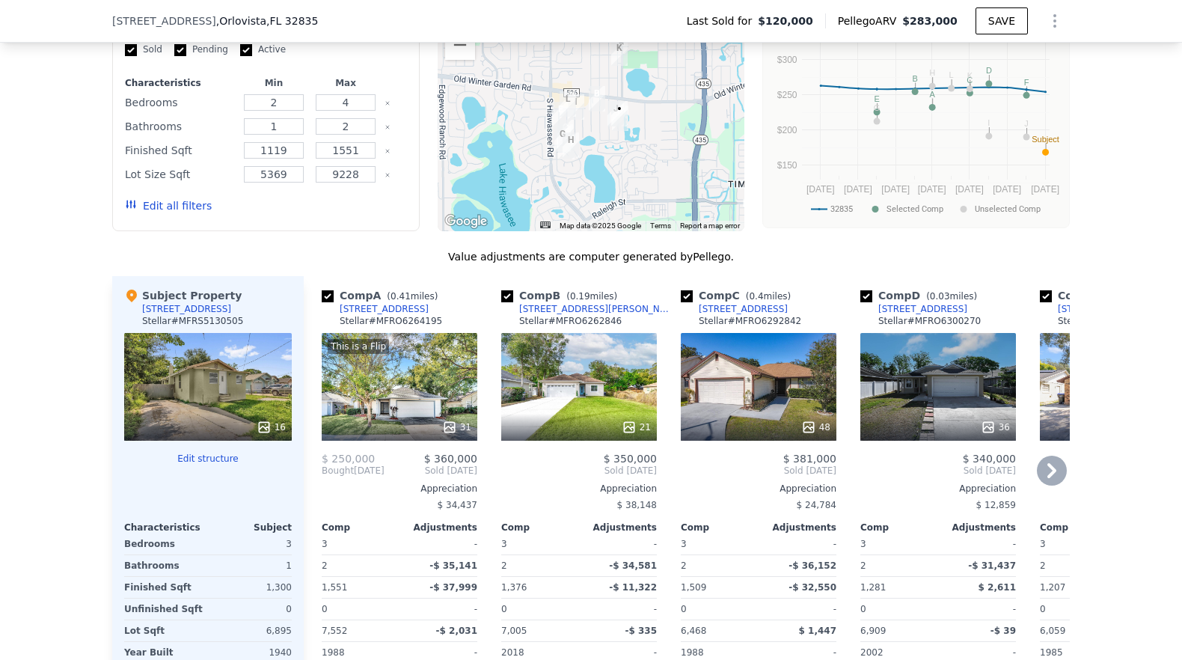
click at [582, 414] on div at bounding box center [579, 427] width 156 height 27
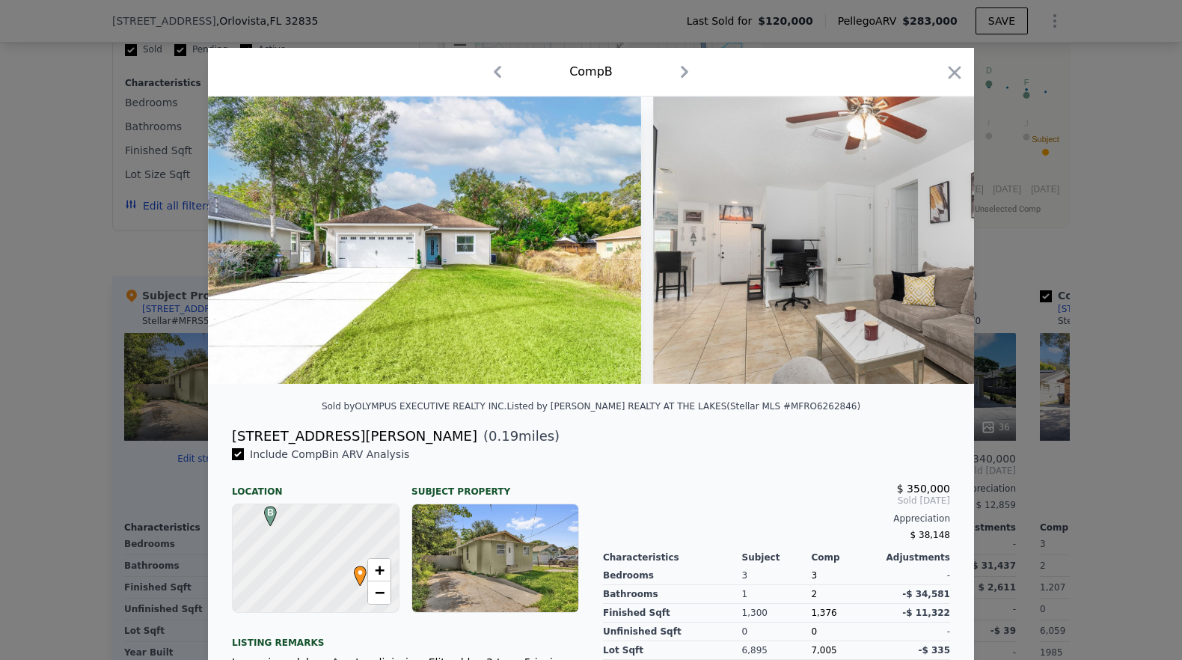
scroll to position [111, 0]
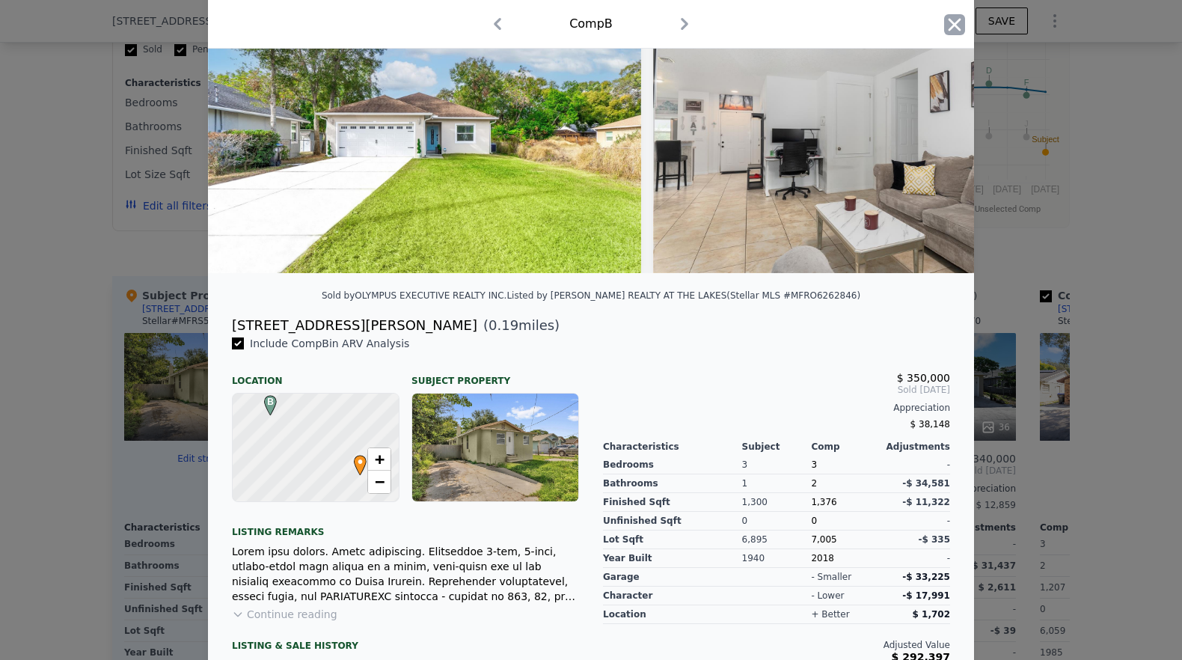
click at [955, 29] on icon "button" at bounding box center [955, 24] width 13 height 13
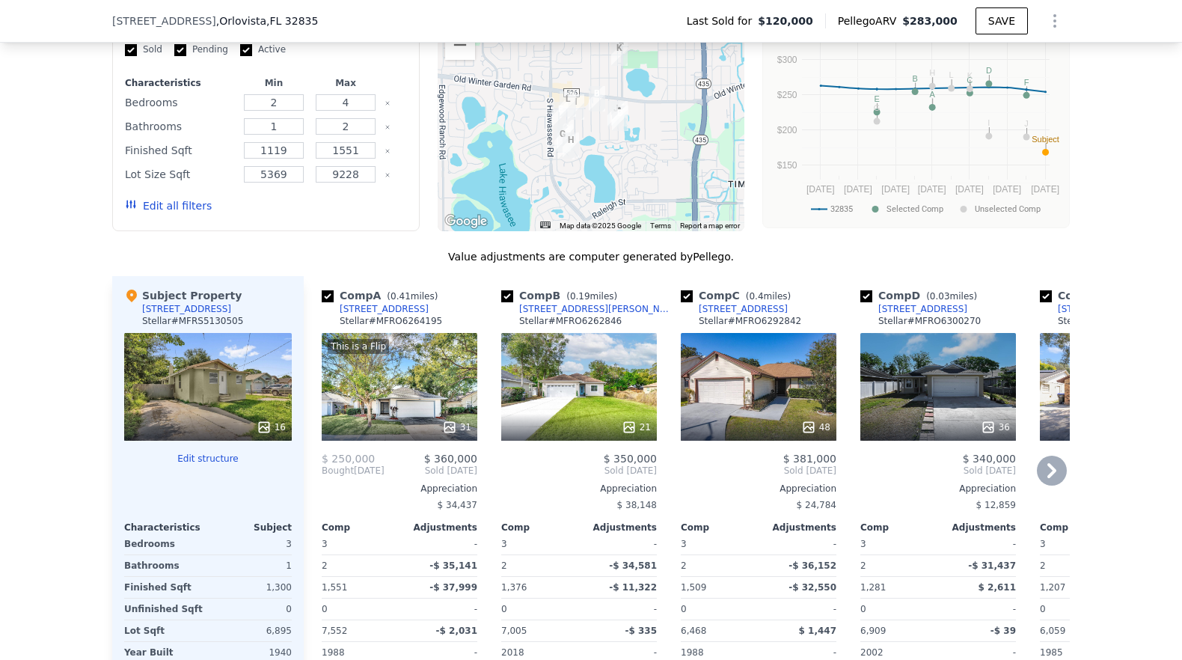
click at [1048, 471] on icon at bounding box center [1052, 471] width 30 height 30
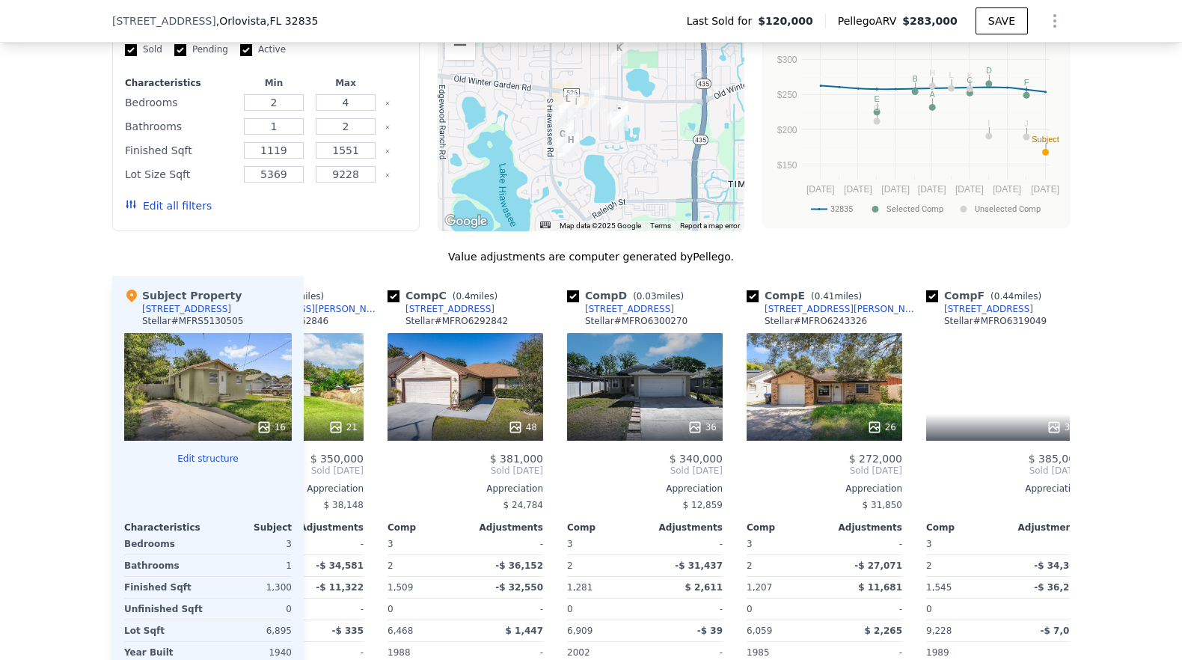
scroll to position [0, 359]
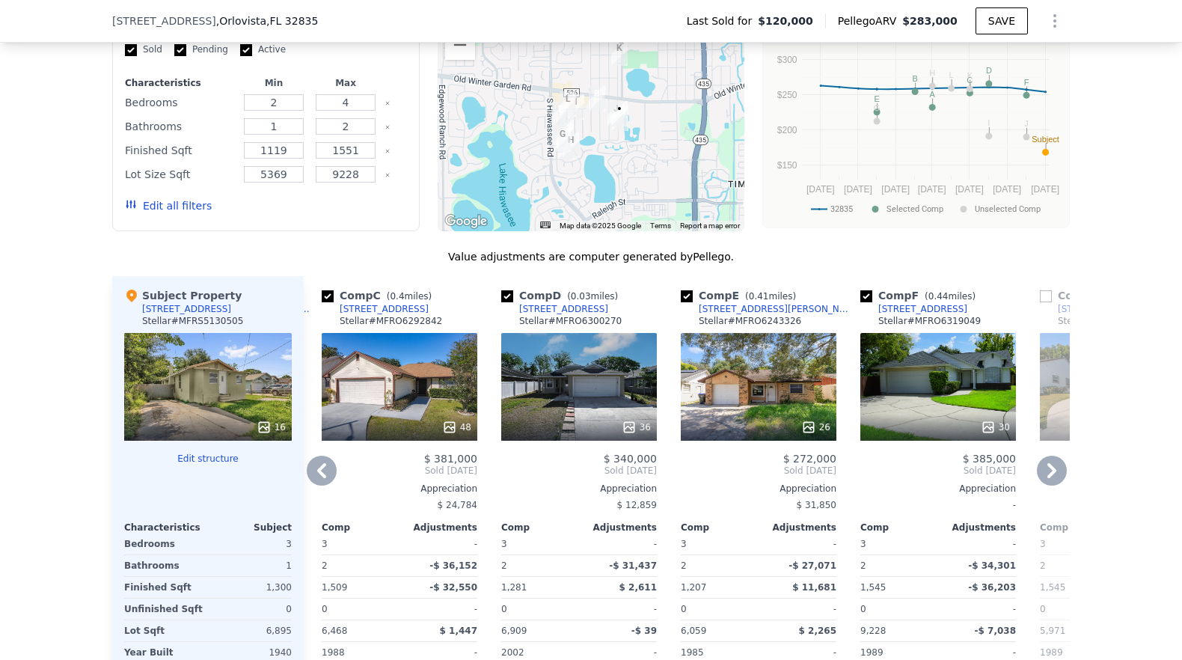
click at [1048, 471] on icon at bounding box center [1052, 471] width 30 height 30
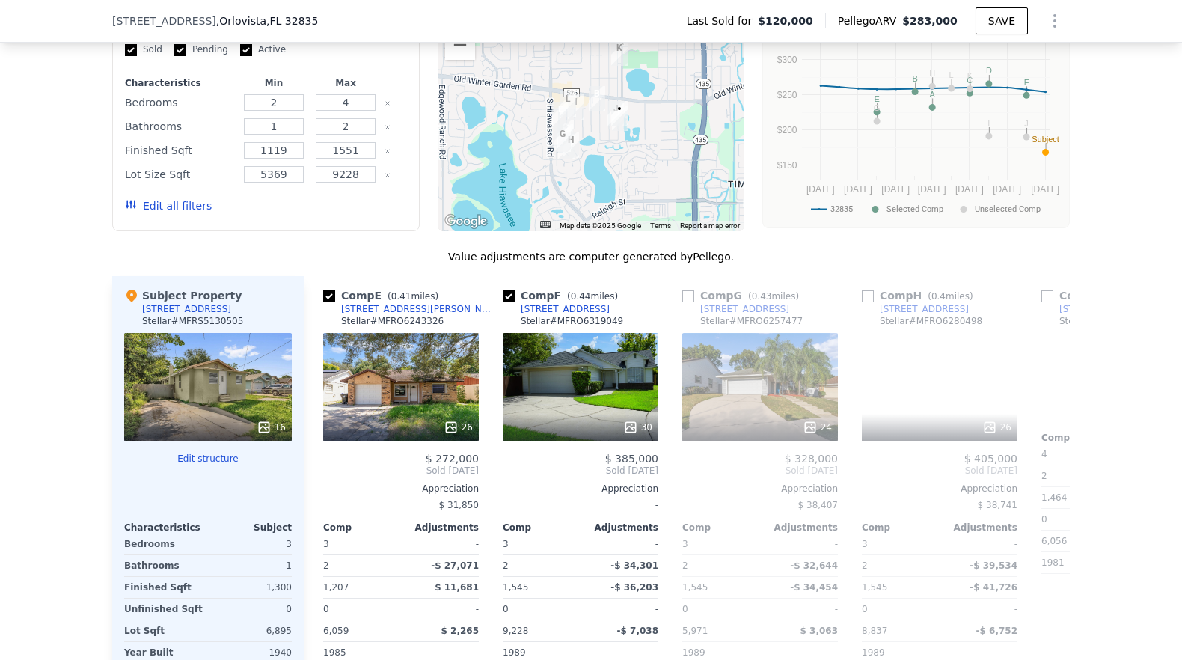
scroll to position [0, 718]
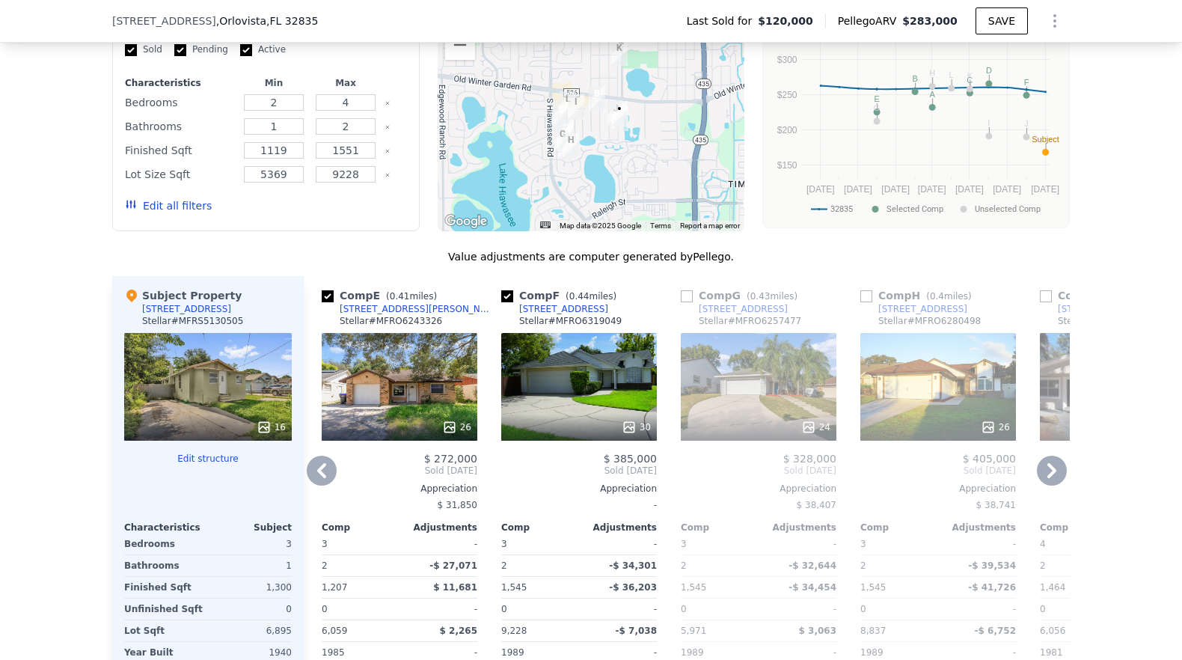
click at [1050, 474] on icon at bounding box center [1052, 471] width 30 height 30
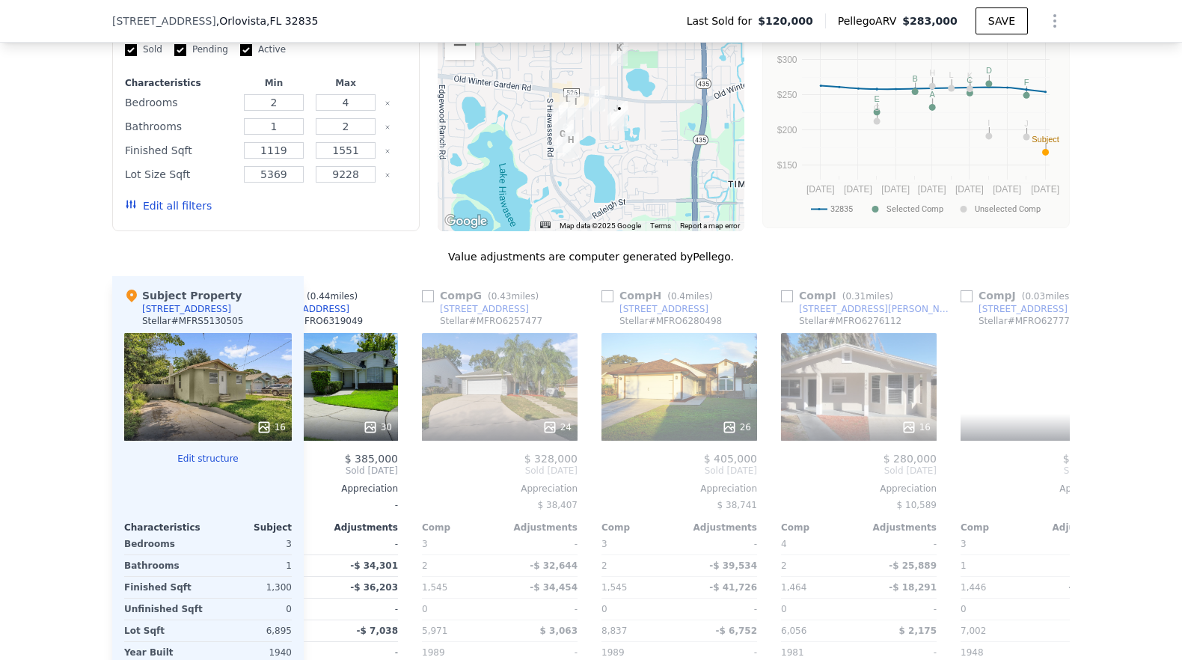
scroll to position [0, 1078]
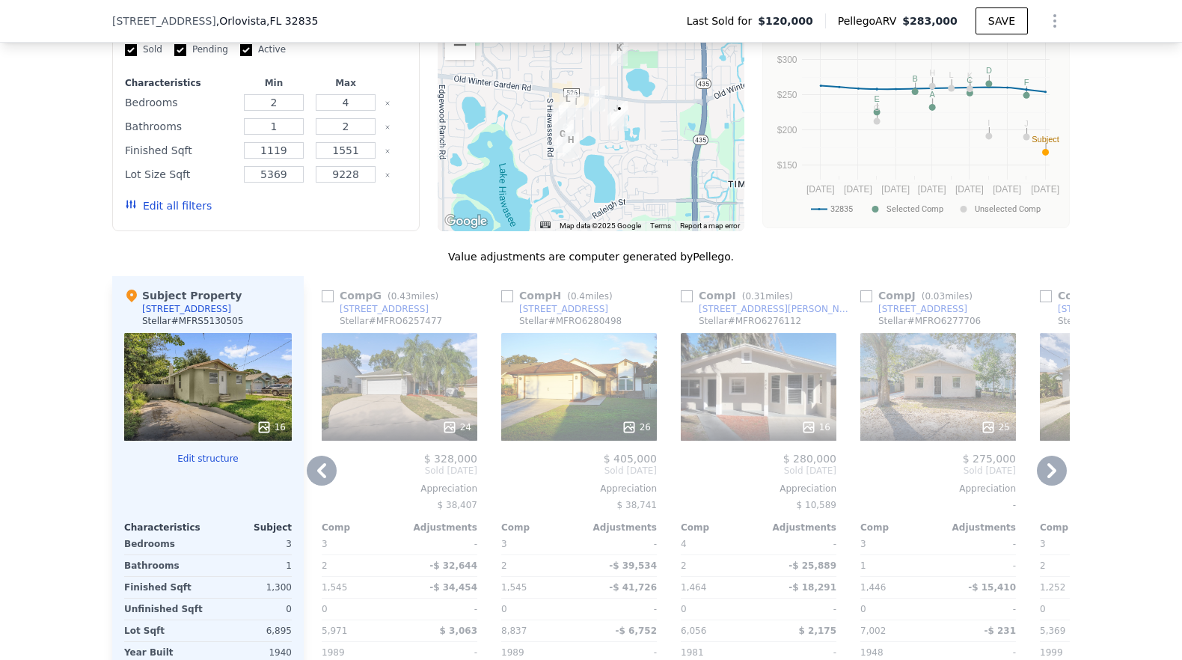
click at [1048, 468] on icon at bounding box center [1052, 471] width 30 height 30
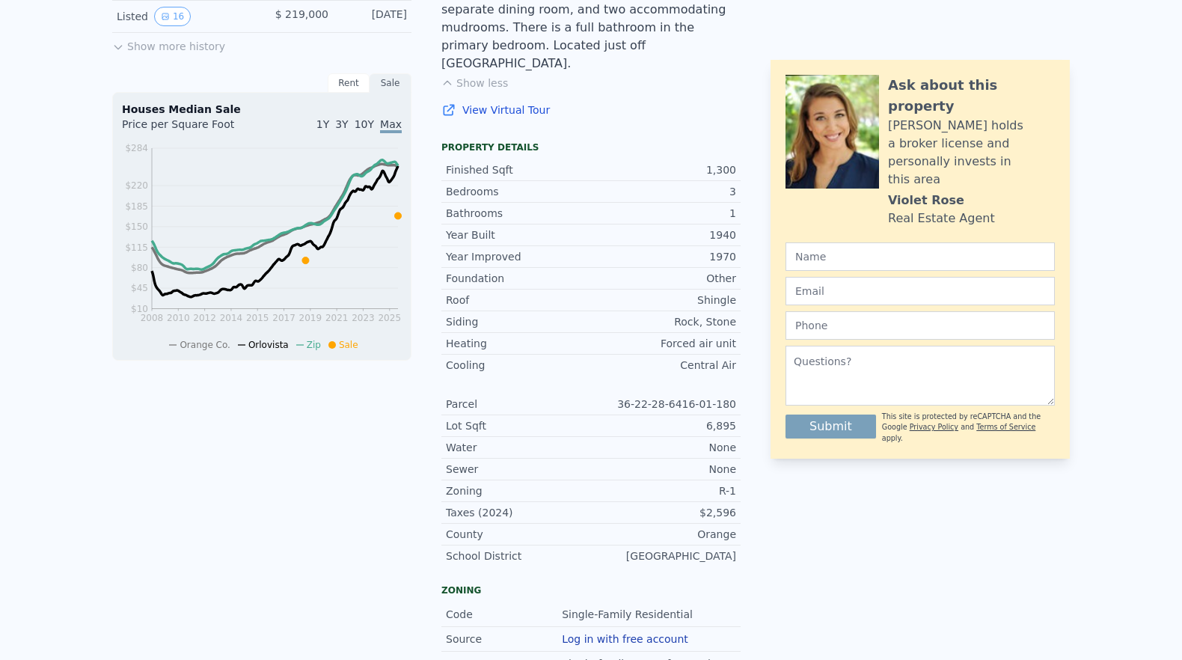
scroll to position [0, 0]
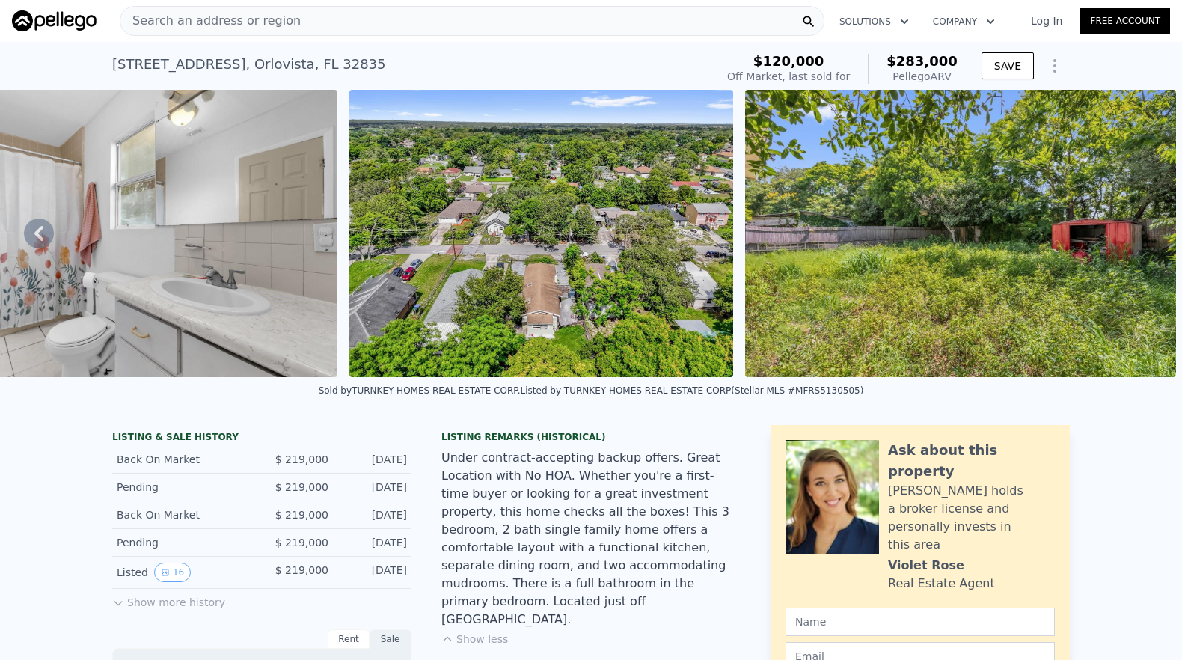
click at [35, 245] on icon at bounding box center [39, 234] width 30 height 30
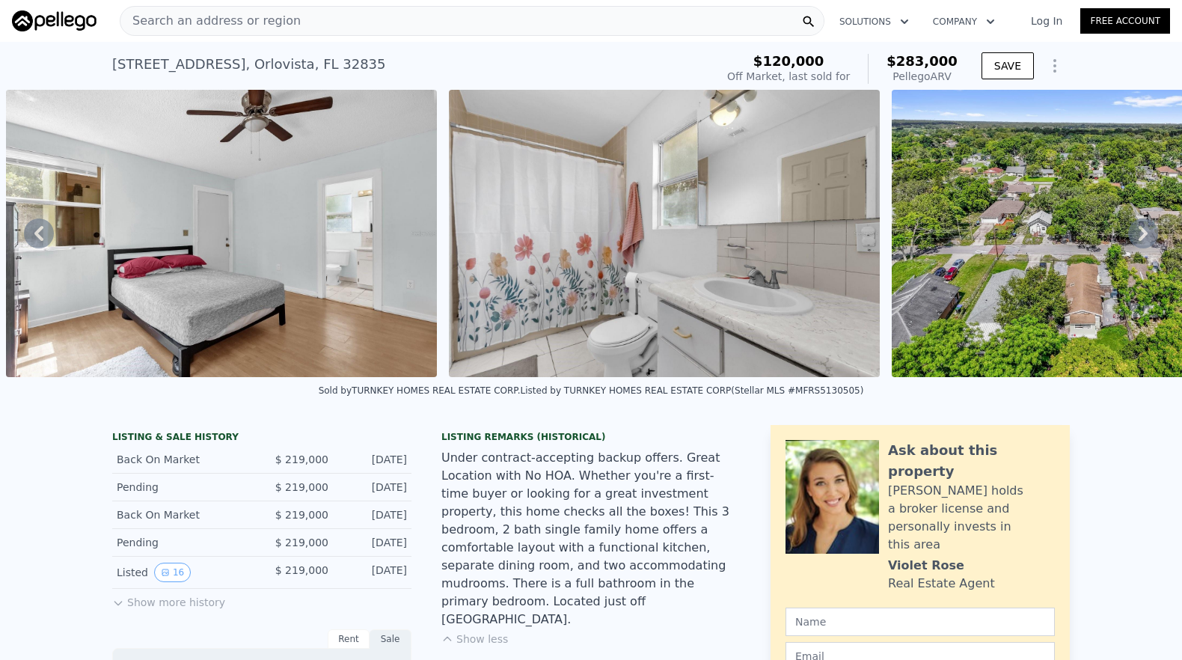
click at [44, 245] on icon at bounding box center [39, 234] width 30 height 30
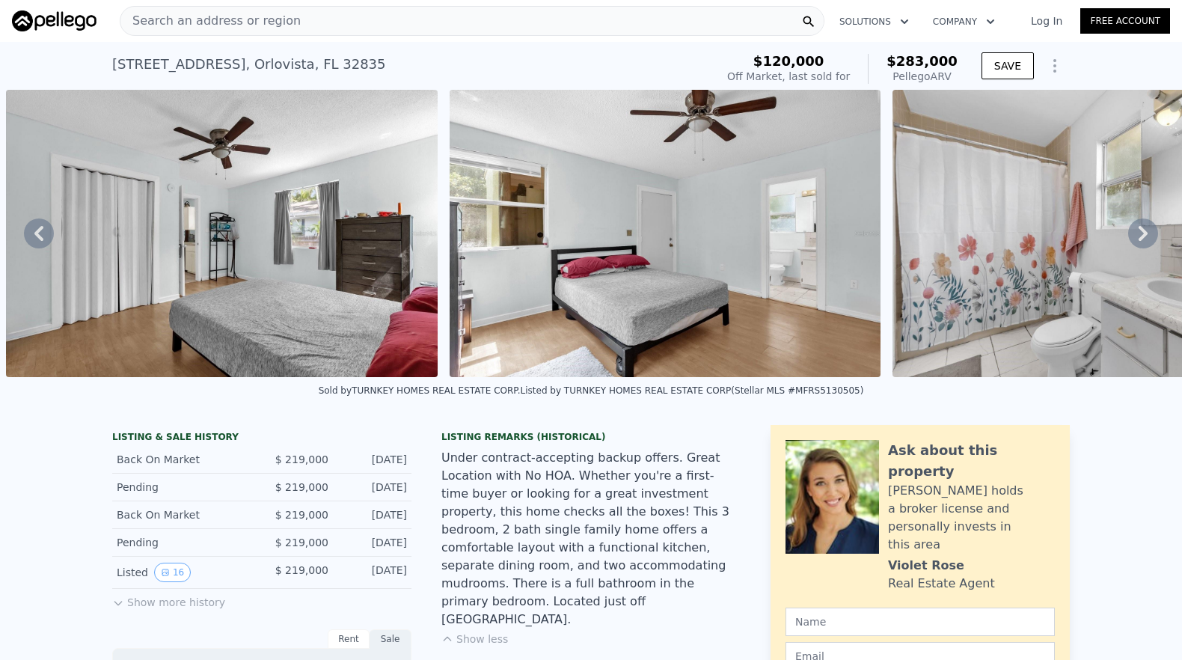
click at [44, 245] on icon at bounding box center [39, 234] width 30 height 30
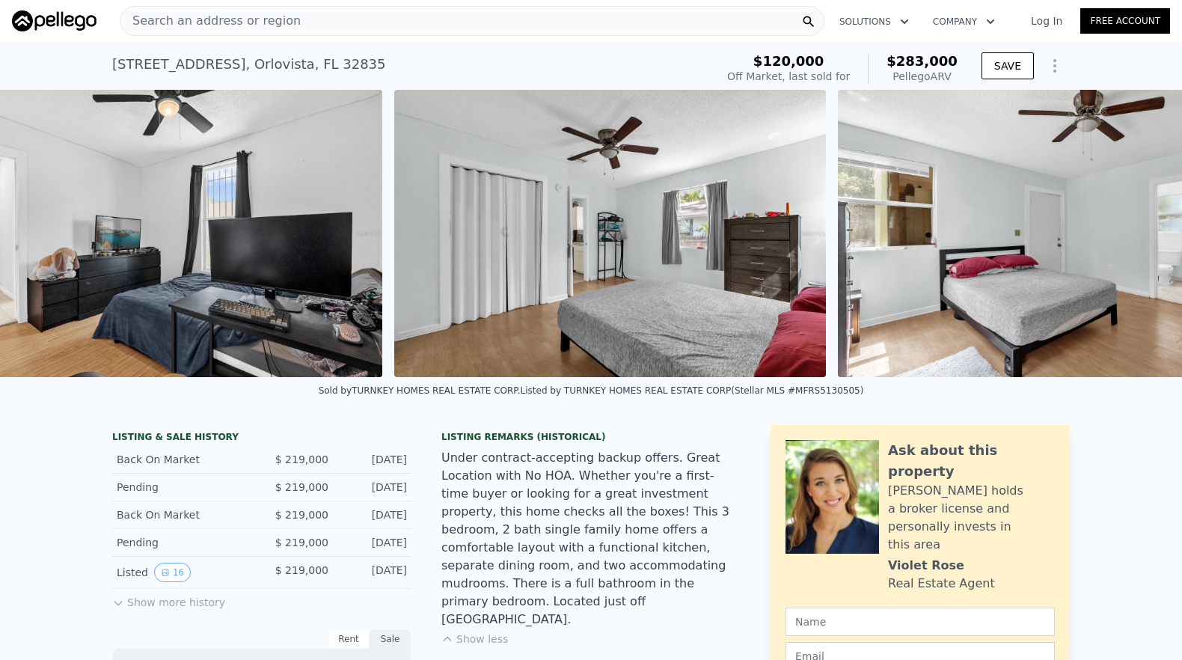
scroll to position [0, 5118]
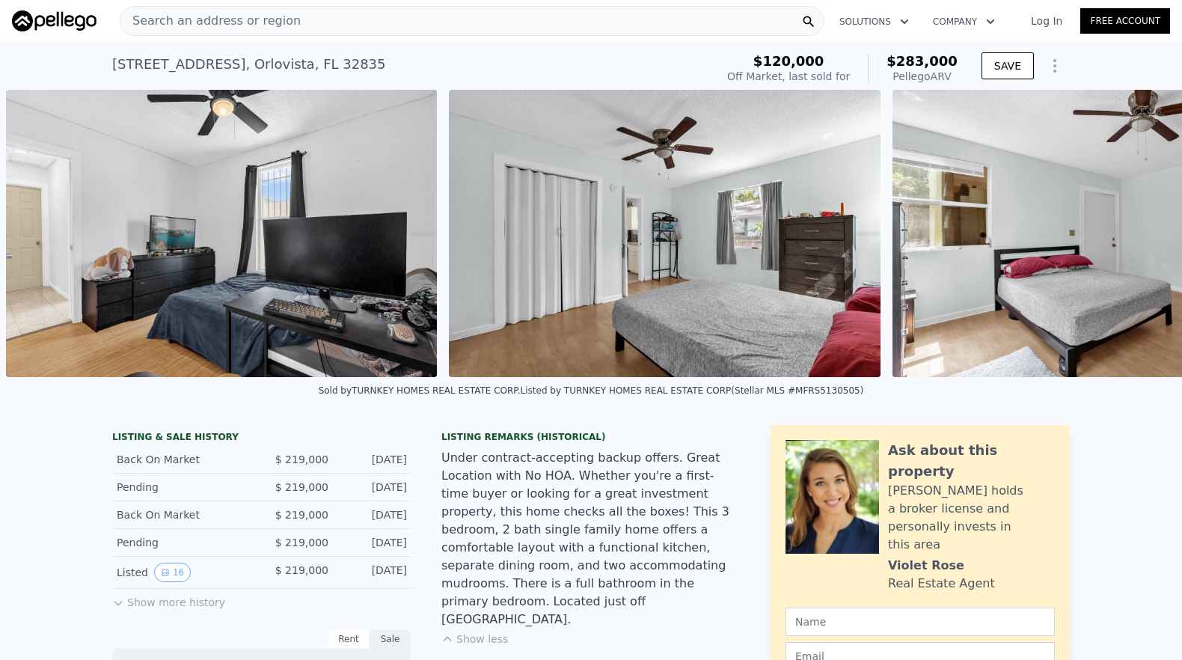
click at [44, 245] on div "• + − • + − STREET VIEW ← Move left → Move right ↑ Move up ↓ Move down + Zoom i…" at bounding box center [591, 233] width 1182 height 287
click at [43, 242] on icon at bounding box center [39, 234] width 30 height 30
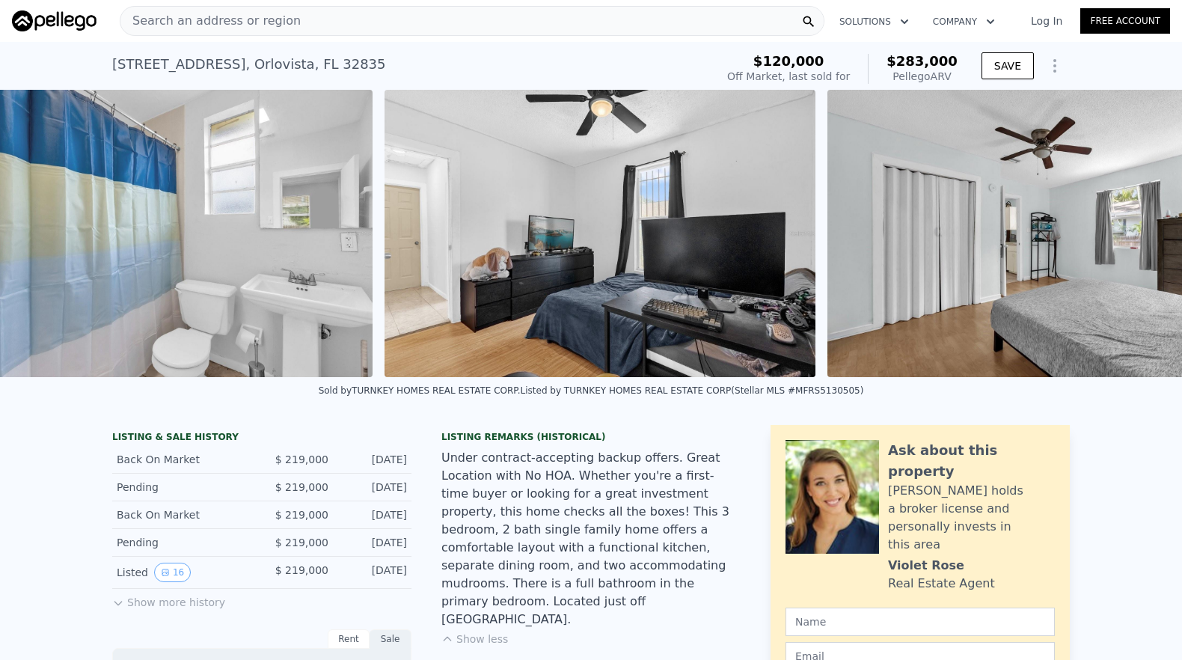
scroll to position [0, 4674]
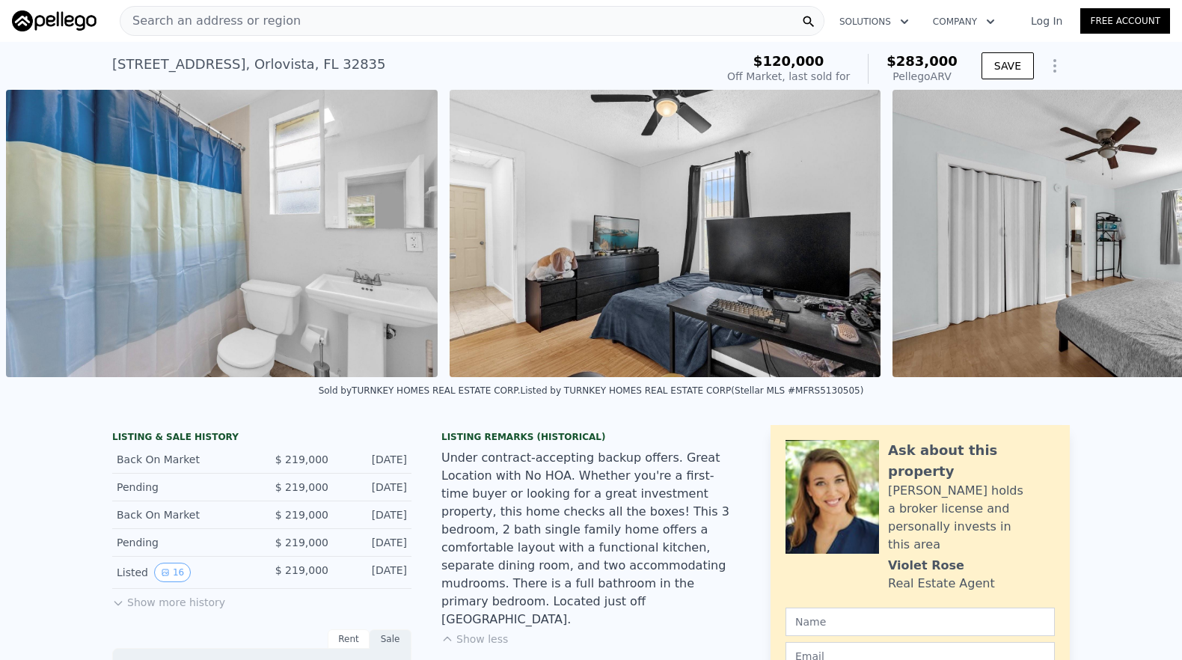
click at [43, 240] on img at bounding box center [221, 233] width 431 height 287
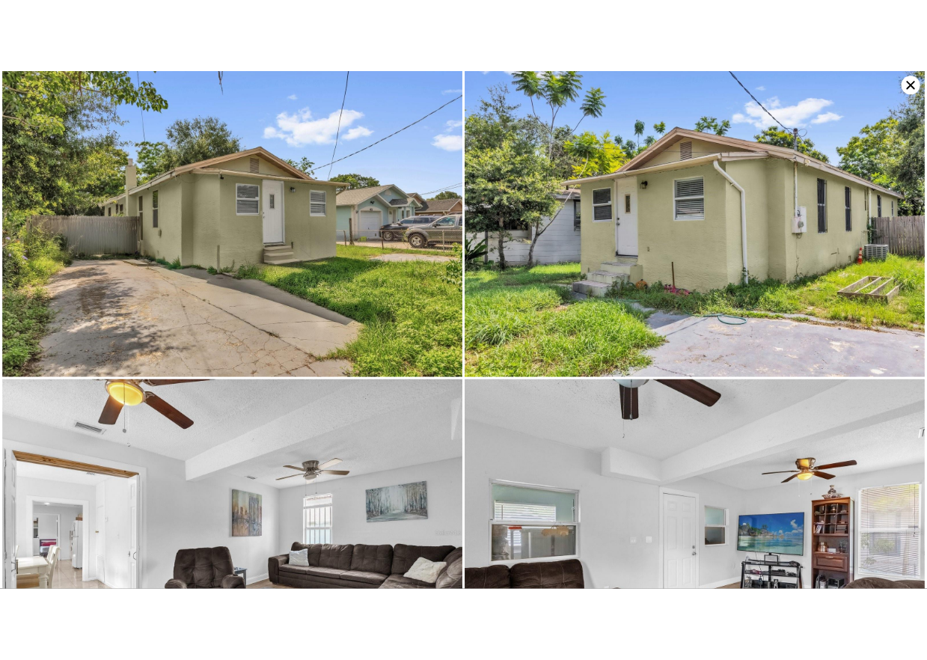
scroll to position [0, 0]
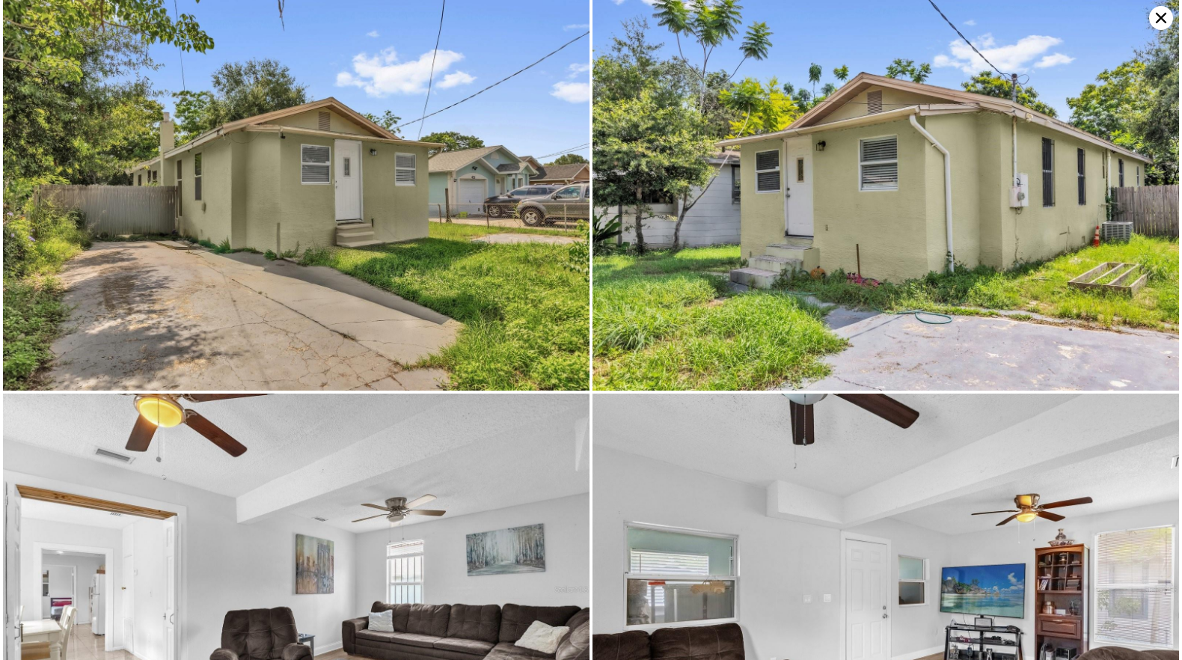
click at [1153, 14] on icon at bounding box center [1162, 18] width 24 height 24
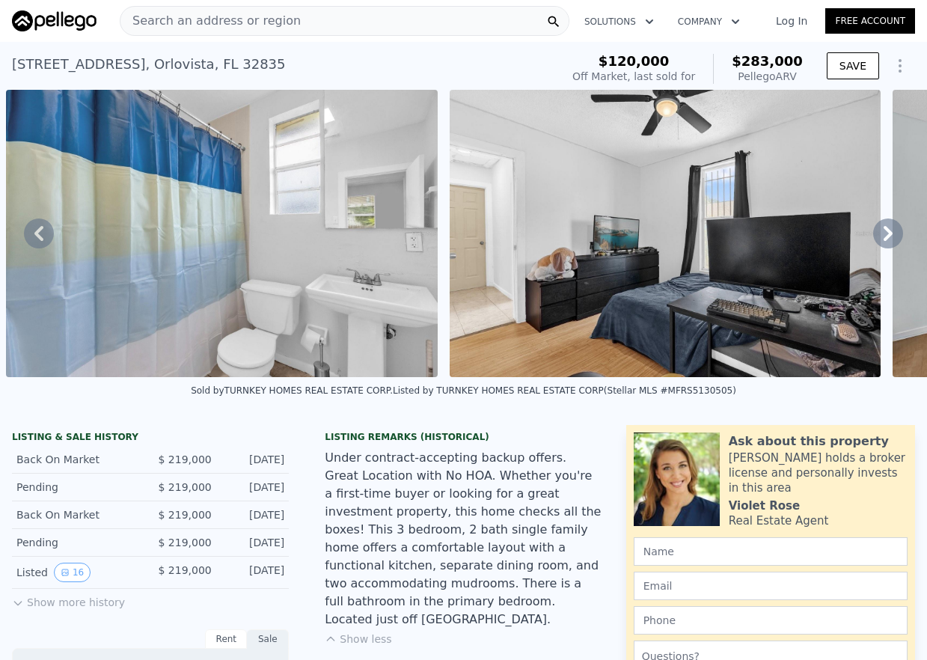
click at [29, 245] on icon at bounding box center [39, 234] width 30 height 30
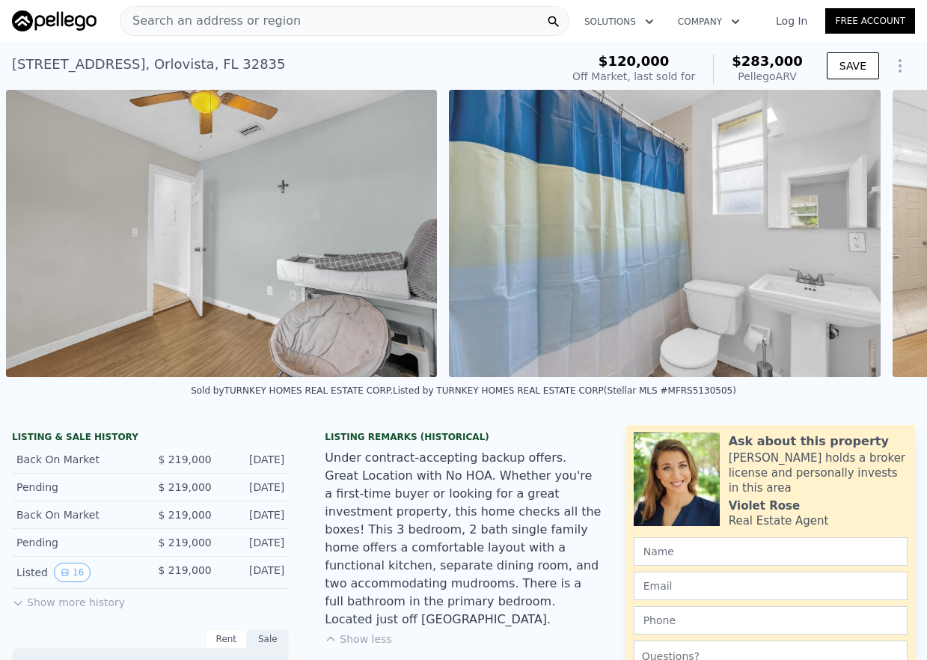
click at [29, 245] on div "• + − • + − STREET VIEW ← Move left → Move right ↑ Move up ↓ Move down + Zoom i…" at bounding box center [463, 233] width 927 height 287
click at [52, 242] on icon at bounding box center [39, 234] width 30 height 30
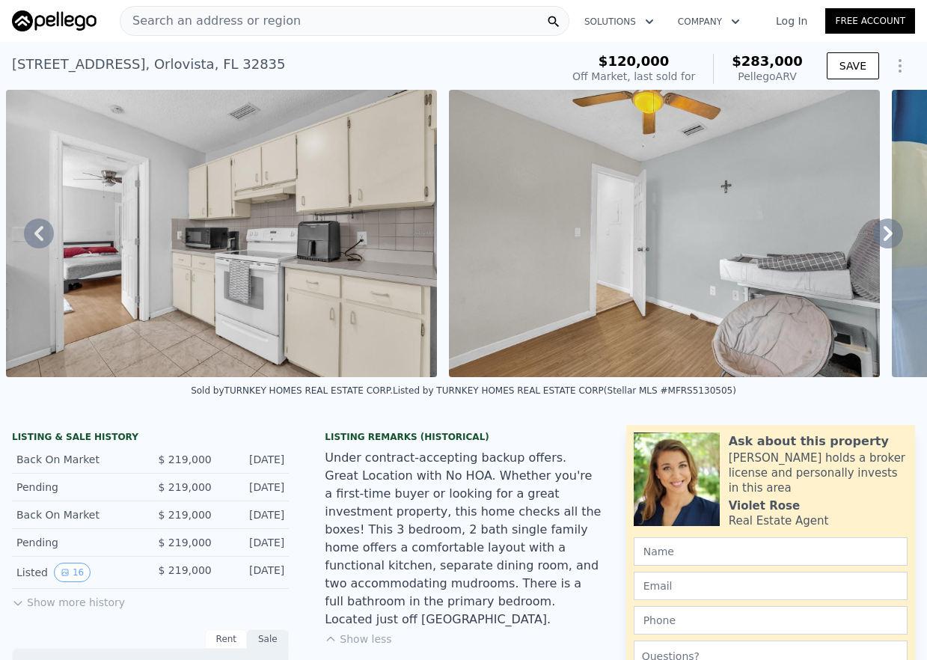
click at [40, 242] on icon at bounding box center [39, 234] width 30 height 30
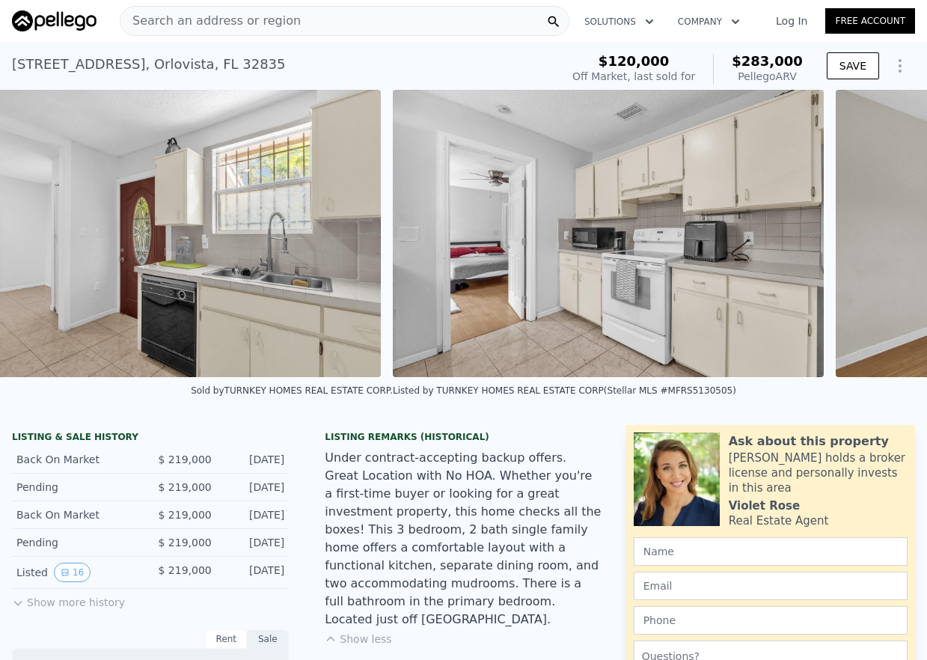
scroll to position [0, 3345]
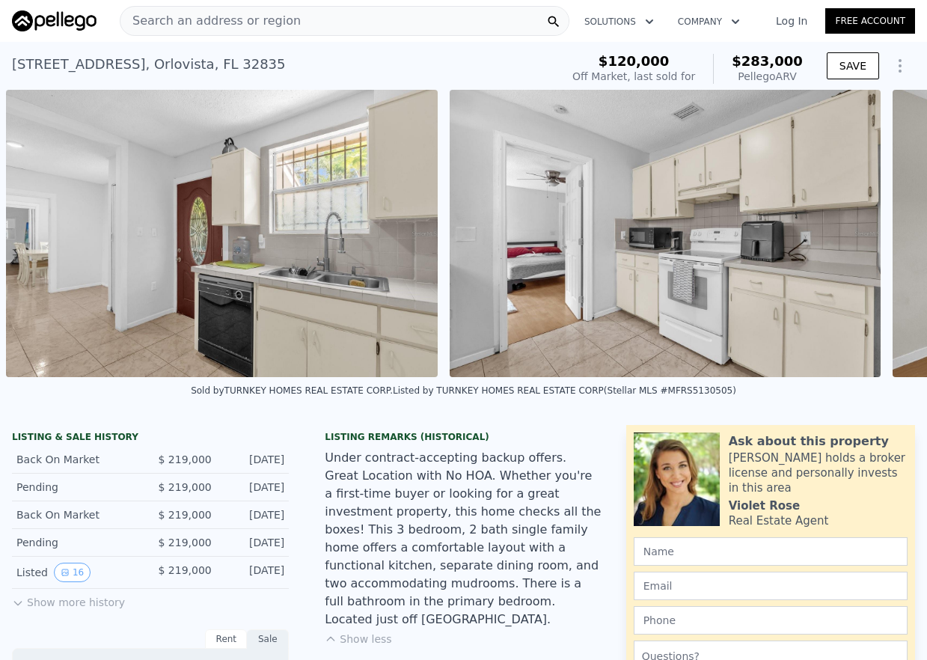
click at [40, 242] on img at bounding box center [221, 233] width 431 height 287
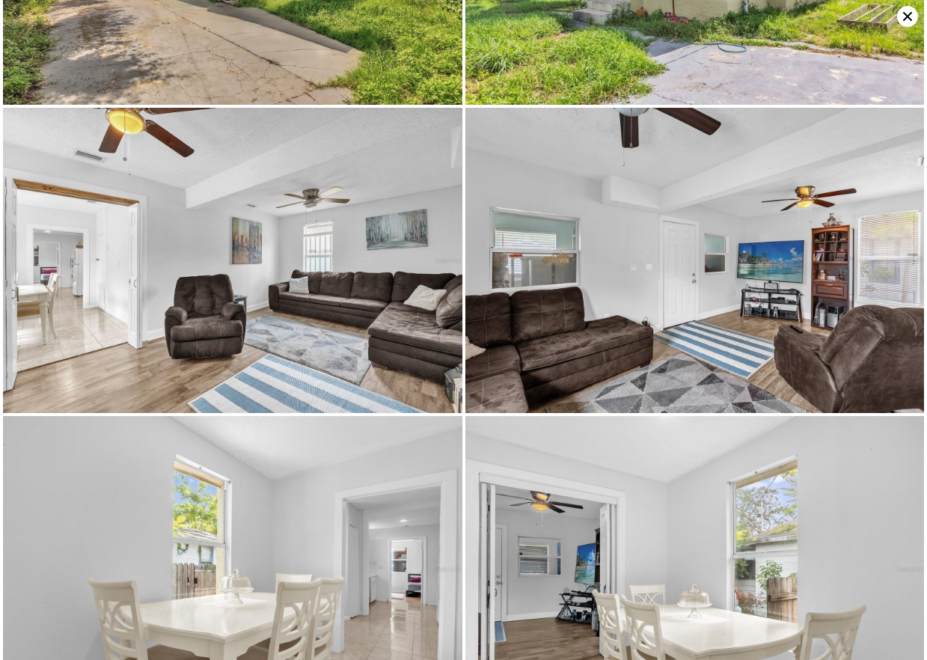
scroll to position [0, 0]
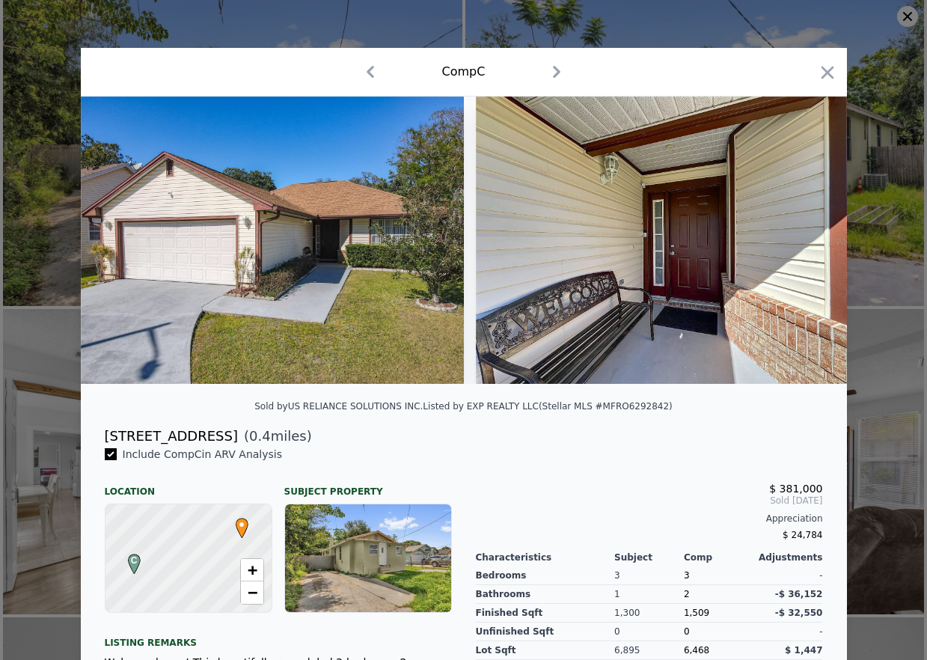
click at [902, 18] on div at bounding box center [463, 330] width 927 height 660
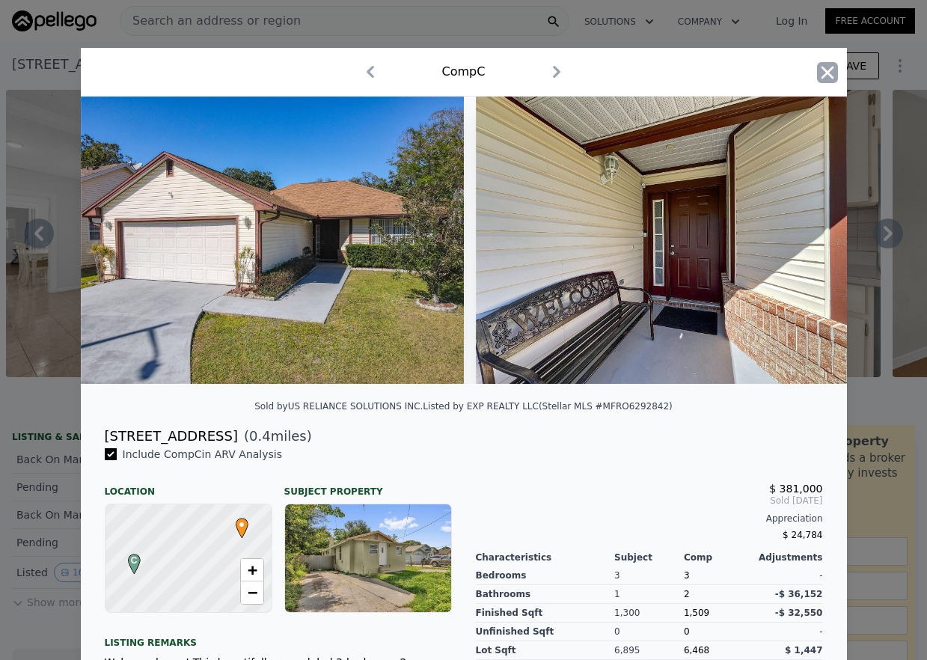
click at [821, 70] on icon "button" at bounding box center [827, 72] width 21 height 21
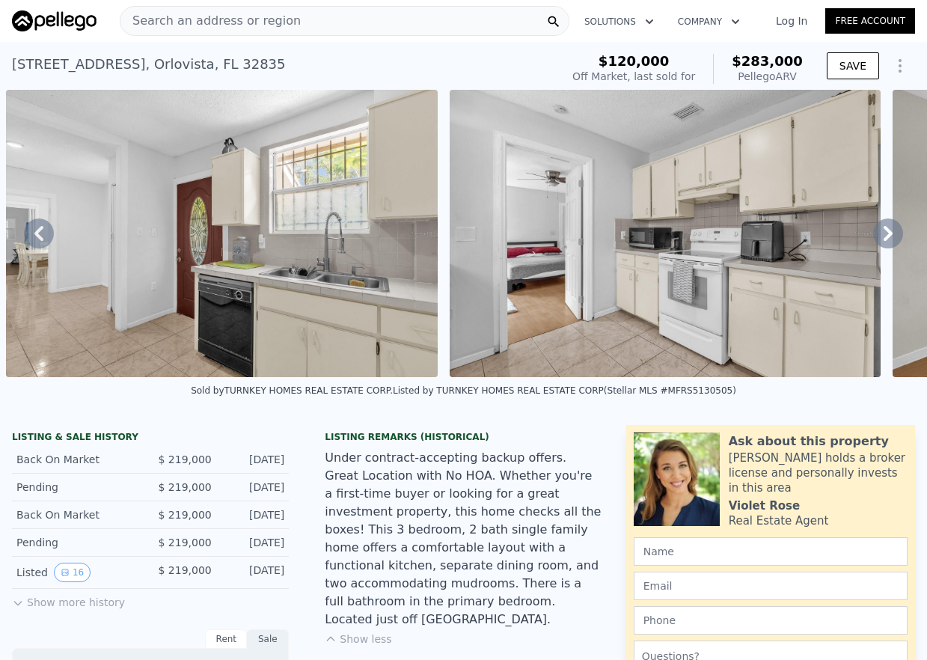
click at [260, 19] on span "Search an address or region" at bounding box center [210, 21] width 180 height 18
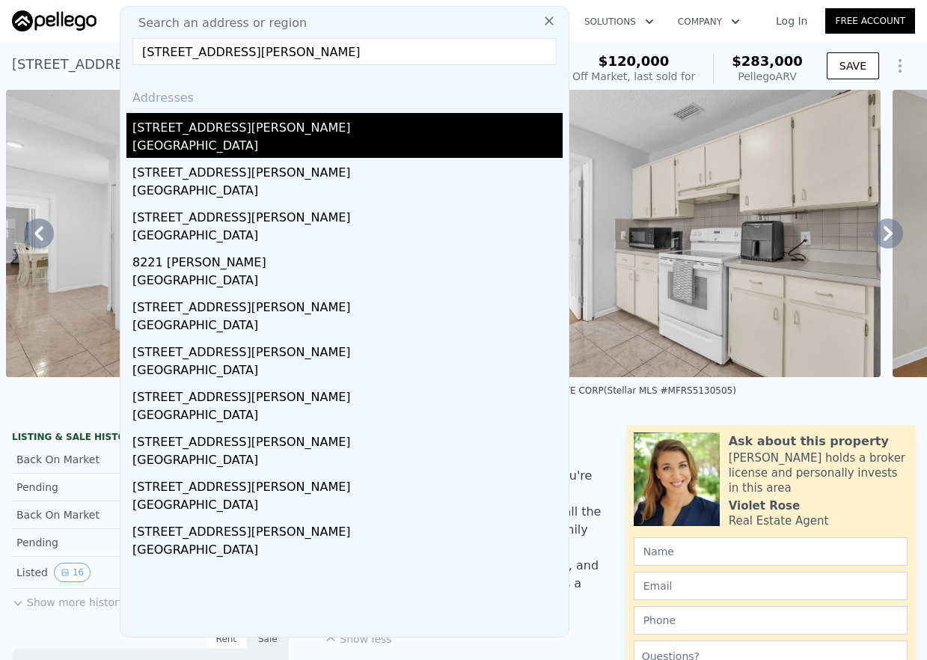
type input "[STREET_ADDRESS][PERSON_NAME]"
click at [210, 131] on div "[STREET_ADDRESS][PERSON_NAME]" at bounding box center [347, 125] width 430 height 24
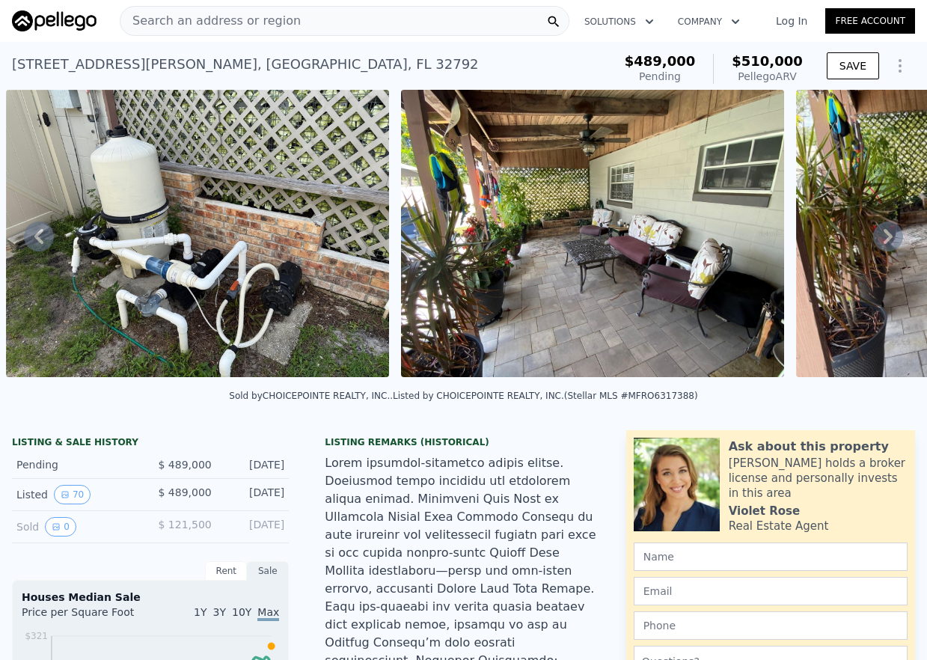
scroll to position [18, 0]
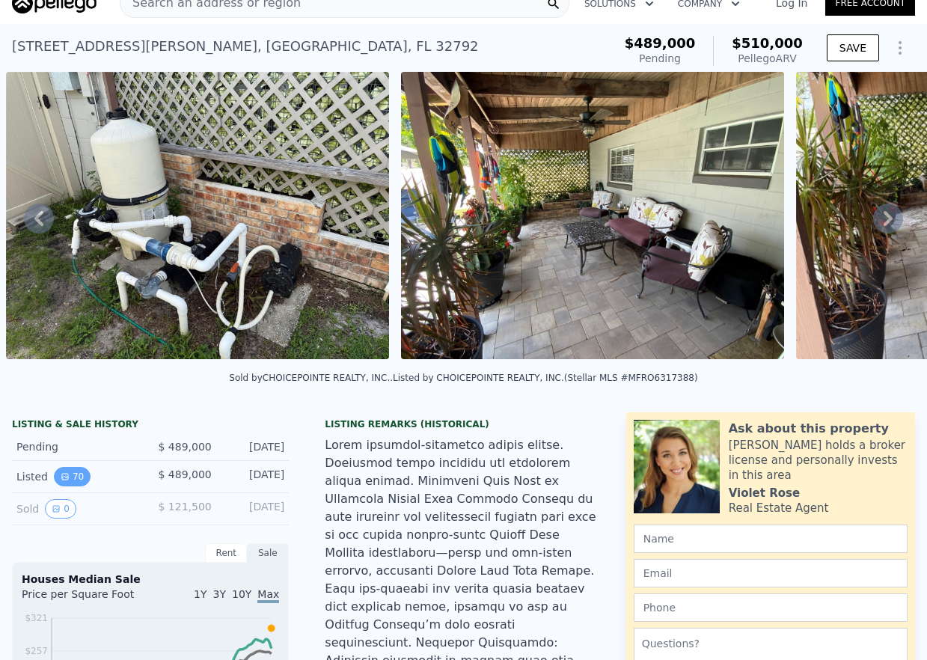
click at [71, 486] on button "70" at bounding box center [72, 476] width 37 height 19
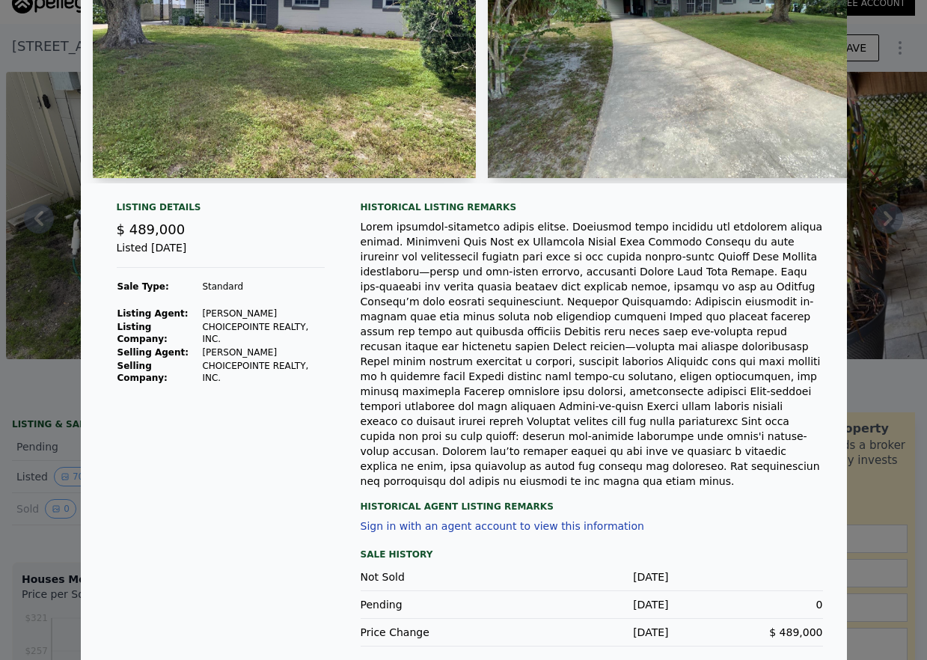
scroll to position [0, 0]
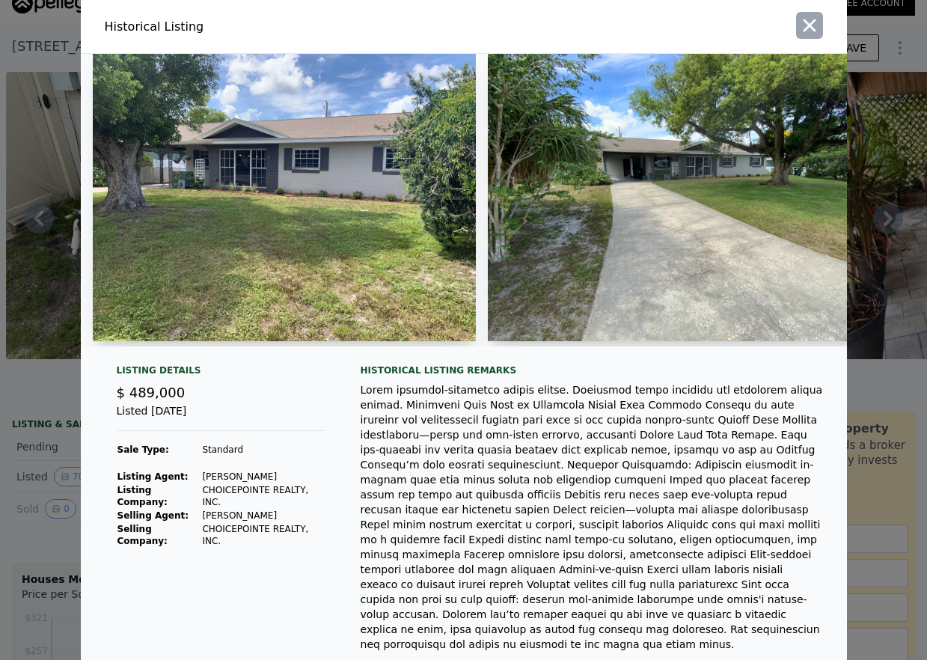
click at [803, 28] on icon "button" at bounding box center [809, 25] width 21 height 21
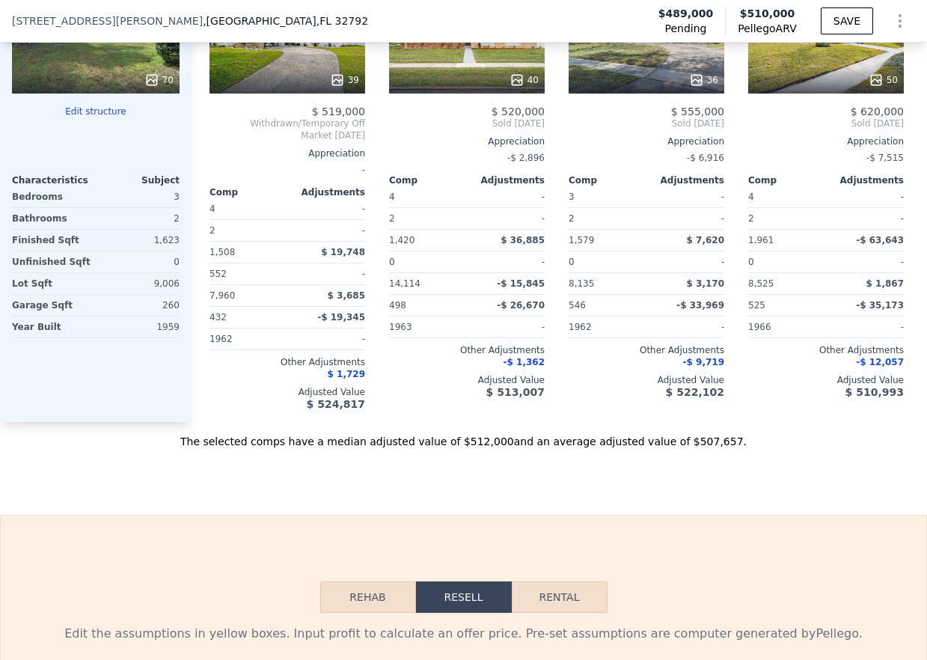
scroll to position [2114, 0]
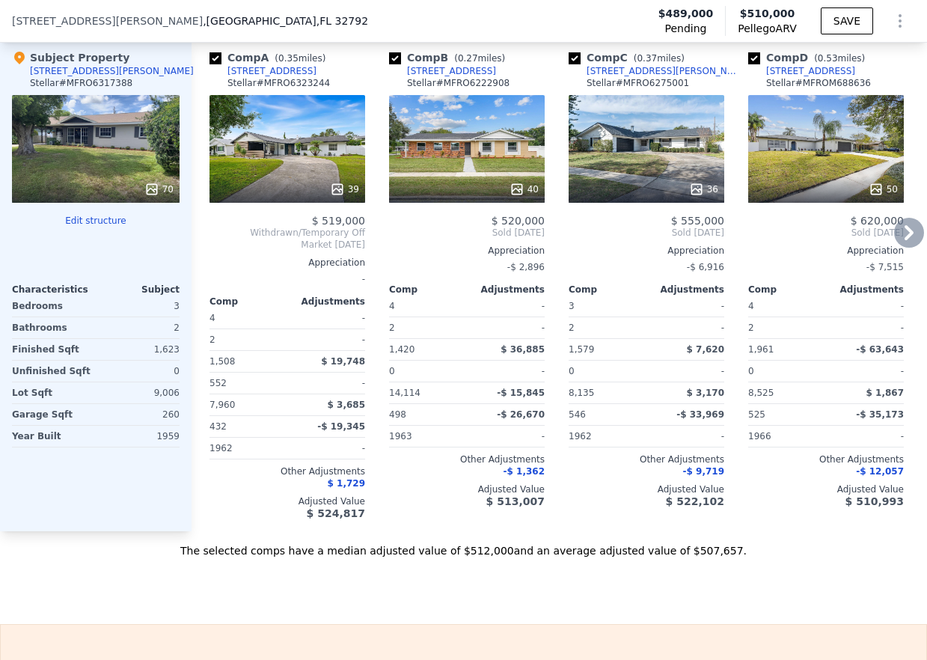
click at [897, 218] on icon at bounding box center [909, 233] width 30 height 30
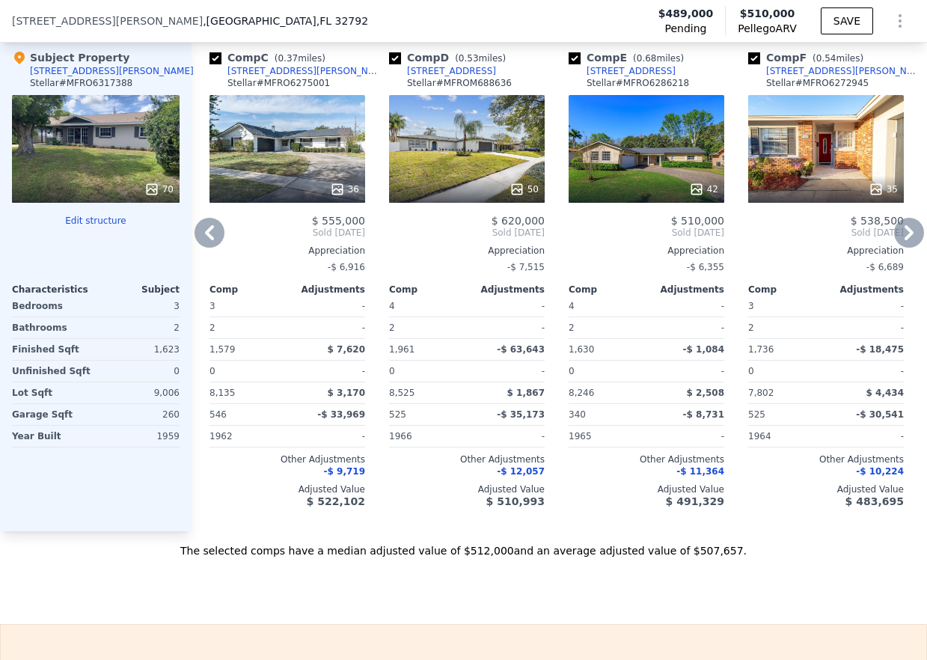
click at [474, 134] on div "50" at bounding box center [467, 149] width 156 height 108
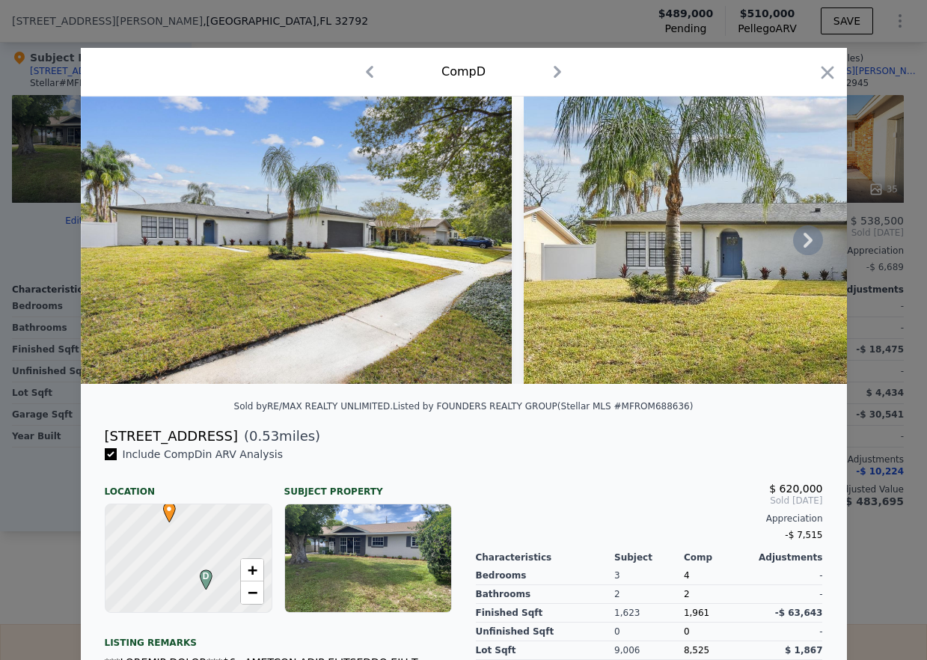
click at [801, 246] on icon at bounding box center [808, 240] width 30 height 30
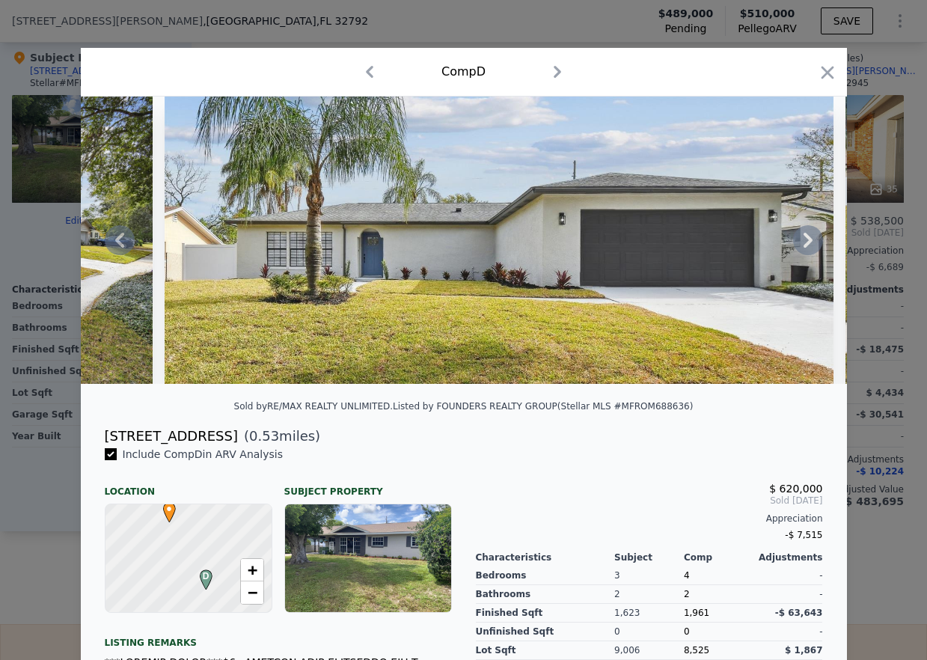
click at [801, 246] on icon at bounding box center [808, 240] width 30 height 30
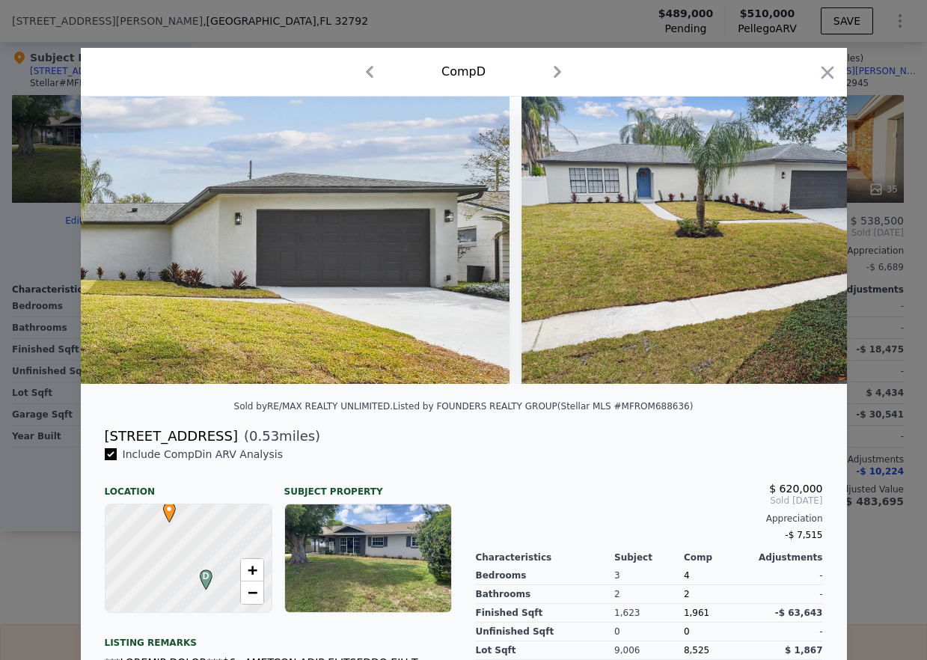
scroll to position [0, 718]
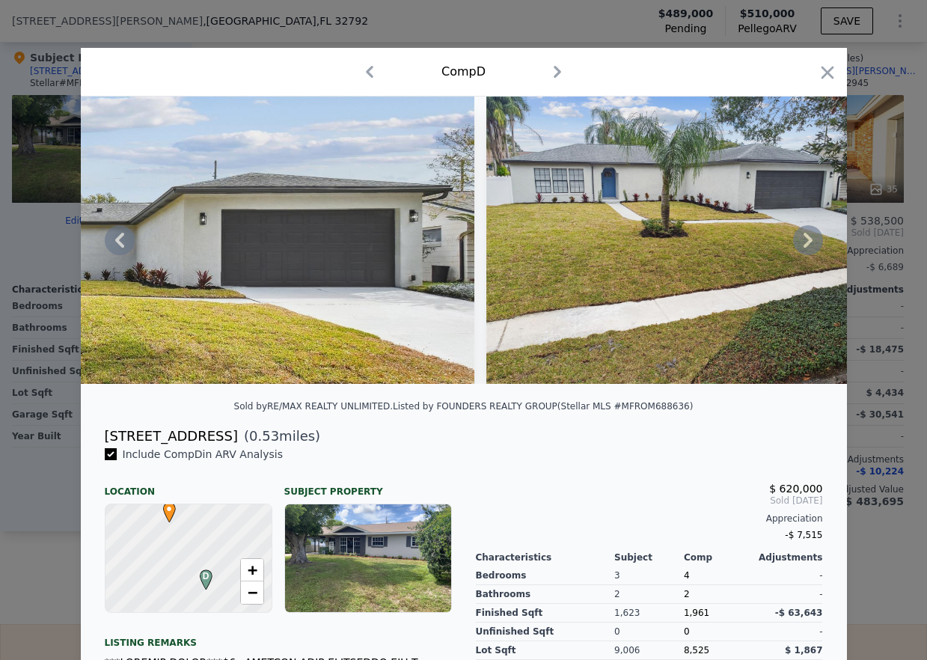
click at [801, 246] on icon at bounding box center [808, 240] width 30 height 30
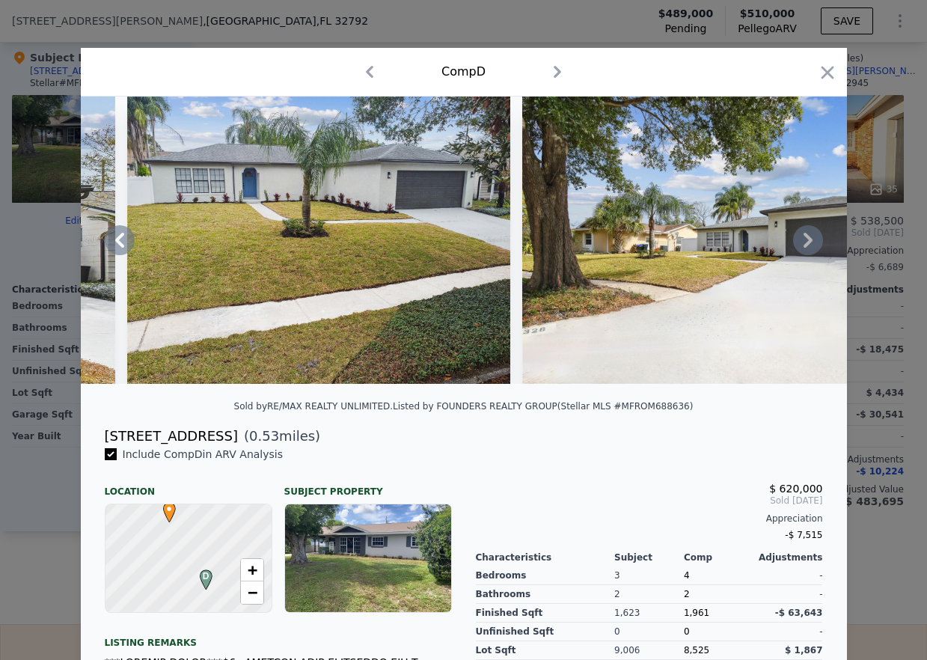
click at [801, 246] on icon at bounding box center [808, 240] width 30 height 30
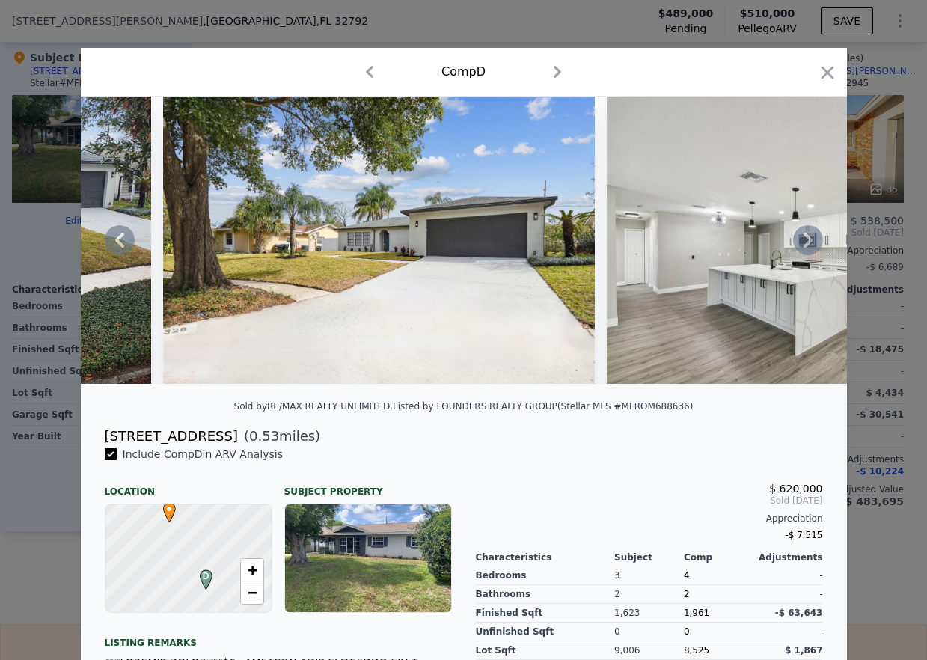
click at [801, 246] on icon at bounding box center [808, 240] width 30 height 30
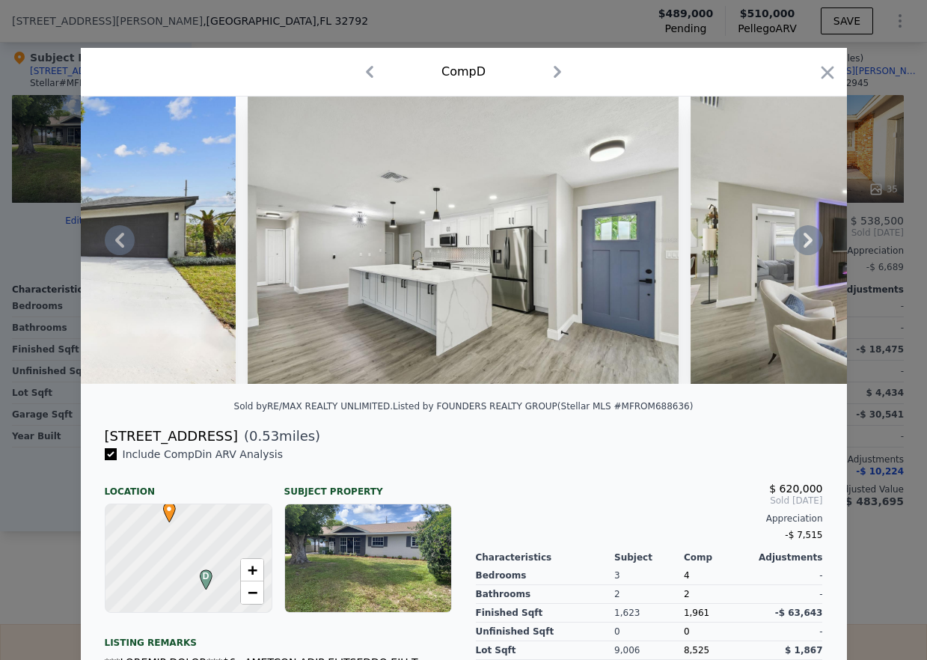
click at [801, 246] on icon at bounding box center [808, 240] width 30 height 30
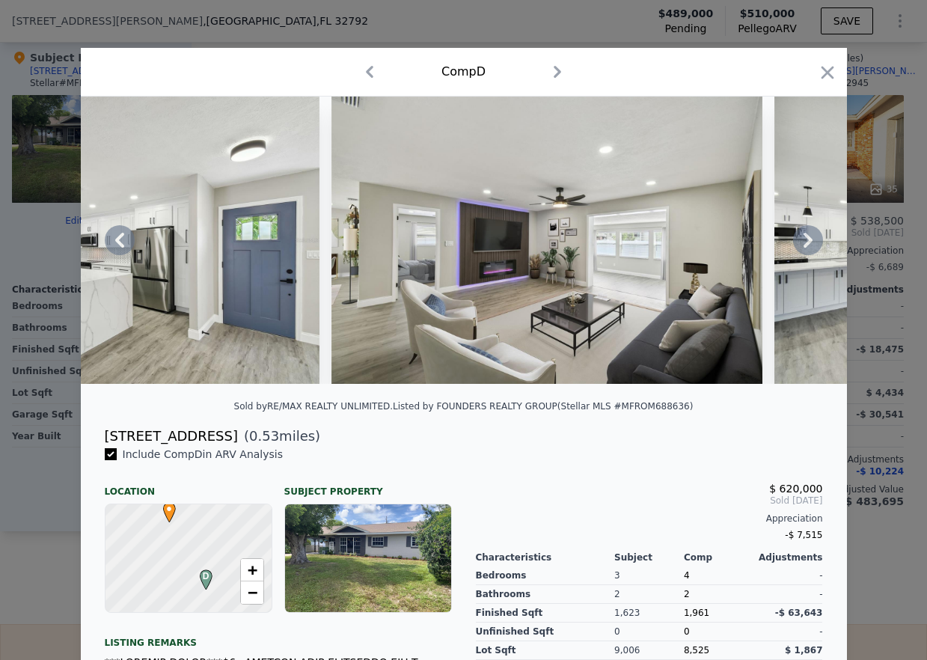
click at [801, 246] on div at bounding box center [464, 240] width 766 height 287
click at [799, 251] on icon at bounding box center [808, 240] width 30 height 30
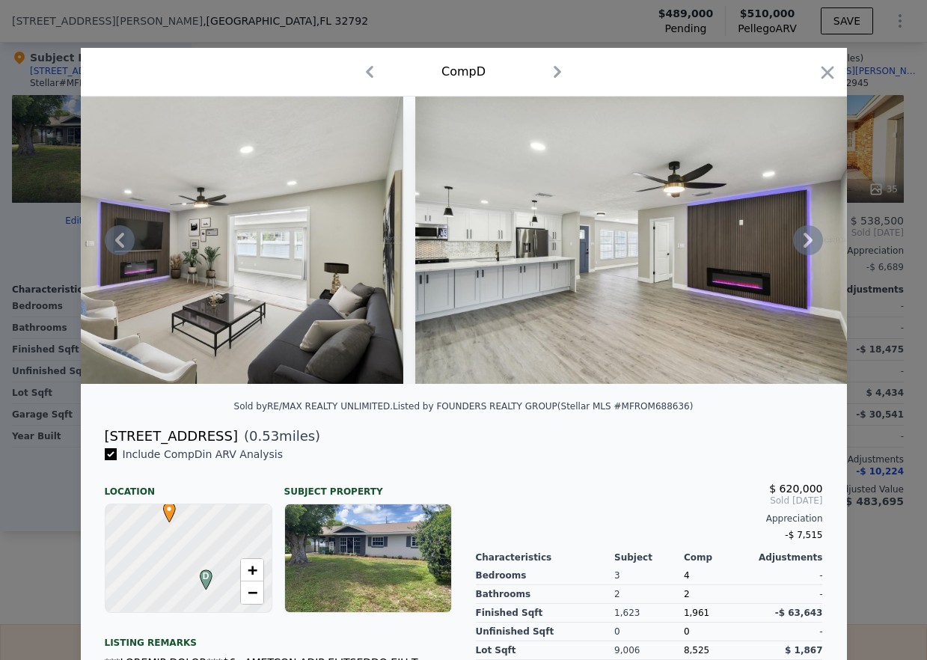
click at [799, 251] on icon at bounding box center [808, 240] width 30 height 30
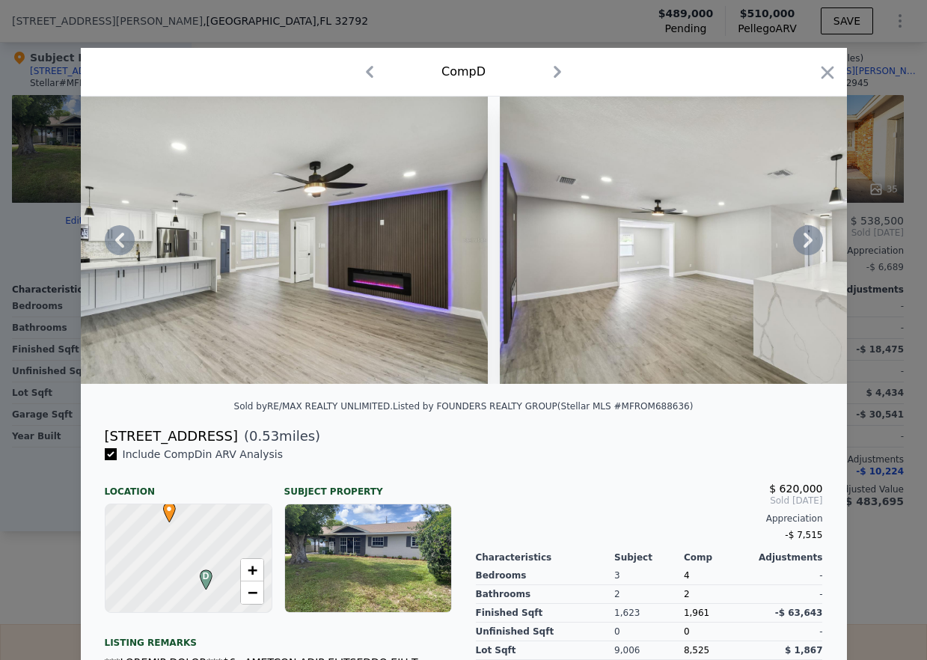
click at [799, 251] on icon at bounding box center [808, 240] width 30 height 30
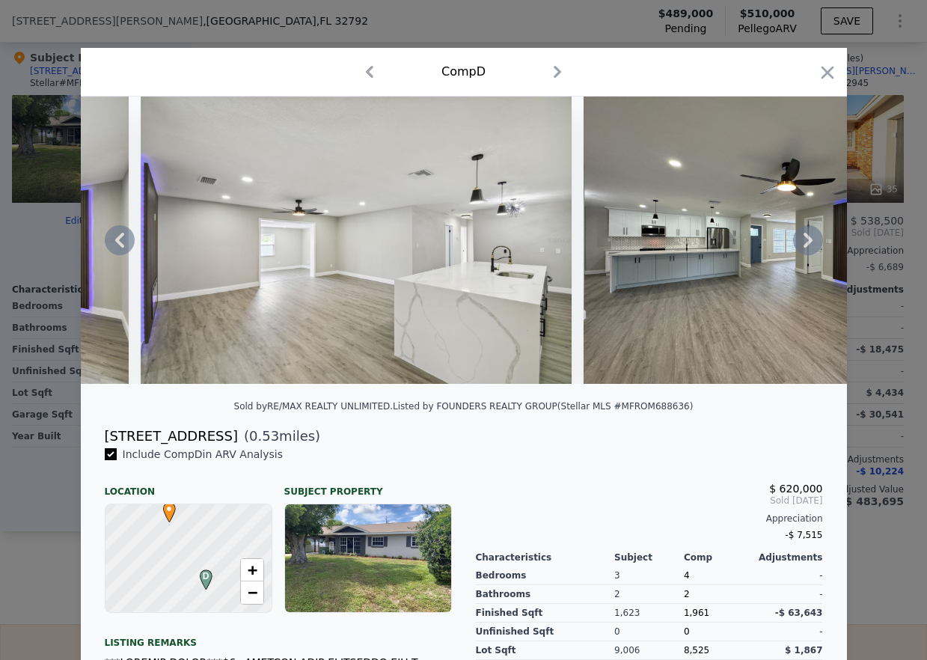
click at [799, 251] on div at bounding box center [464, 240] width 766 height 287
click at [824, 67] on icon "button" at bounding box center [827, 72] width 21 height 21
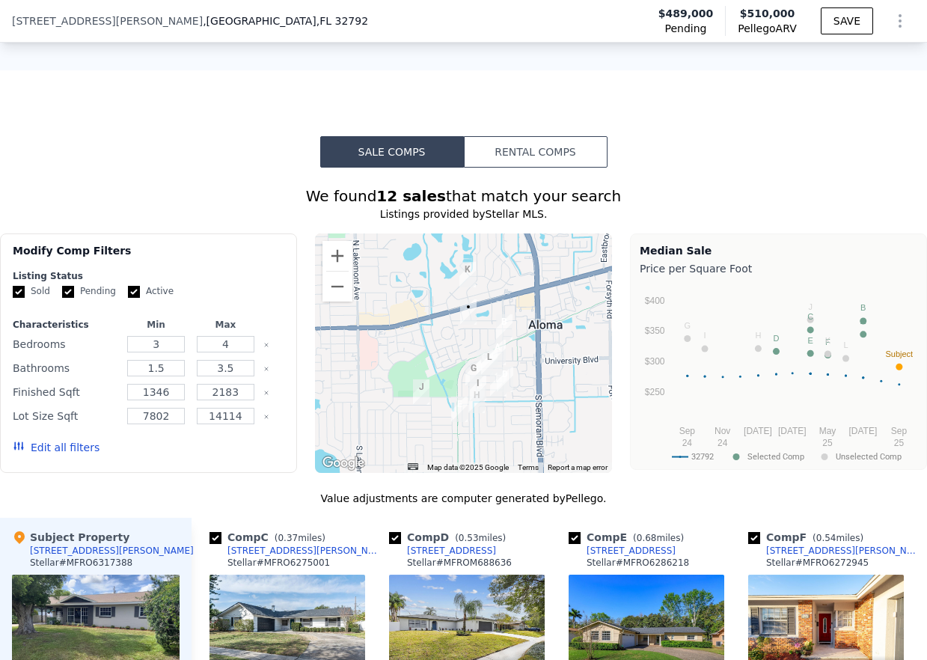
scroll to position [1977, 0]
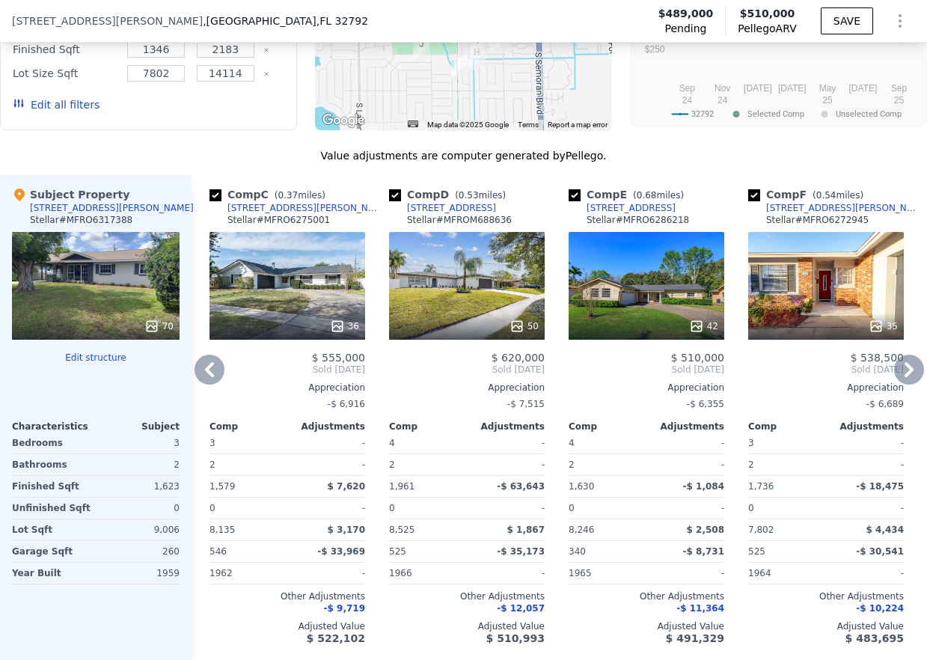
click at [454, 265] on div "50" at bounding box center [467, 286] width 156 height 108
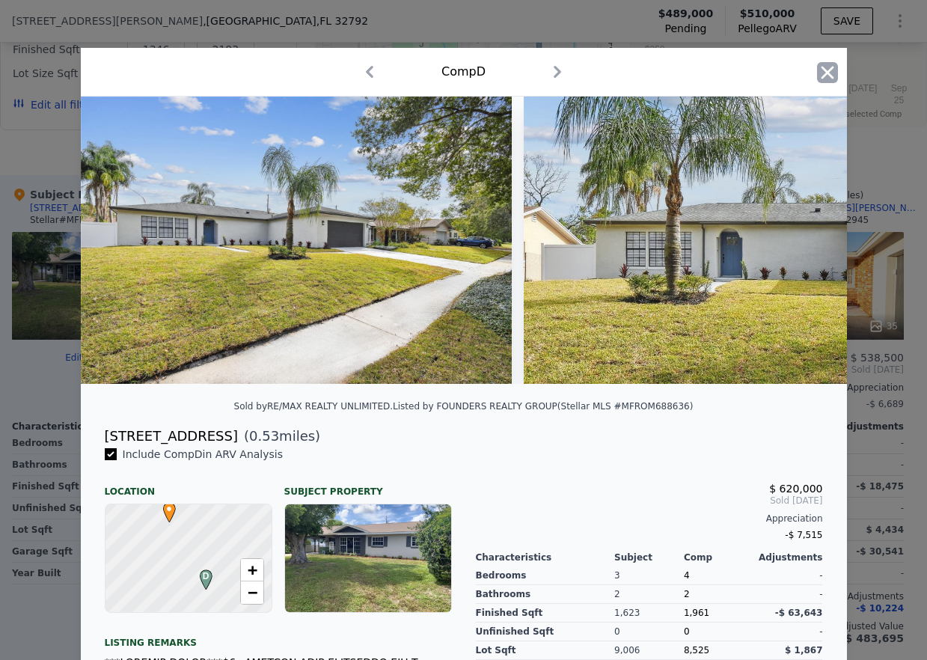
click at [821, 74] on icon "button" at bounding box center [827, 72] width 13 height 13
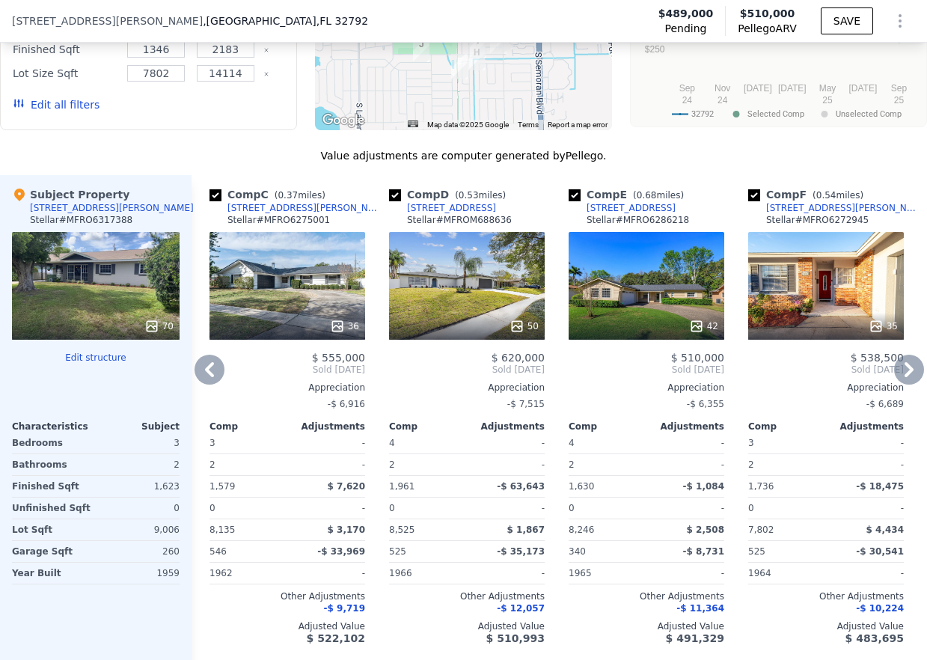
click at [661, 258] on div "42" at bounding box center [647, 286] width 156 height 108
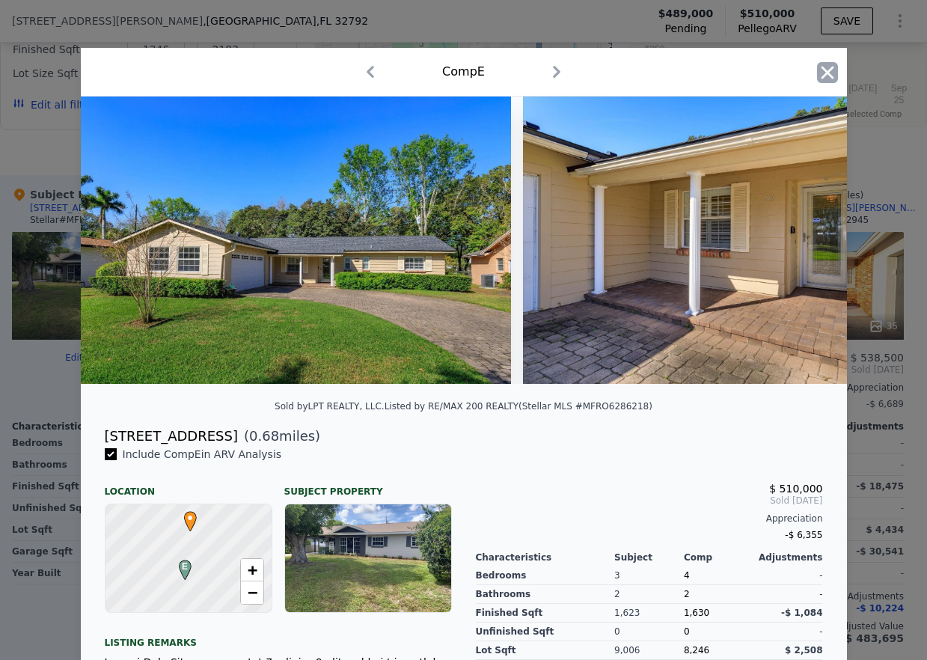
click at [821, 73] on icon "button" at bounding box center [827, 72] width 13 height 13
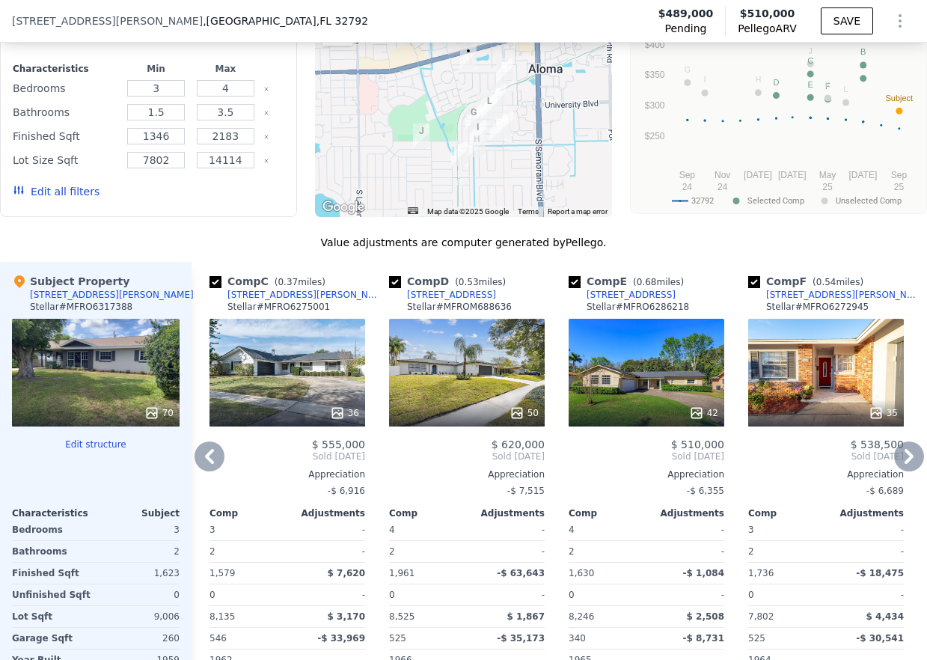
scroll to position [2080, 0]
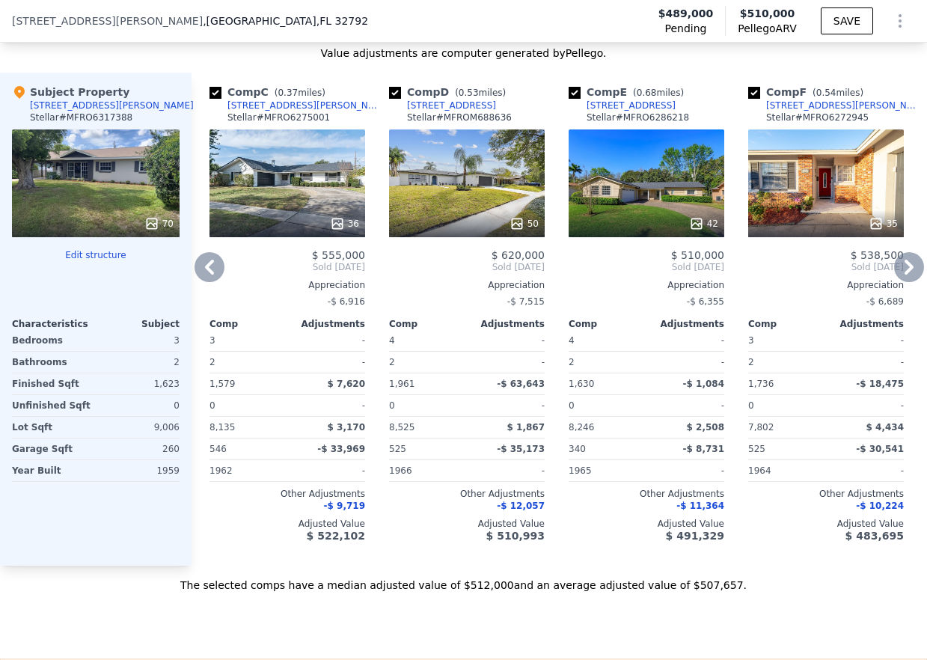
click at [894, 252] on icon at bounding box center [909, 267] width 30 height 30
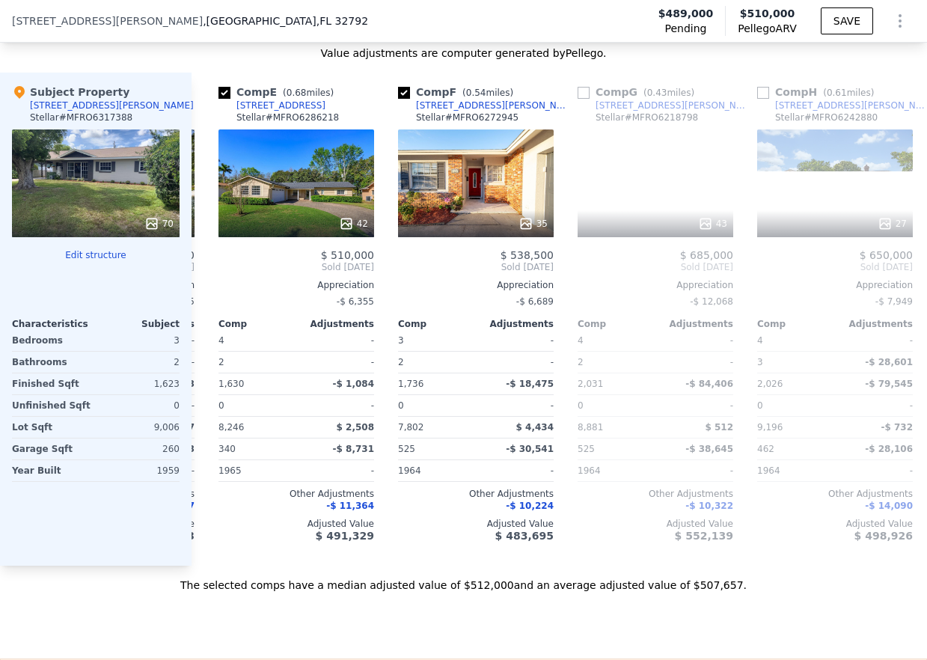
scroll to position [0, 718]
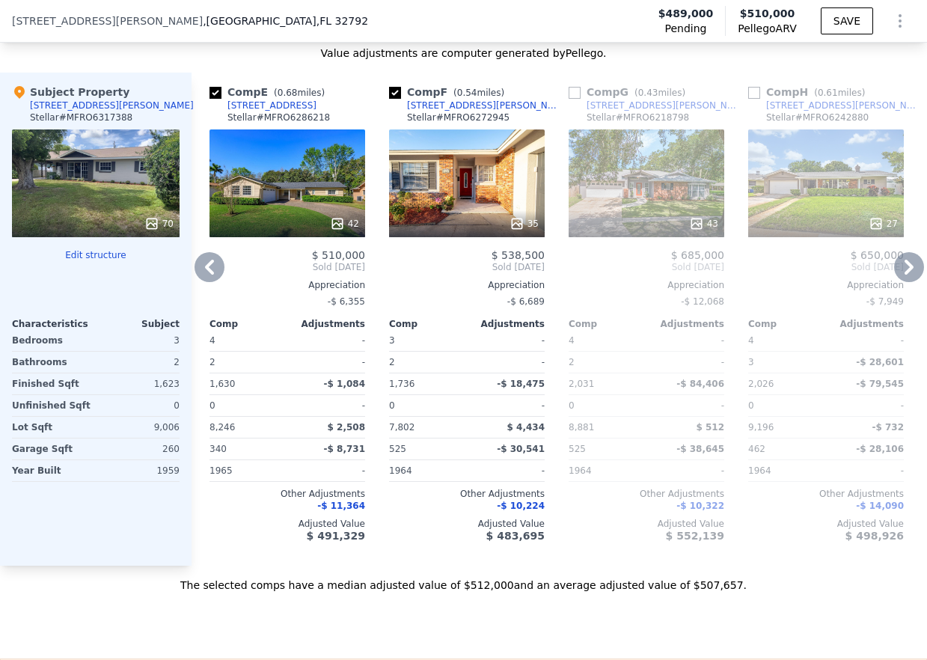
click at [905, 260] on icon at bounding box center [909, 267] width 9 height 15
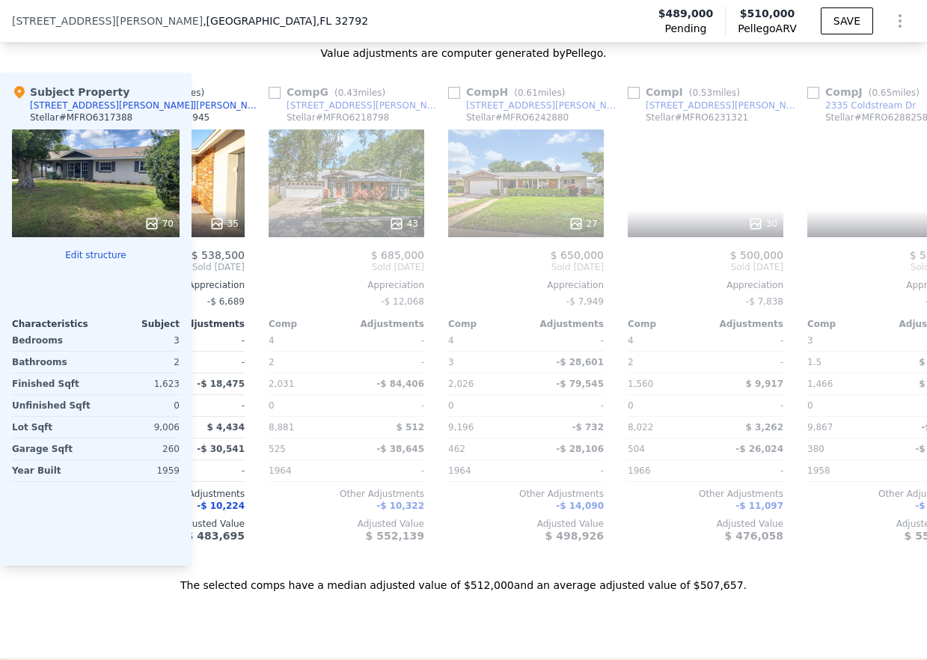
scroll to position [0, 1078]
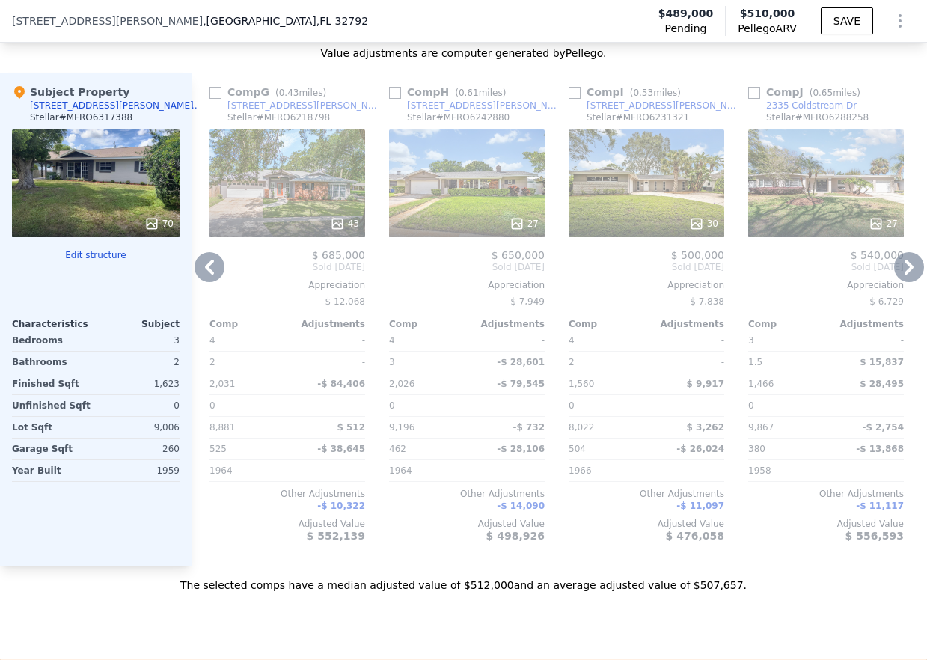
click at [905, 260] on icon at bounding box center [909, 267] width 9 height 15
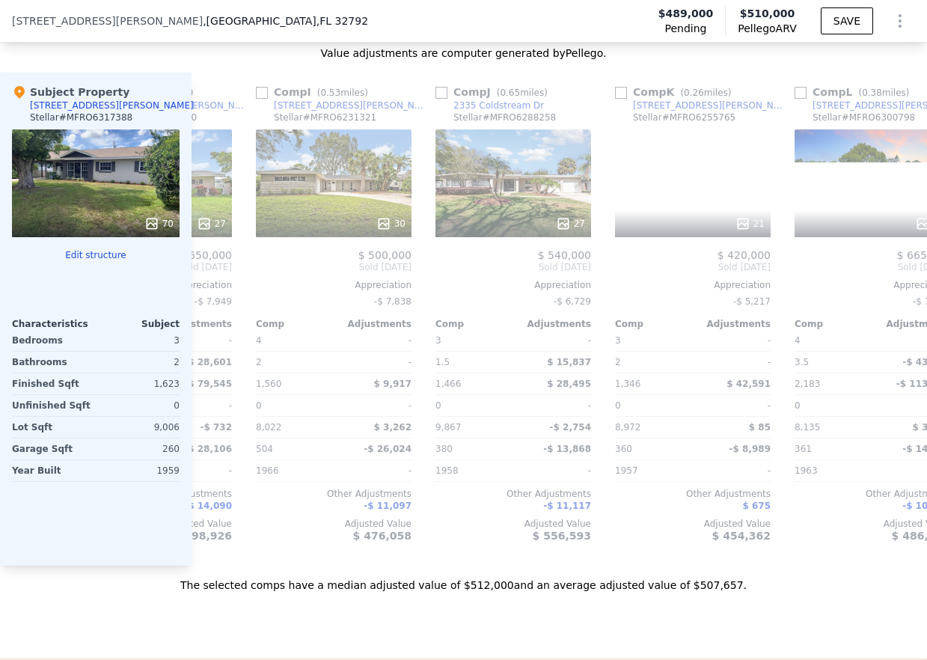
scroll to position [0, 1437]
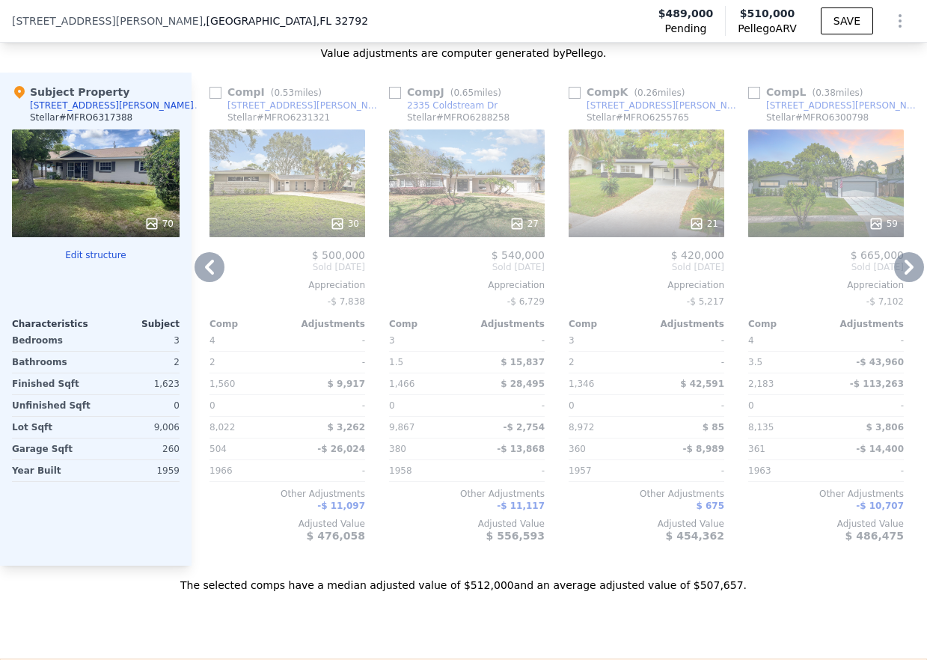
click at [896, 252] on icon at bounding box center [909, 267] width 30 height 30
